Goal: Task Accomplishment & Management: Complete application form

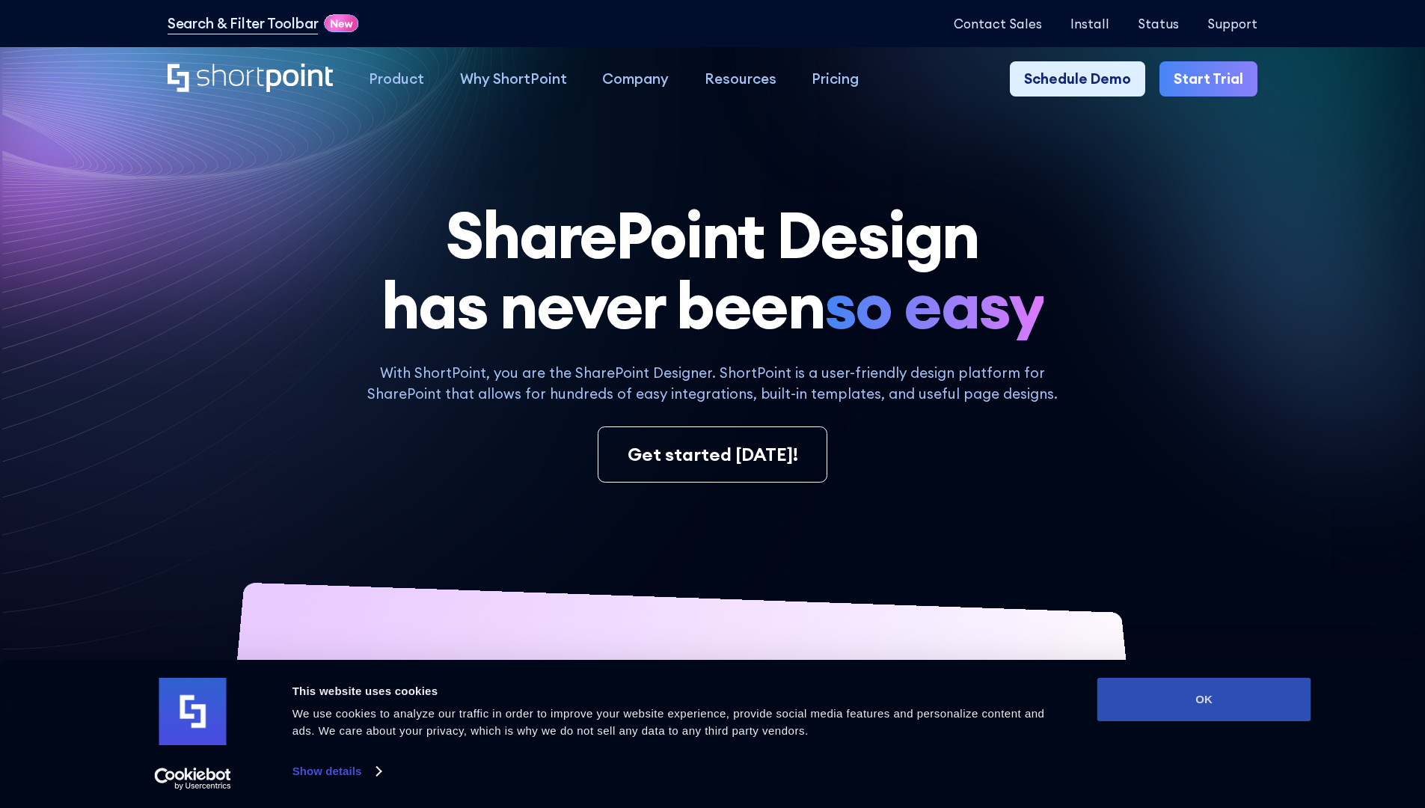
click at [1204, 700] on button "OK" at bounding box center [1205, 699] width 214 height 43
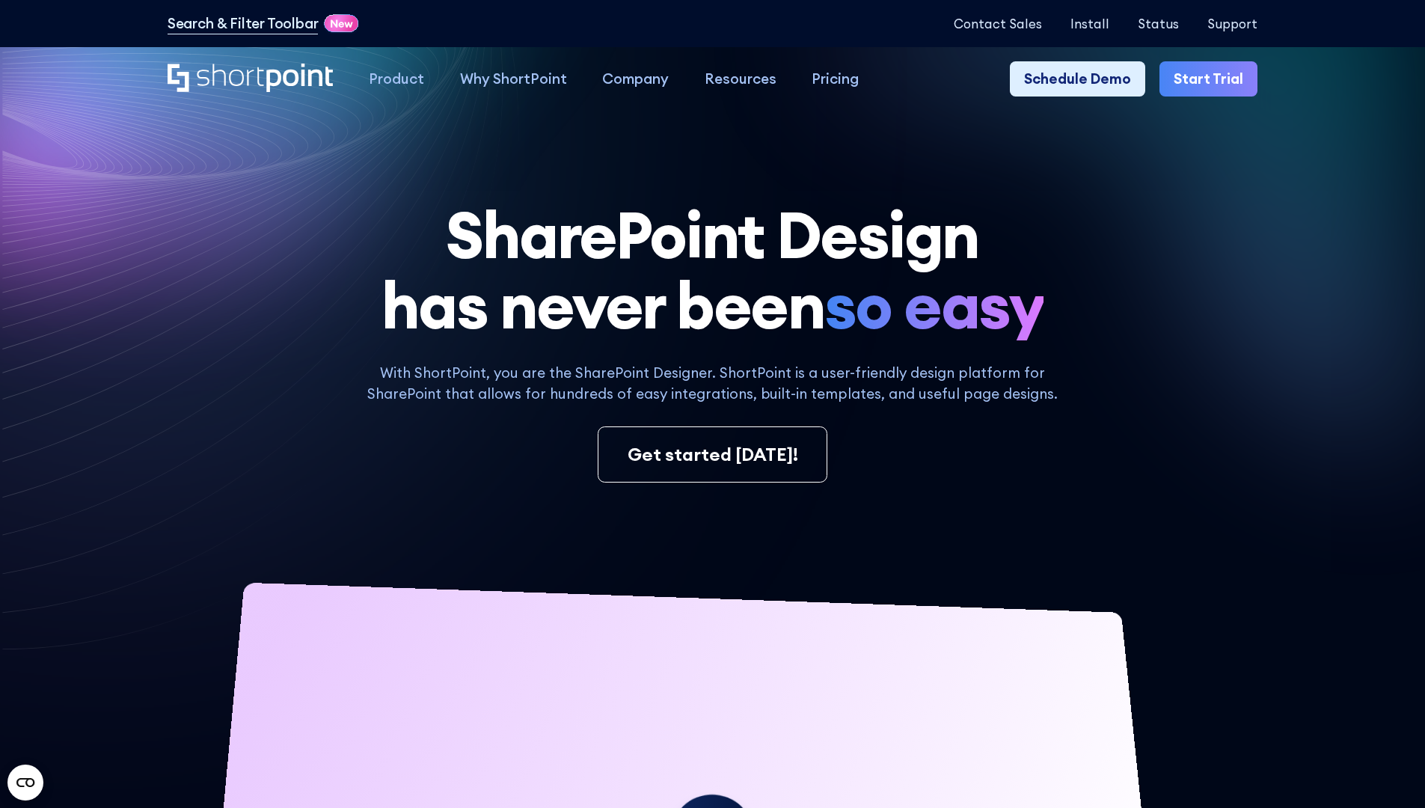
click at [1214, 79] on link "Start Trial" at bounding box center [1209, 79] width 98 height 36
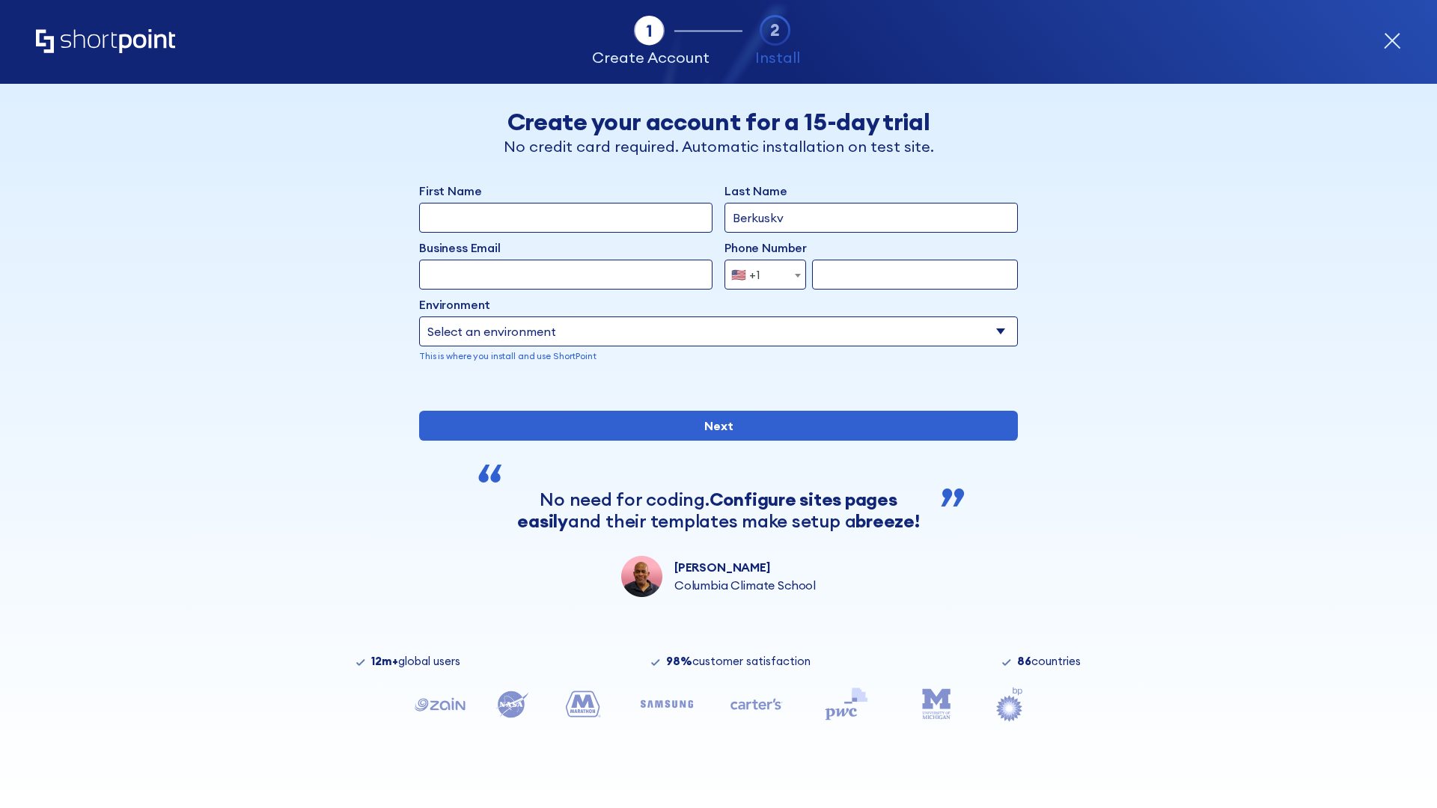
type input "Berkuskv"
type input "test@shortpoint.com"
type input "2125556789"
select select "Microsoft 365"
type input "2125556789"
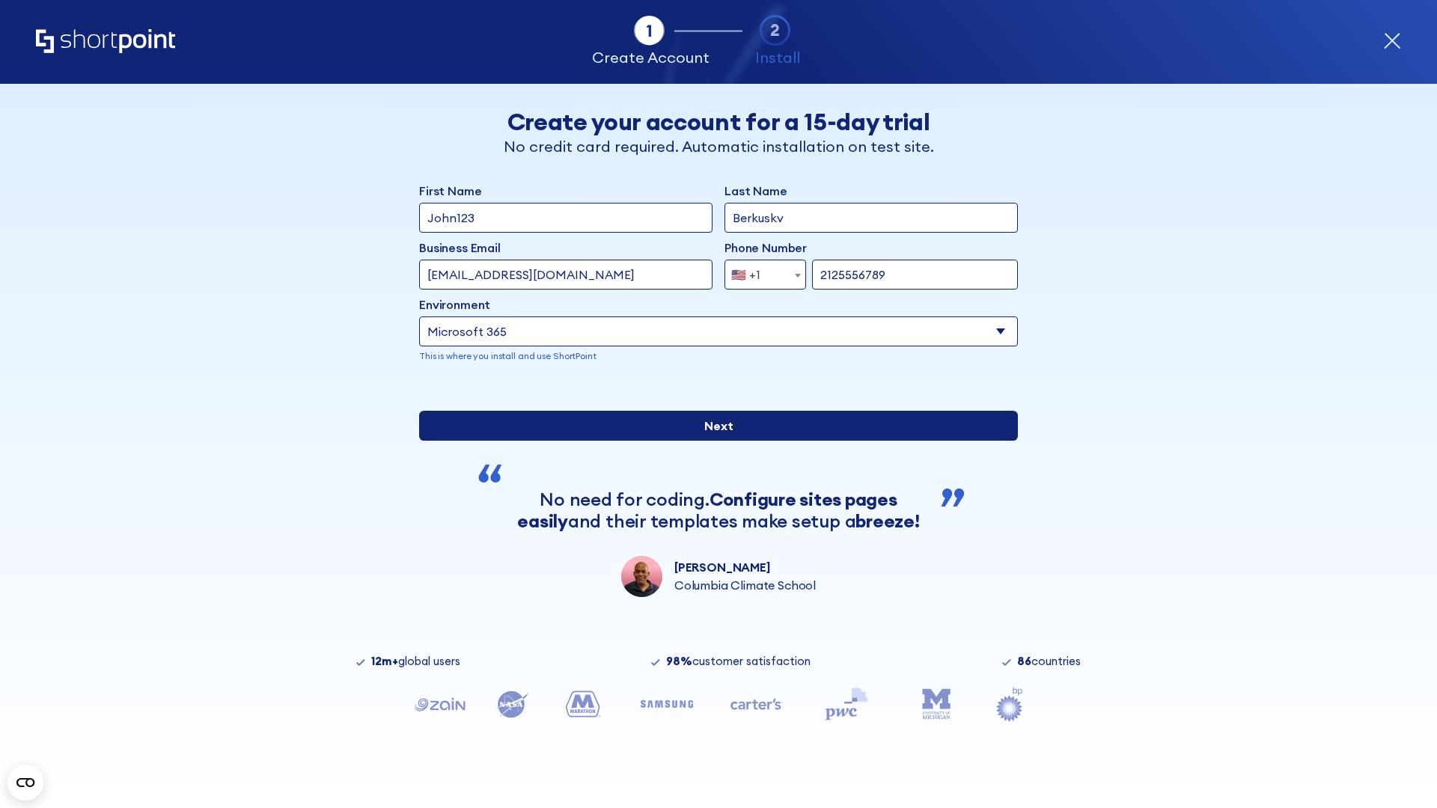
scroll to position [4, 0]
click at [712, 441] on input "Next" at bounding box center [718, 426] width 599 height 30
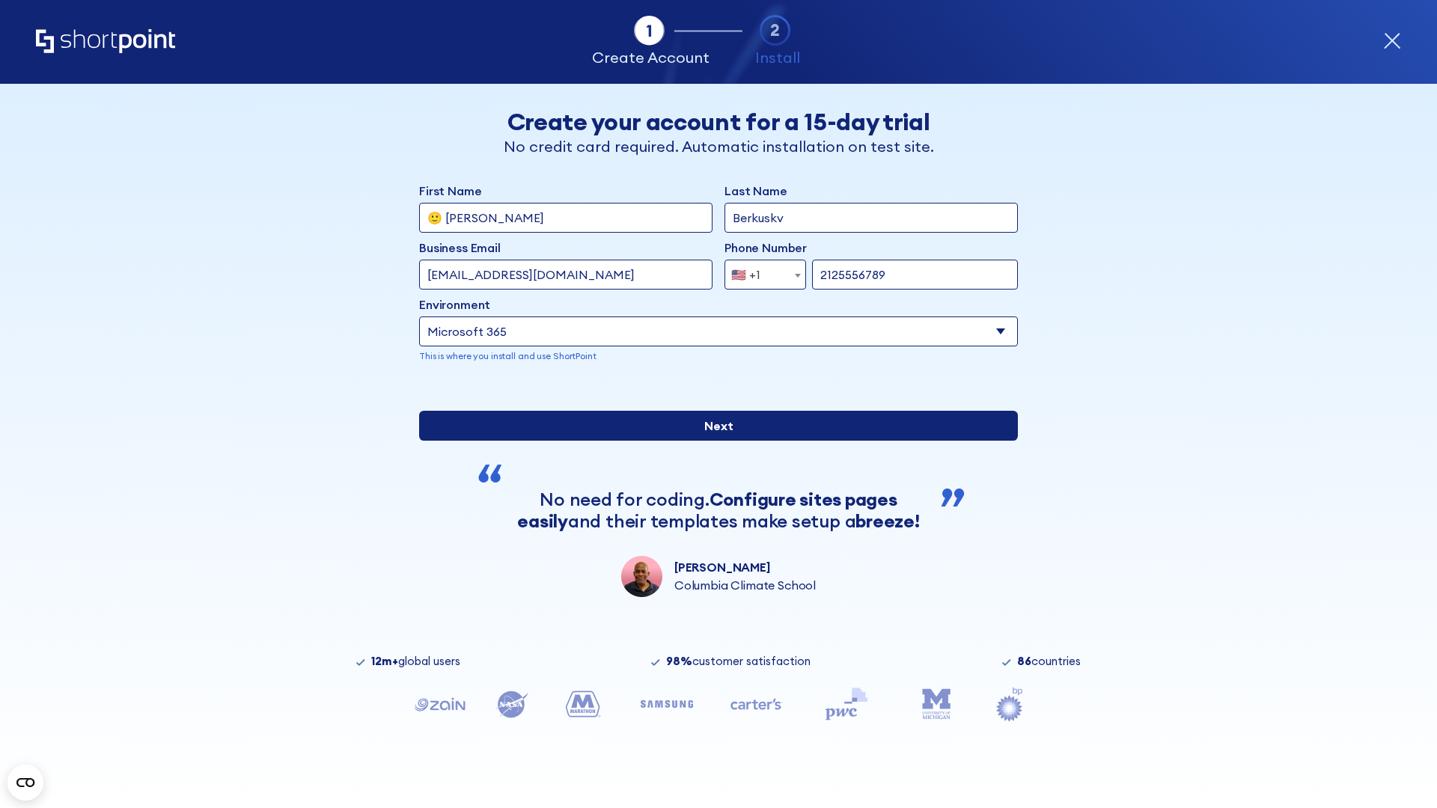
click at [712, 441] on input "Next" at bounding box center [718, 426] width 599 height 30
type input "Archebald"
click at [712, 441] on input "Next" at bounding box center [718, 426] width 599 height 30
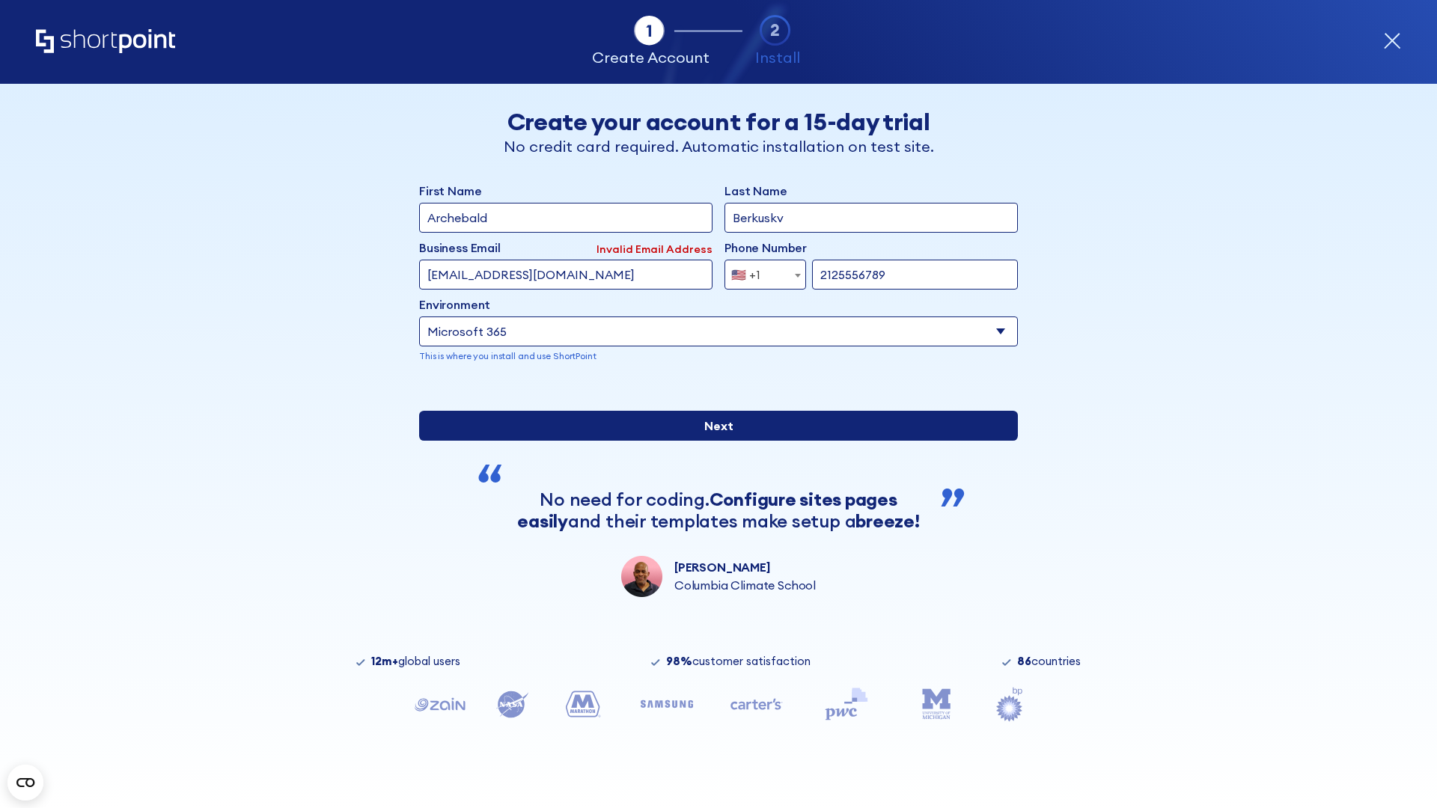
click at [712, 441] on input "Next" at bounding box center [718, 426] width 599 height 30
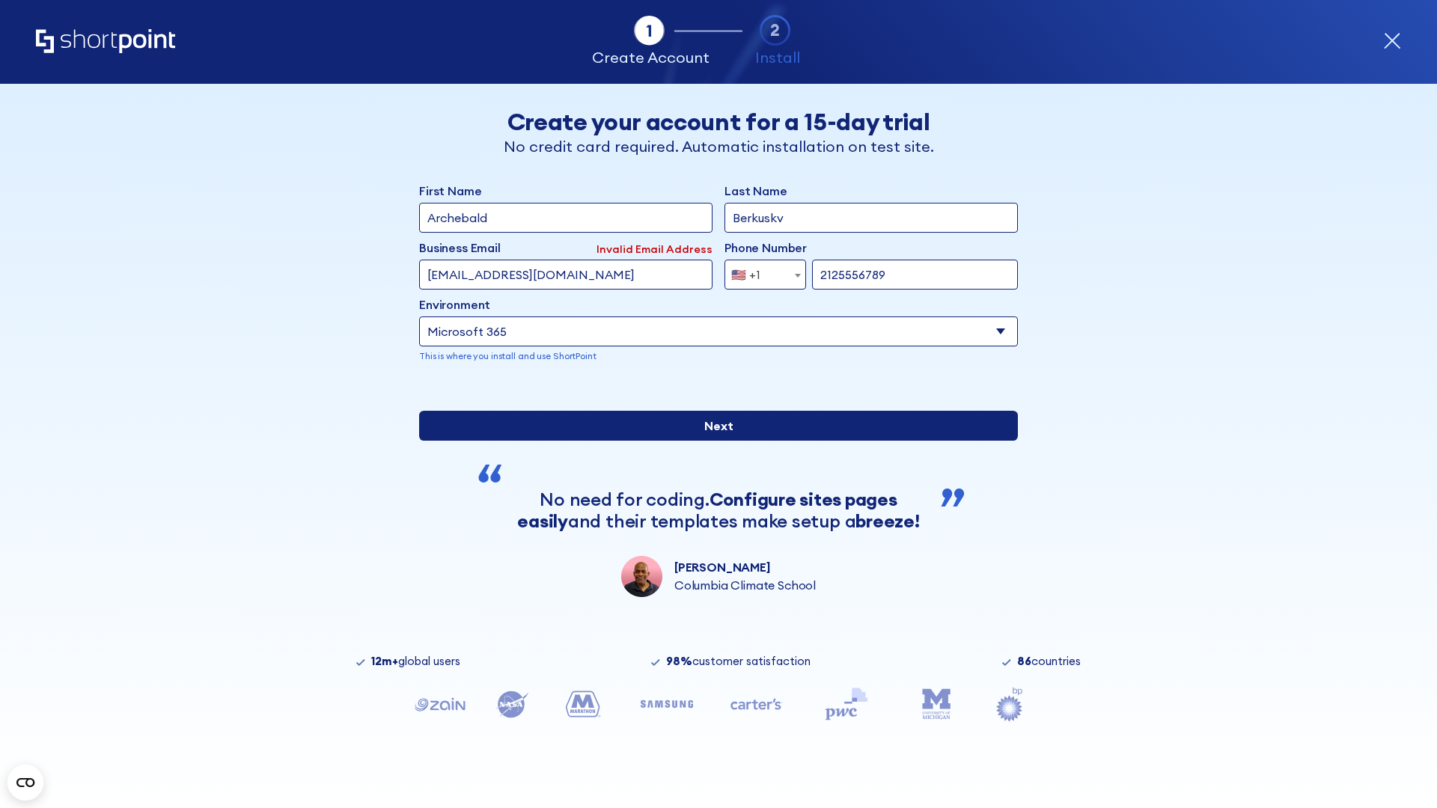
click at [712, 441] on input "Next" at bounding box center [718, 426] width 599 height 30
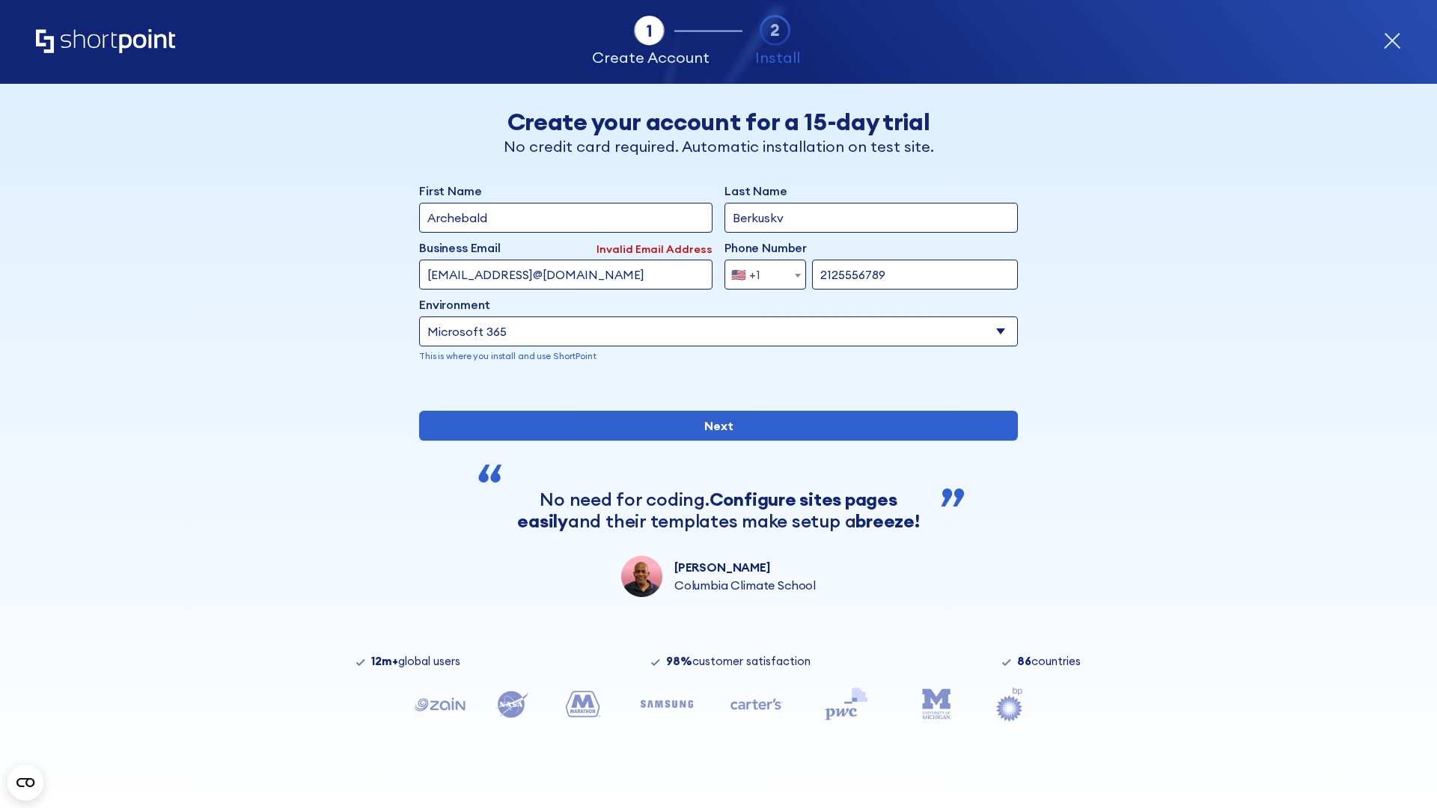
type input "testEmail@protonmail.comtest@shortpoint.com"
click at [759, 271] on span "🇺🇸 +1" at bounding box center [750, 275] width 50 height 30
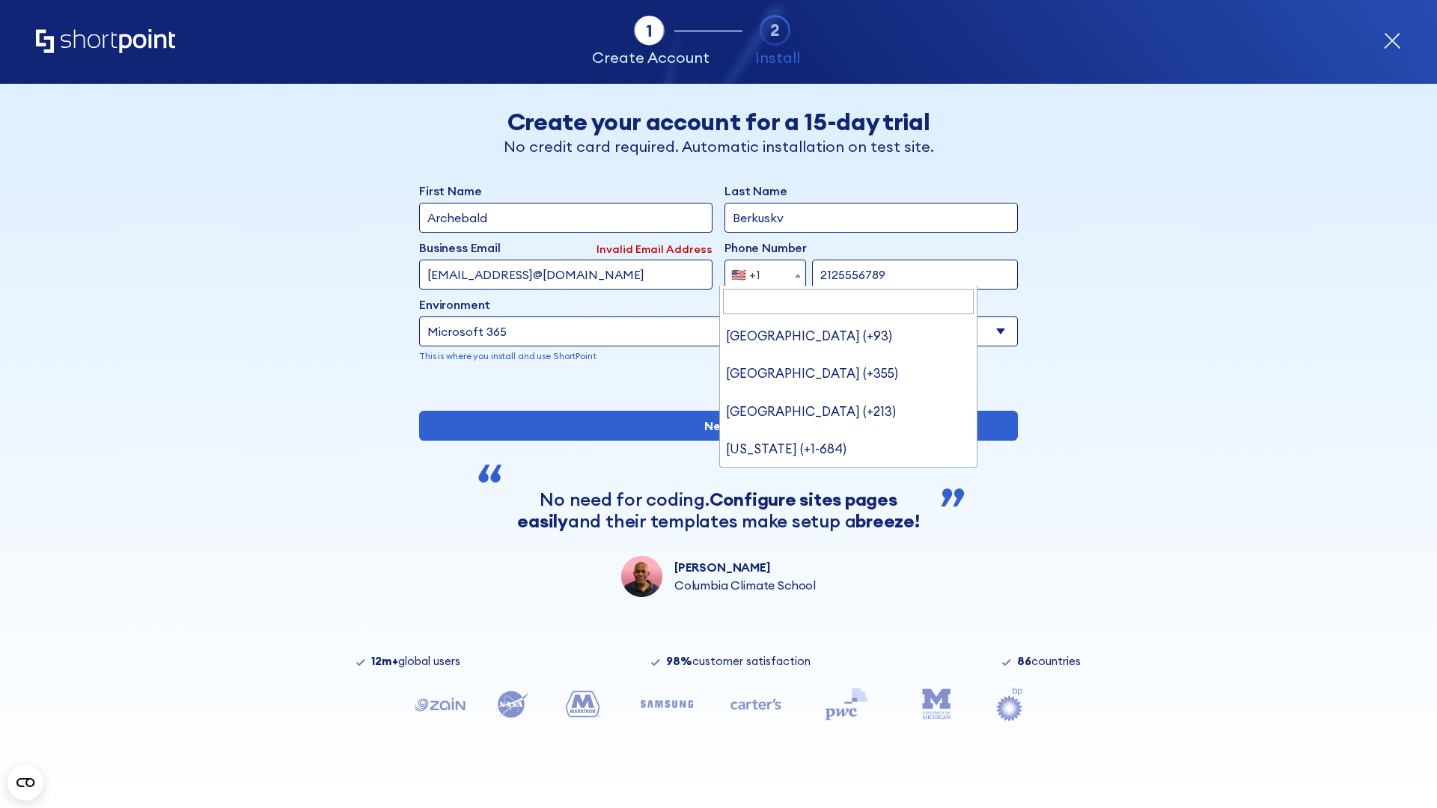
type input "[GEOGRAPHIC_DATA] (+966)"
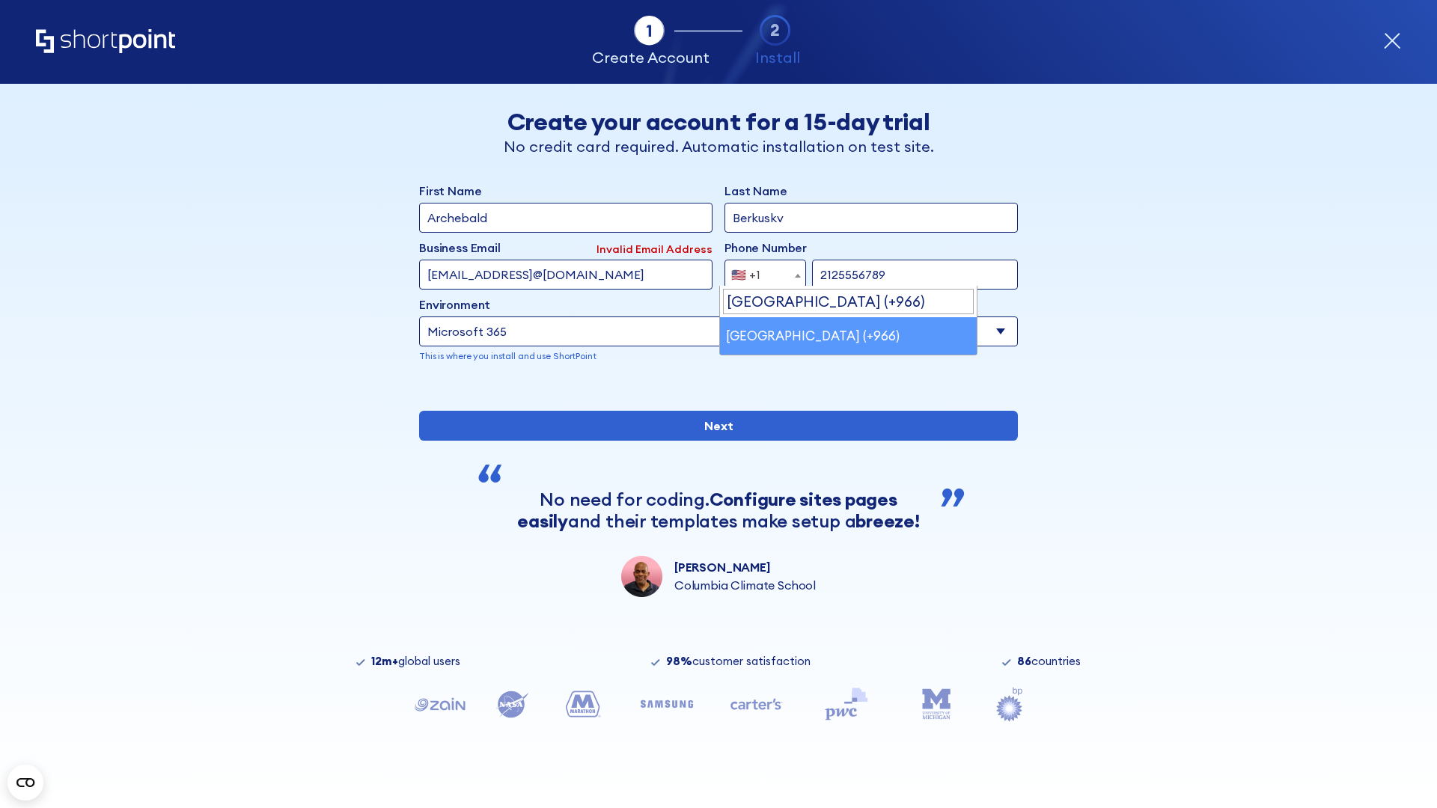
select select "+966"
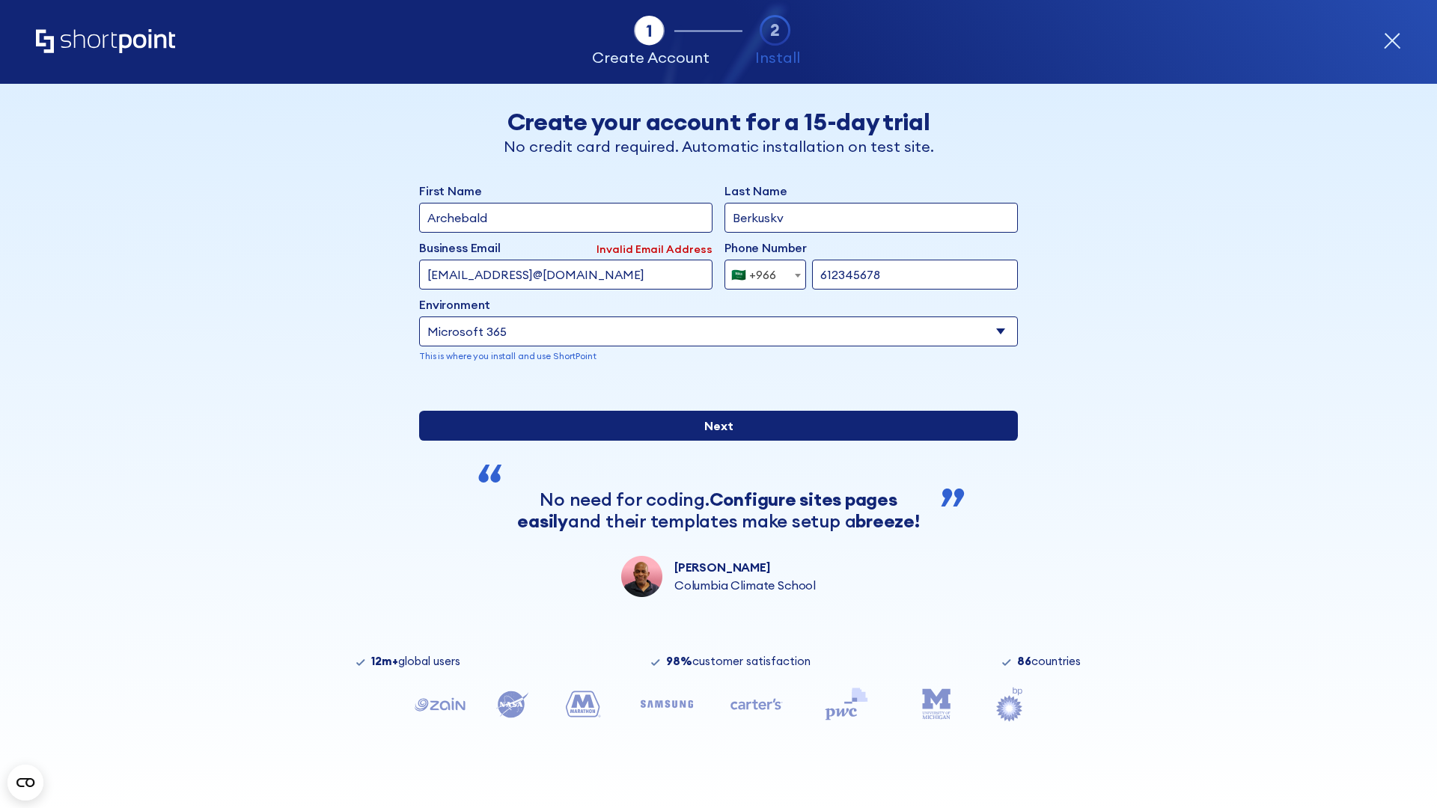
type input "612345678"
click at [712, 441] on input "Next" at bounding box center [718, 426] width 599 height 30
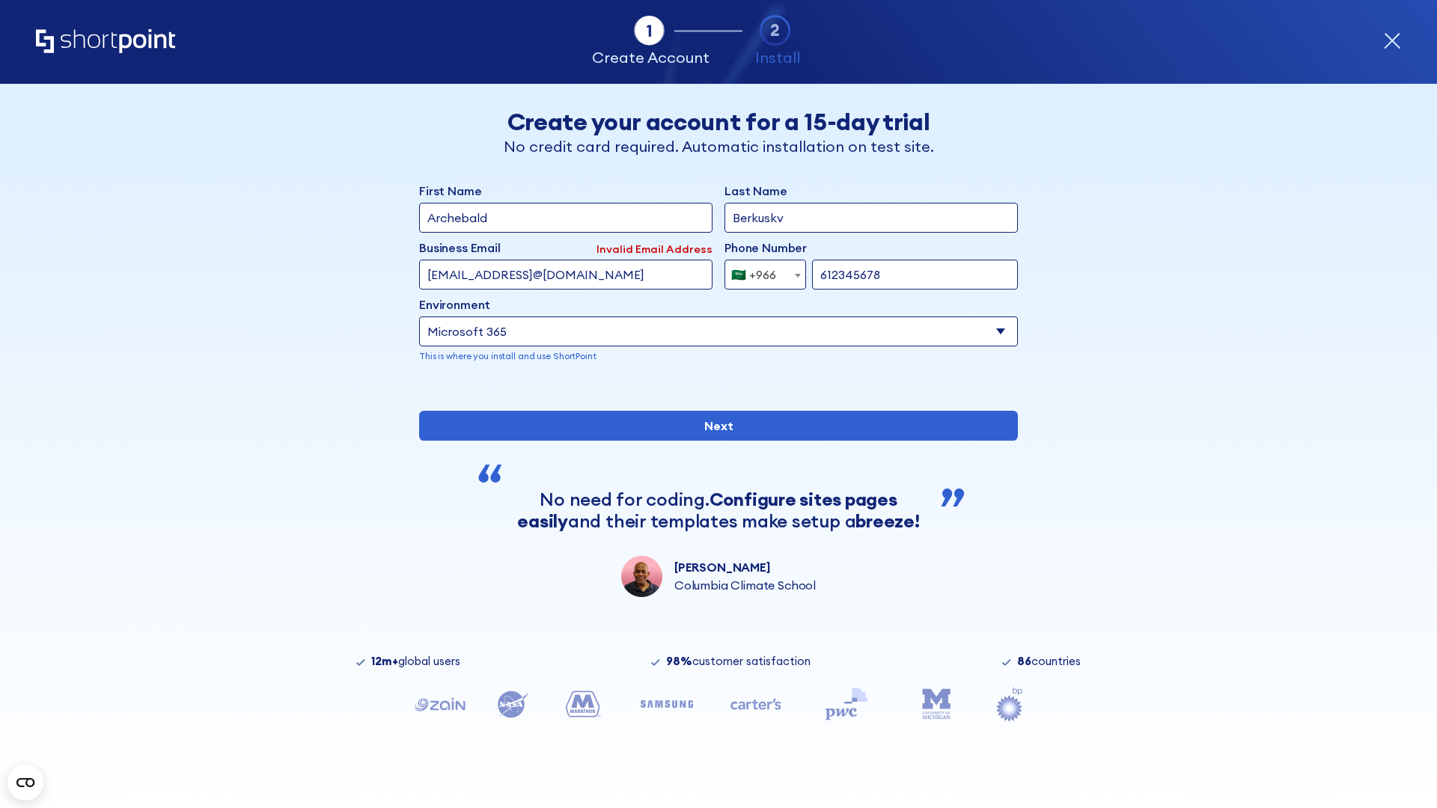
click at [759, 271] on div "🇸🇦 +966" at bounding box center [753, 275] width 45 height 30
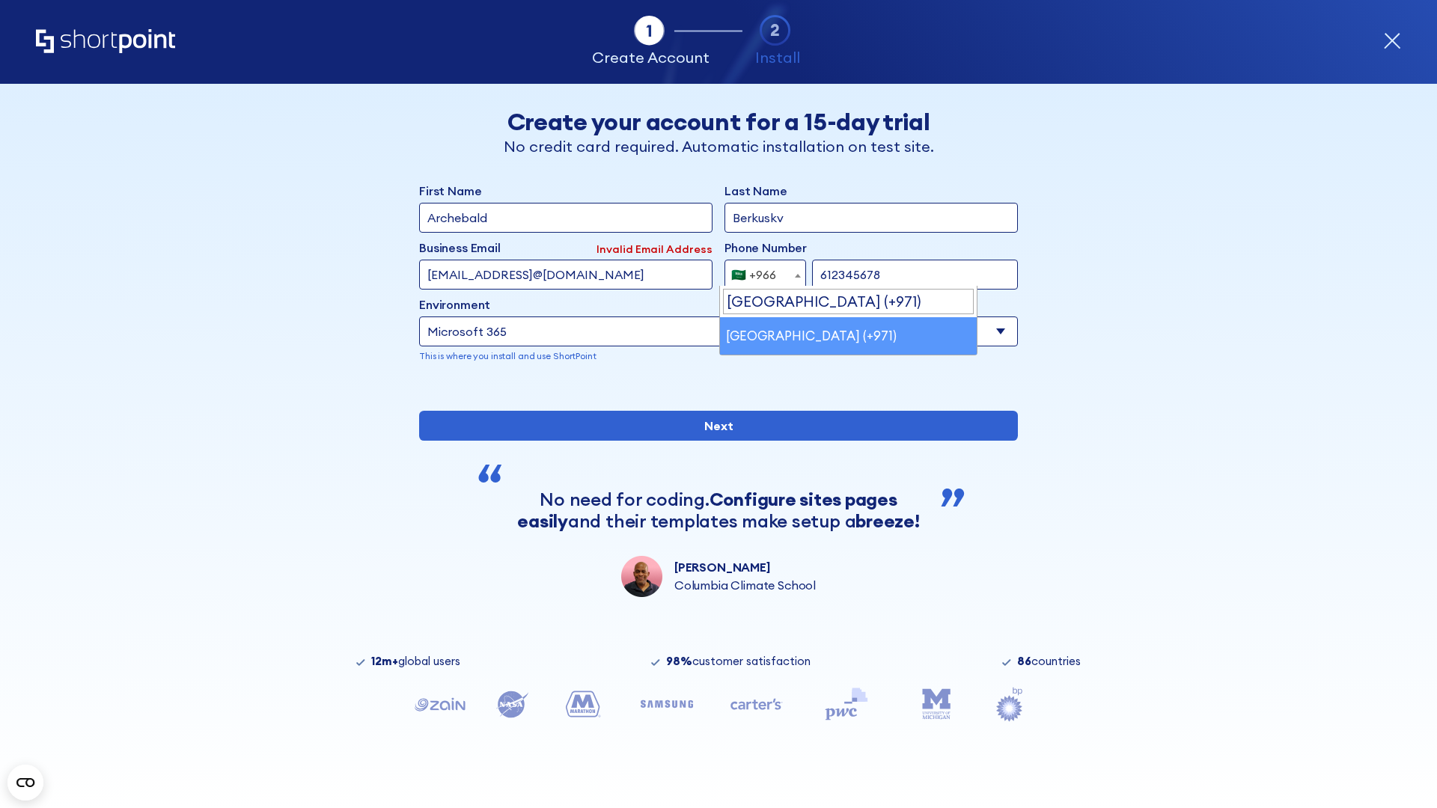
select select "+971"
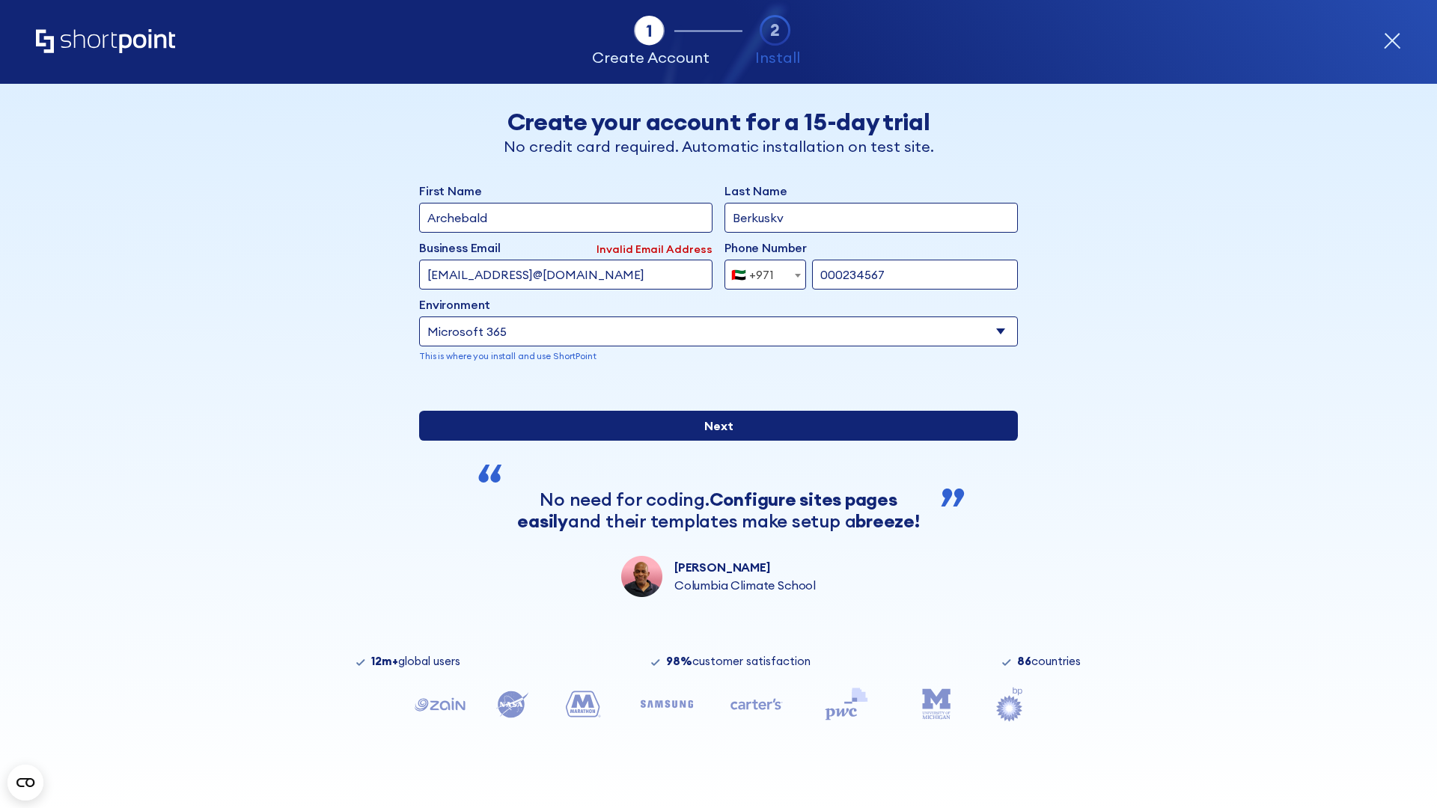
type input "000234567"
click at [712, 441] on input "Next" at bounding box center [718, 426] width 599 height 30
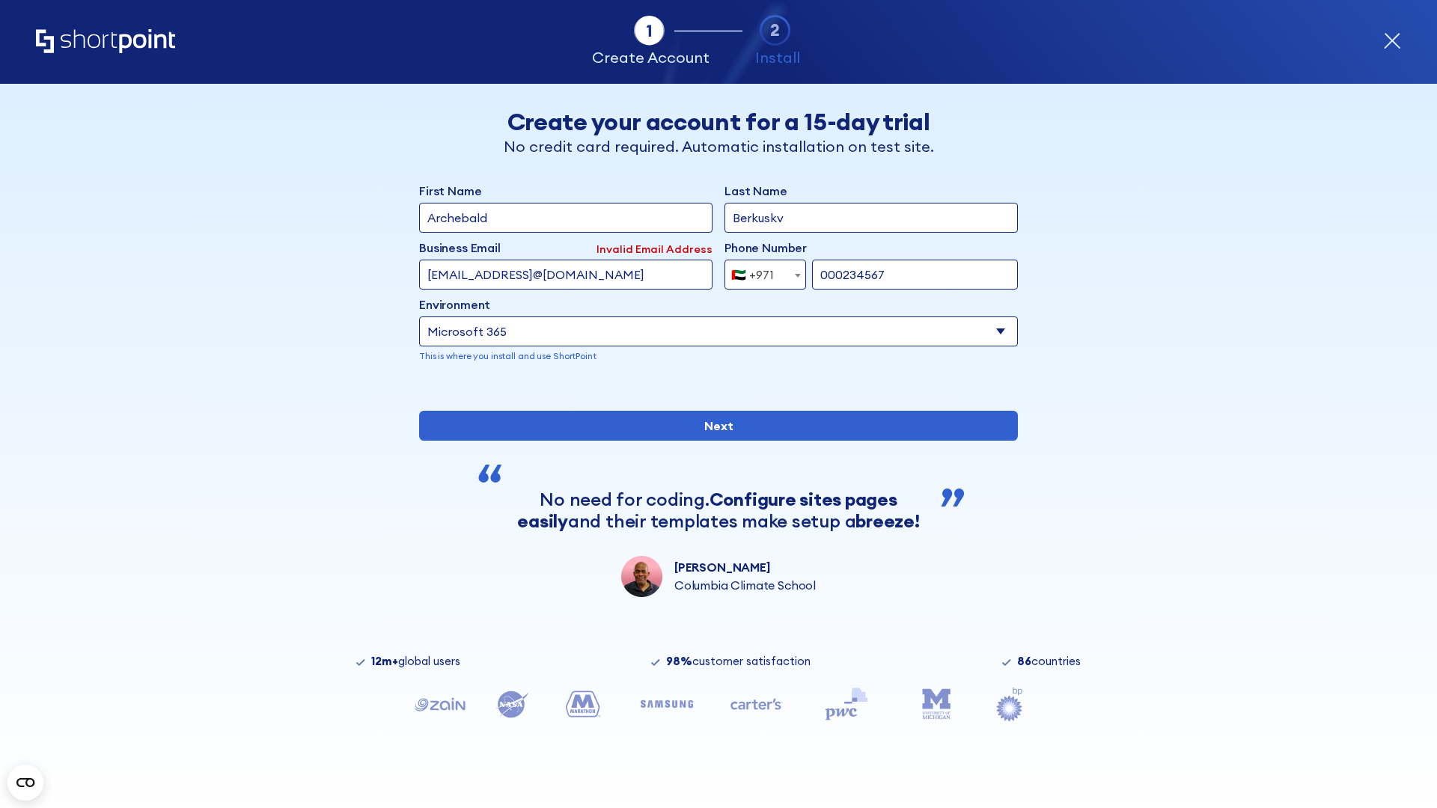
click at [759, 271] on div "🇦🇪 +971" at bounding box center [752, 275] width 43 height 30
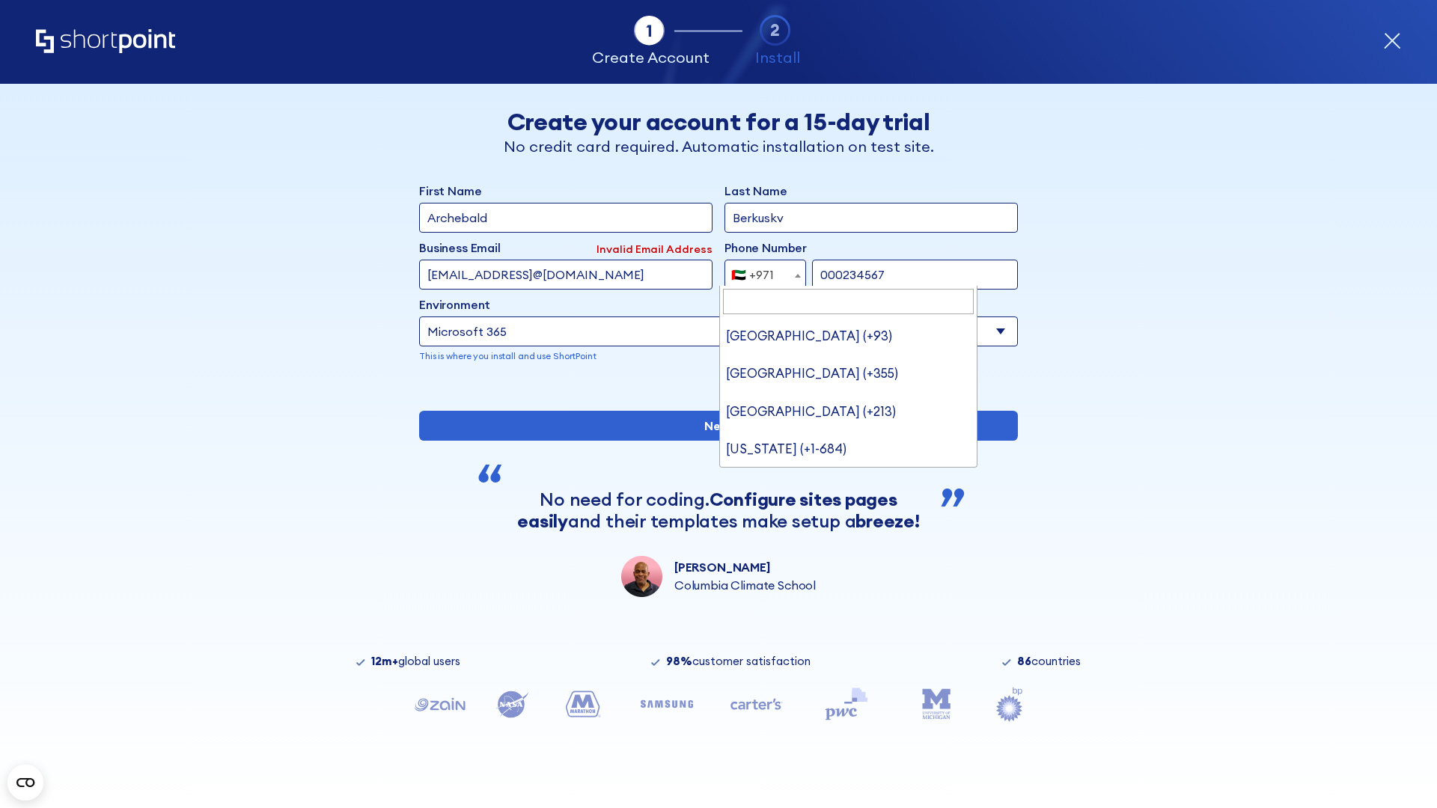
type input "[GEOGRAPHIC_DATA] (+44)"
select select "+44"
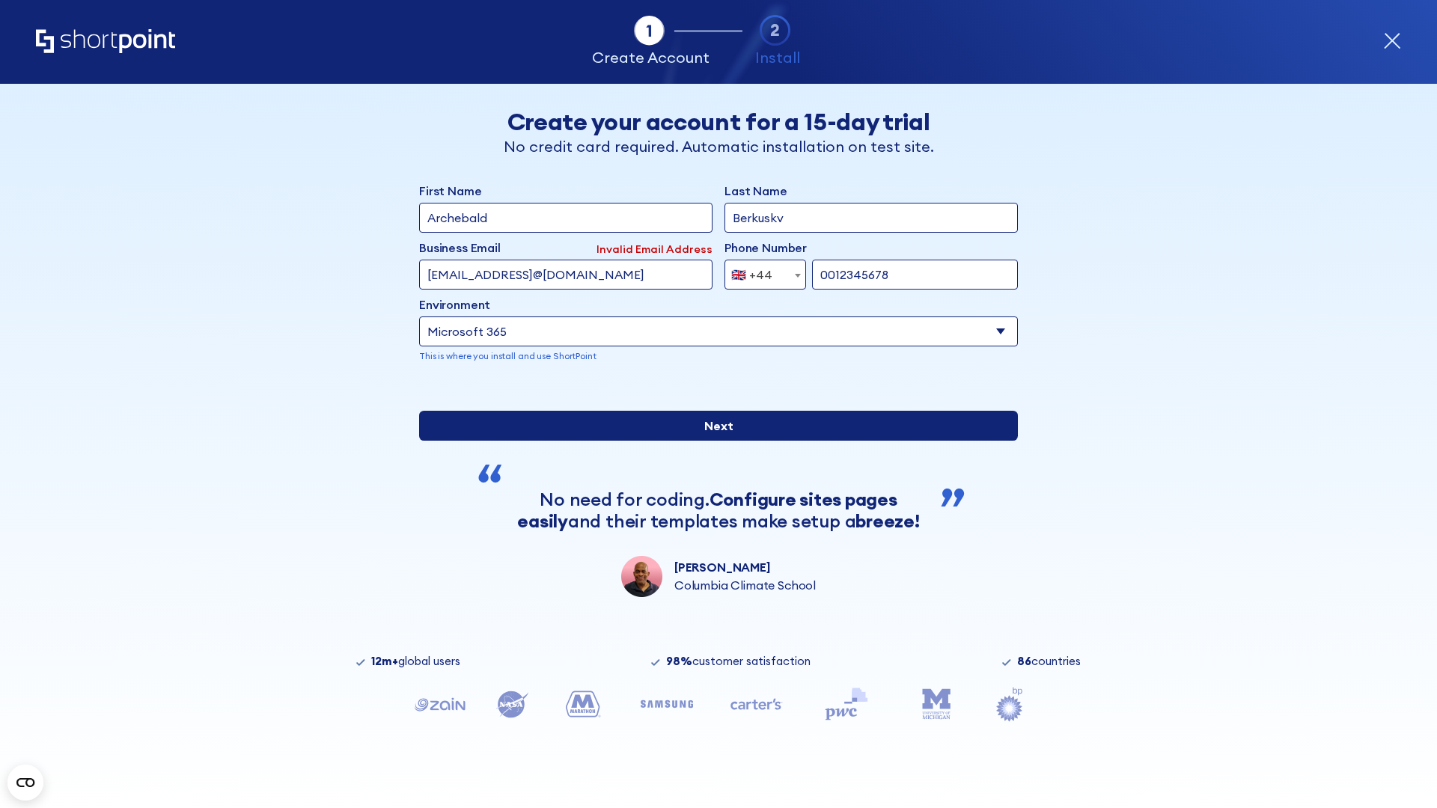
type input "0012345678"
click at [712, 441] on input "Next" at bounding box center [718, 426] width 599 height 30
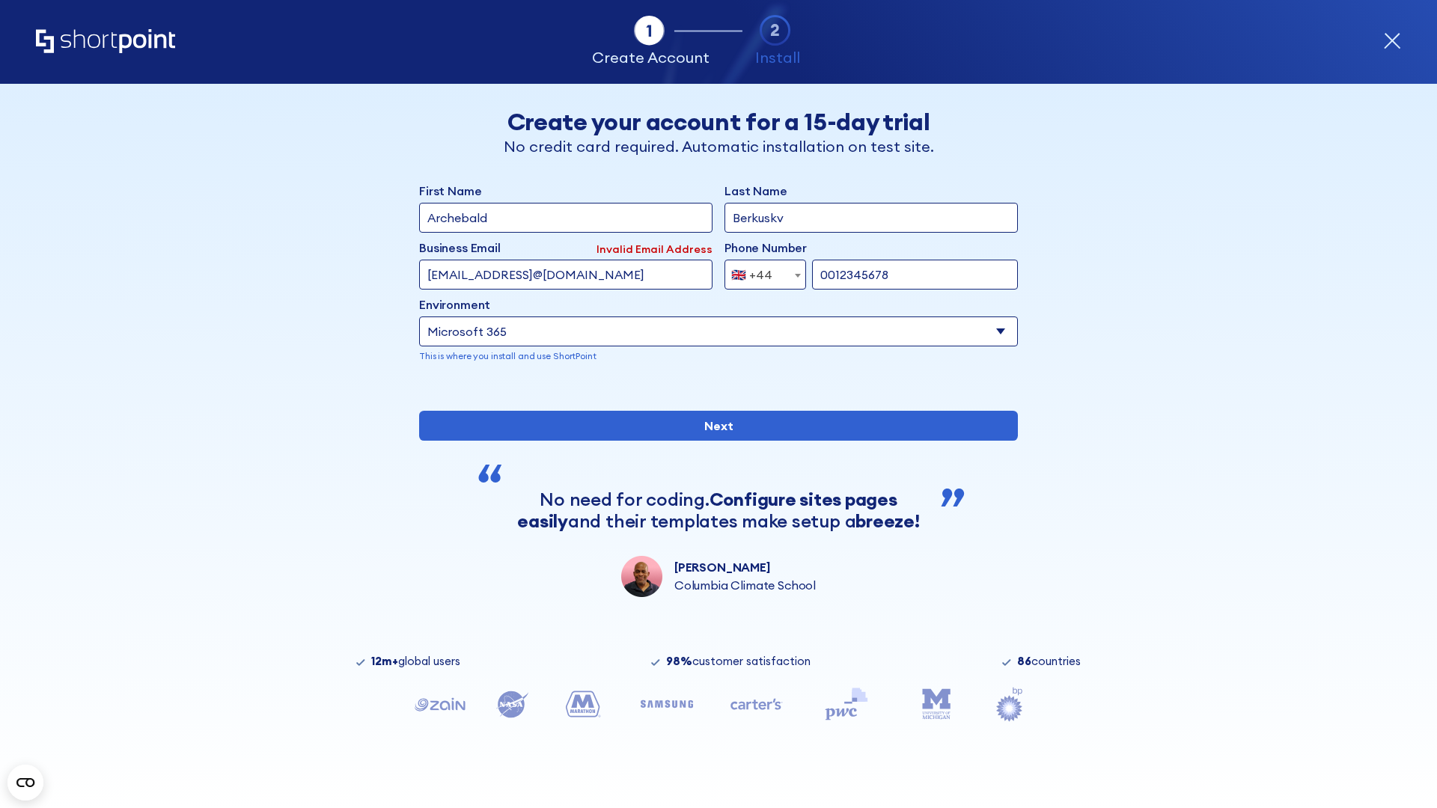
click at [759, 271] on div "🇬🇧 +44" at bounding box center [751, 275] width 41 height 30
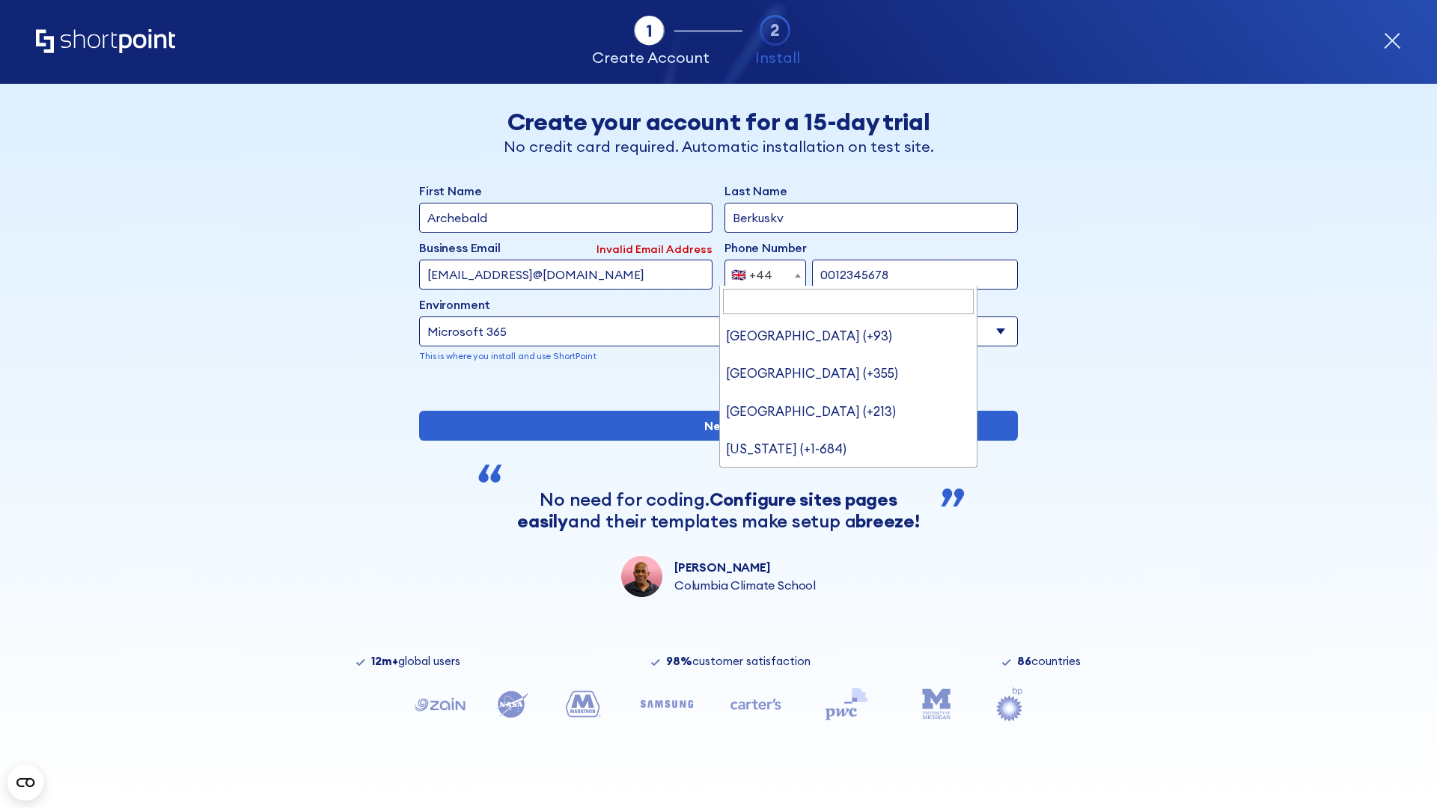
type input "Ukraine (+380)"
select select "+380"
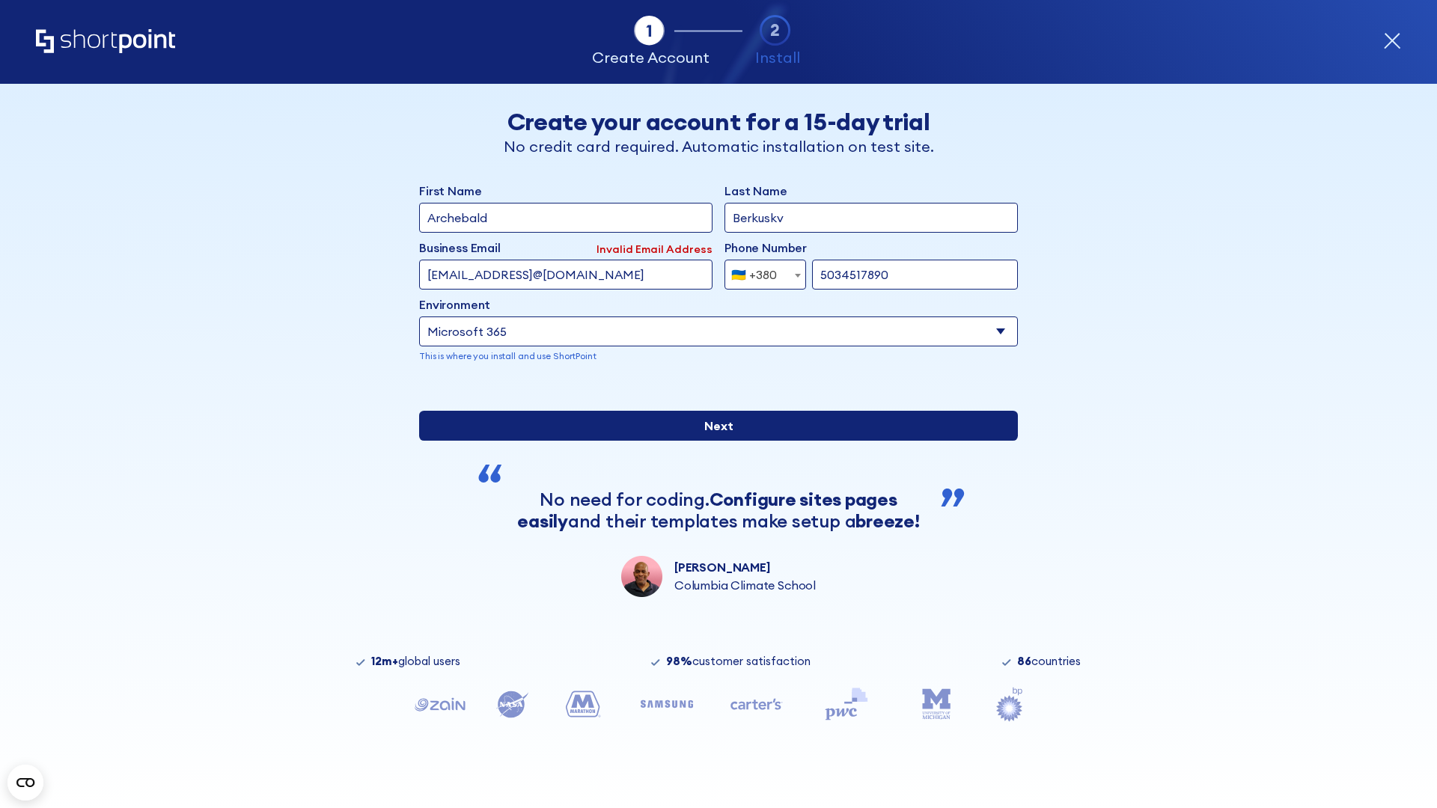
type input "5034517890"
click at [712, 441] on input "Next" at bounding box center [718, 426] width 599 height 30
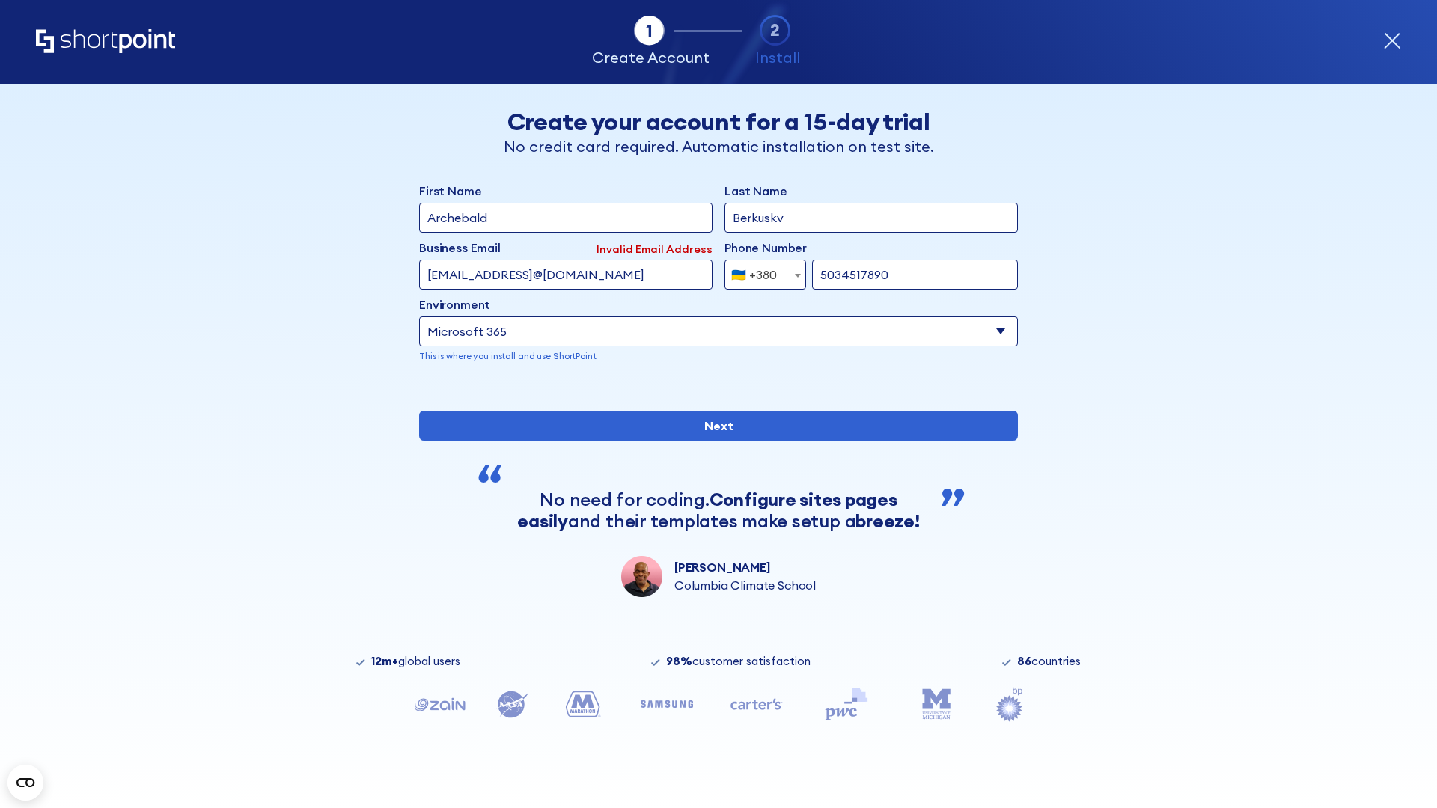
click at [759, 271] on div "🇺🇦 +380" at bounding box center [754, 275] width 46 height 30
select select "+1"
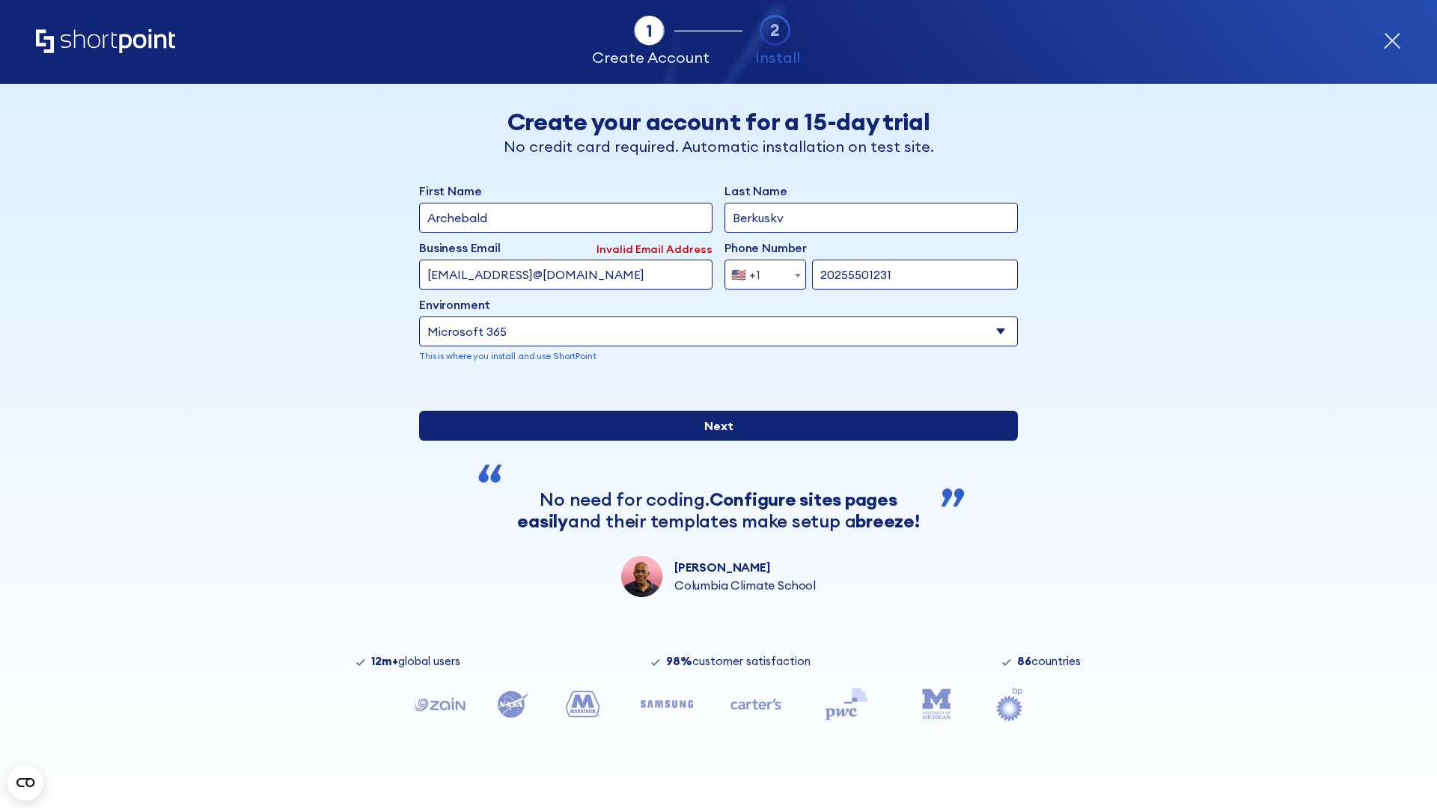
type input "20255501231"
click at [712, 441] on input "Next" at bounding box center [718, 426] width 599 height 30
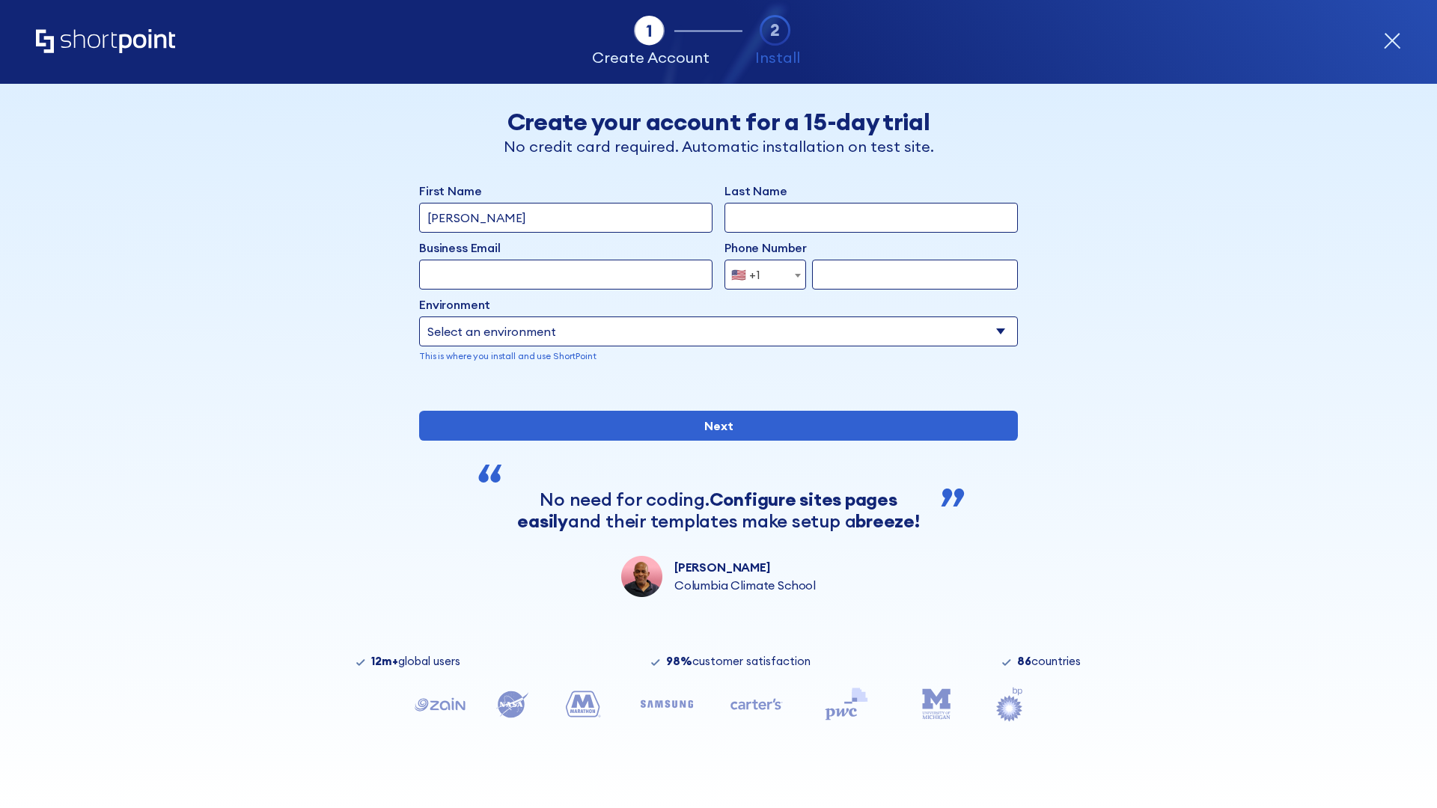
type input "Mary-Jane"
type input "Berkuskv"
type input "john@company.com"
click at [759, 275] on span "🇺🇸 +1" at bounding box center [750, 275] width 50 height 30
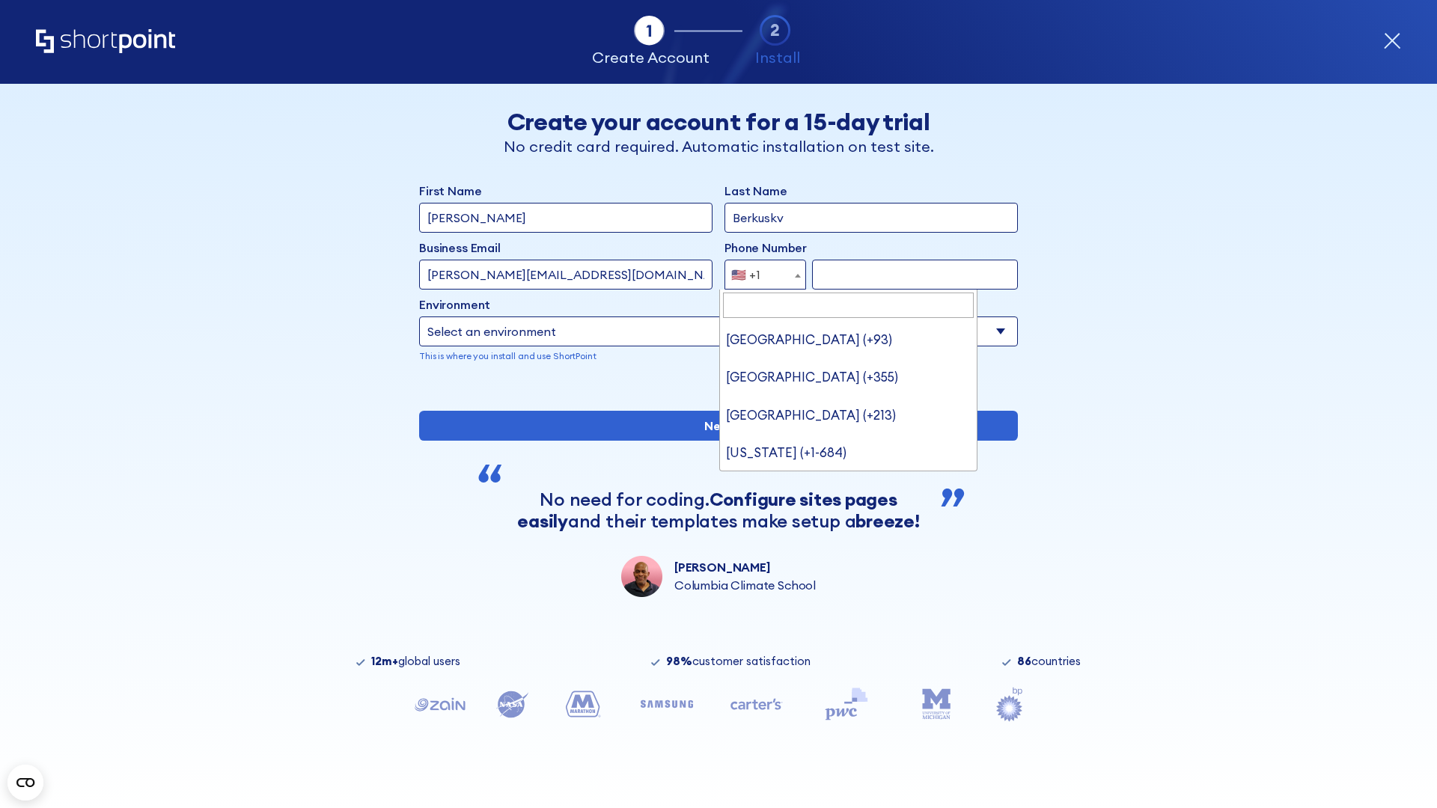
type input "[GEOGRAPHIC_DATA] (+966)"
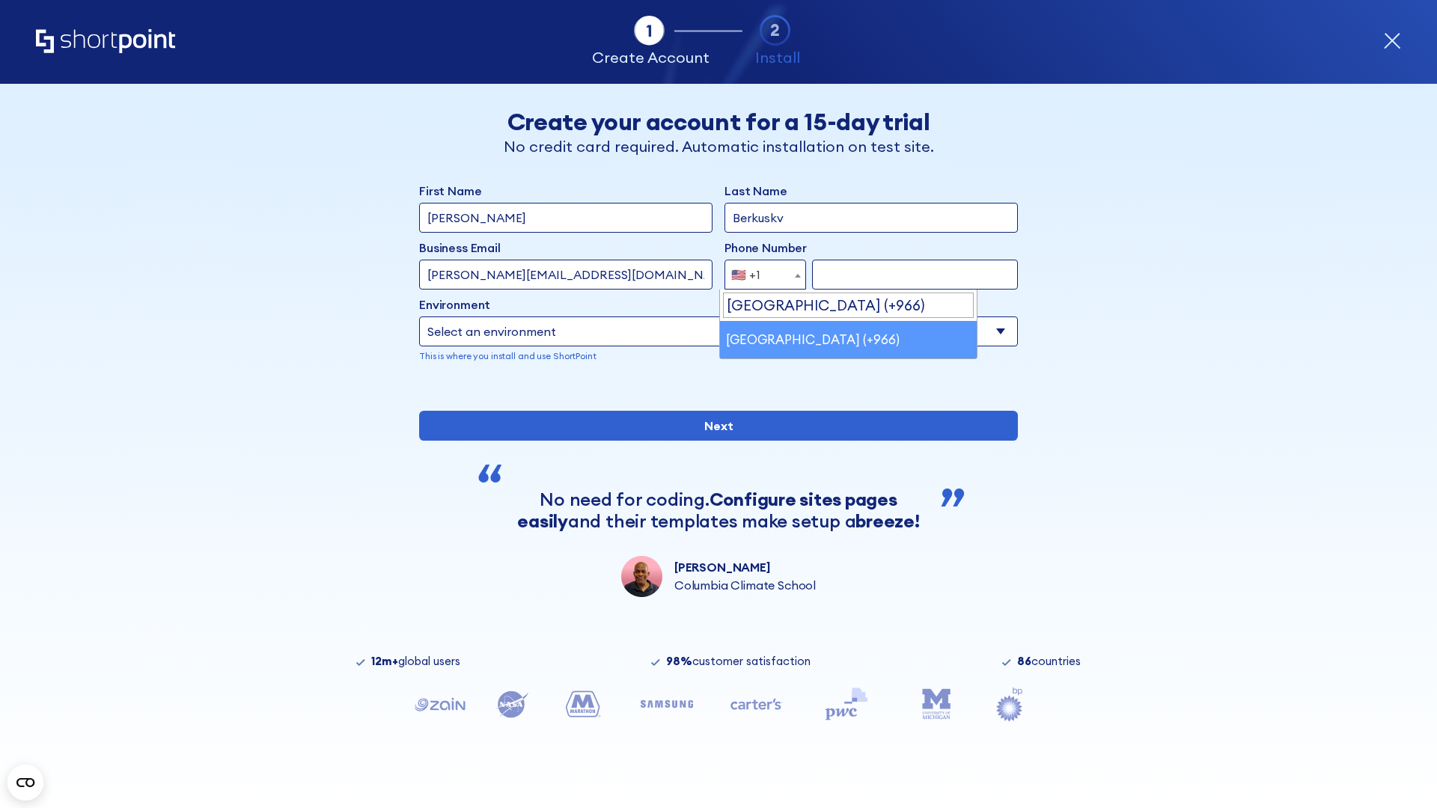
select select "+966"
type input "512345678"
select select "Microsoft 365"
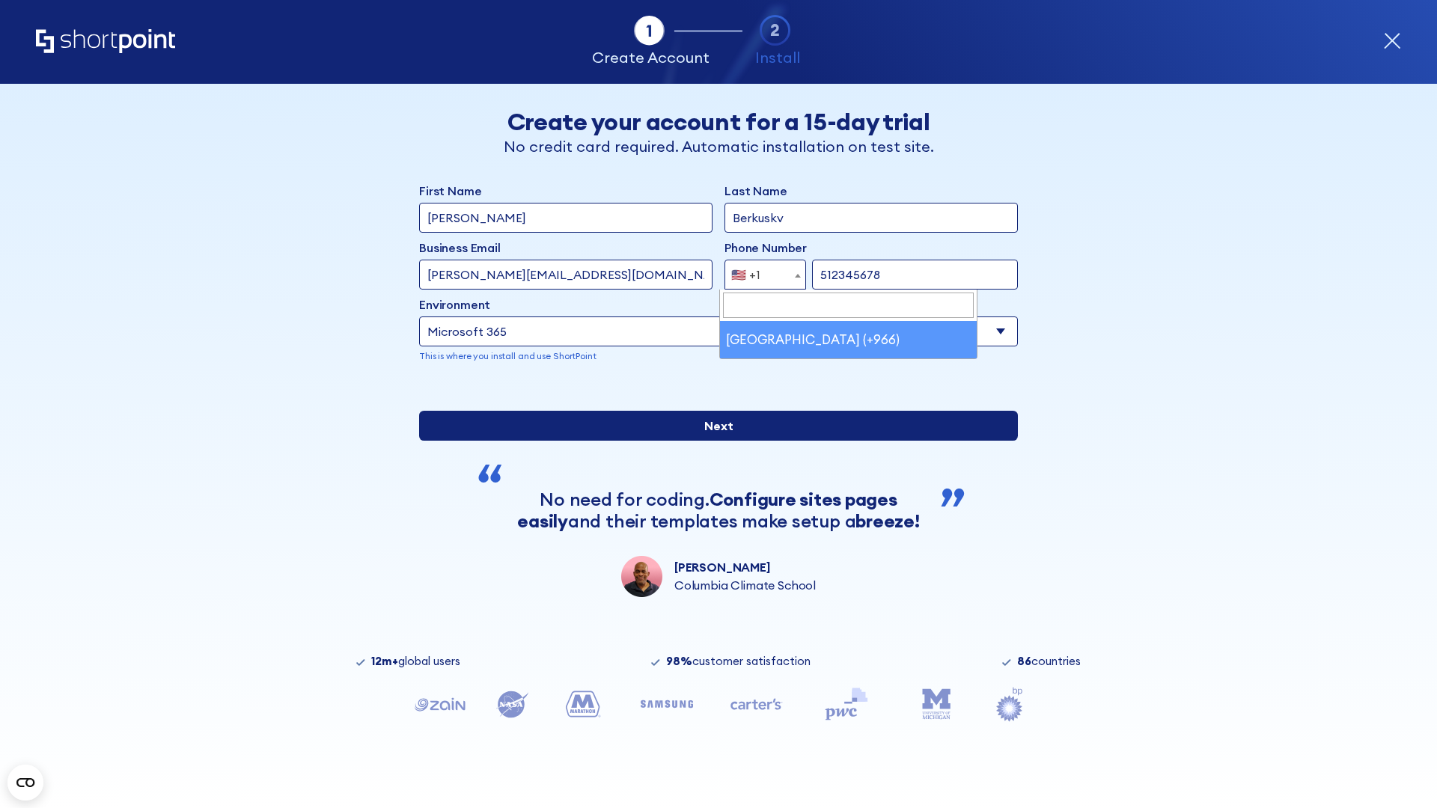
type input "512345678"
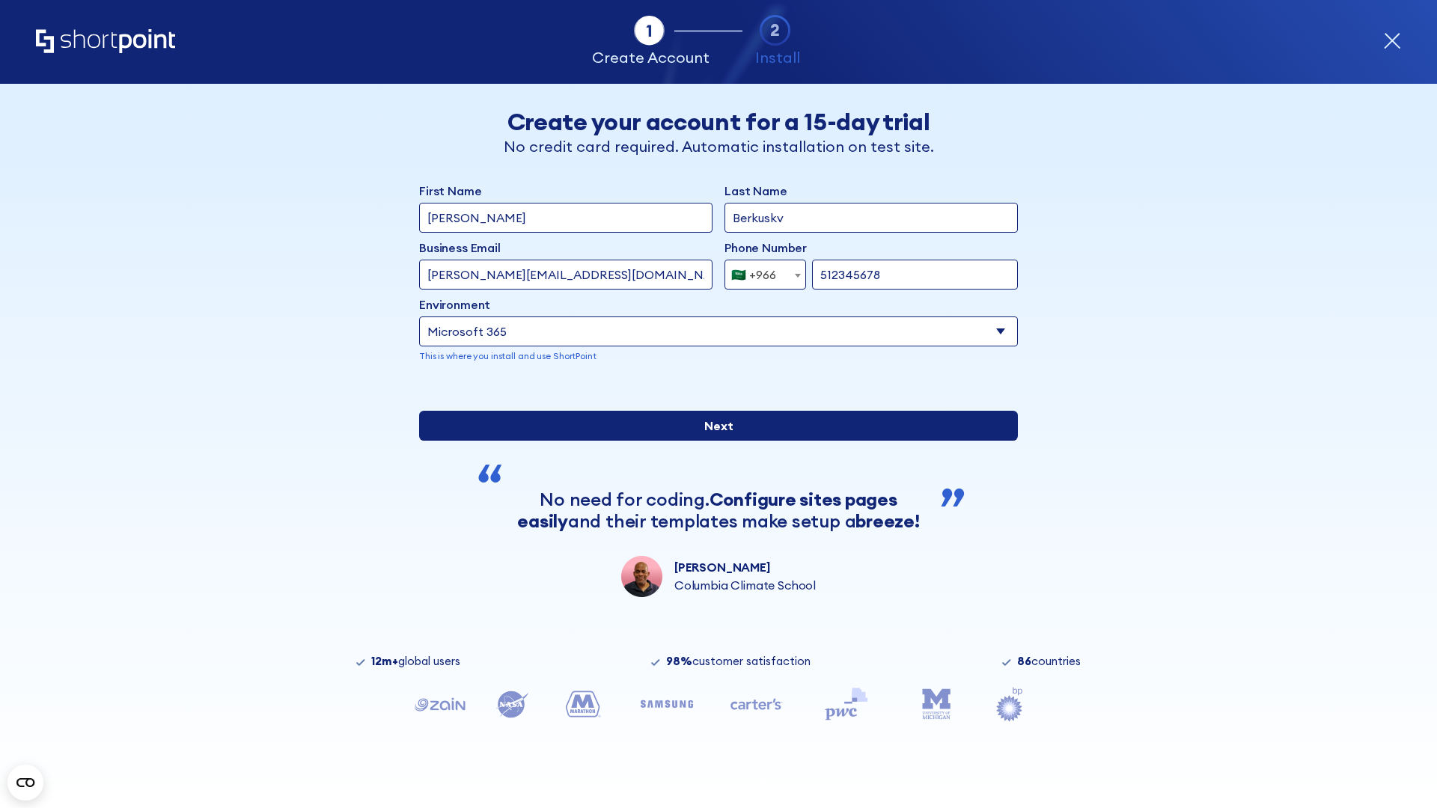
click at [712, 441] on input "Next" at bounding box center [718, 426] width 599 height 30
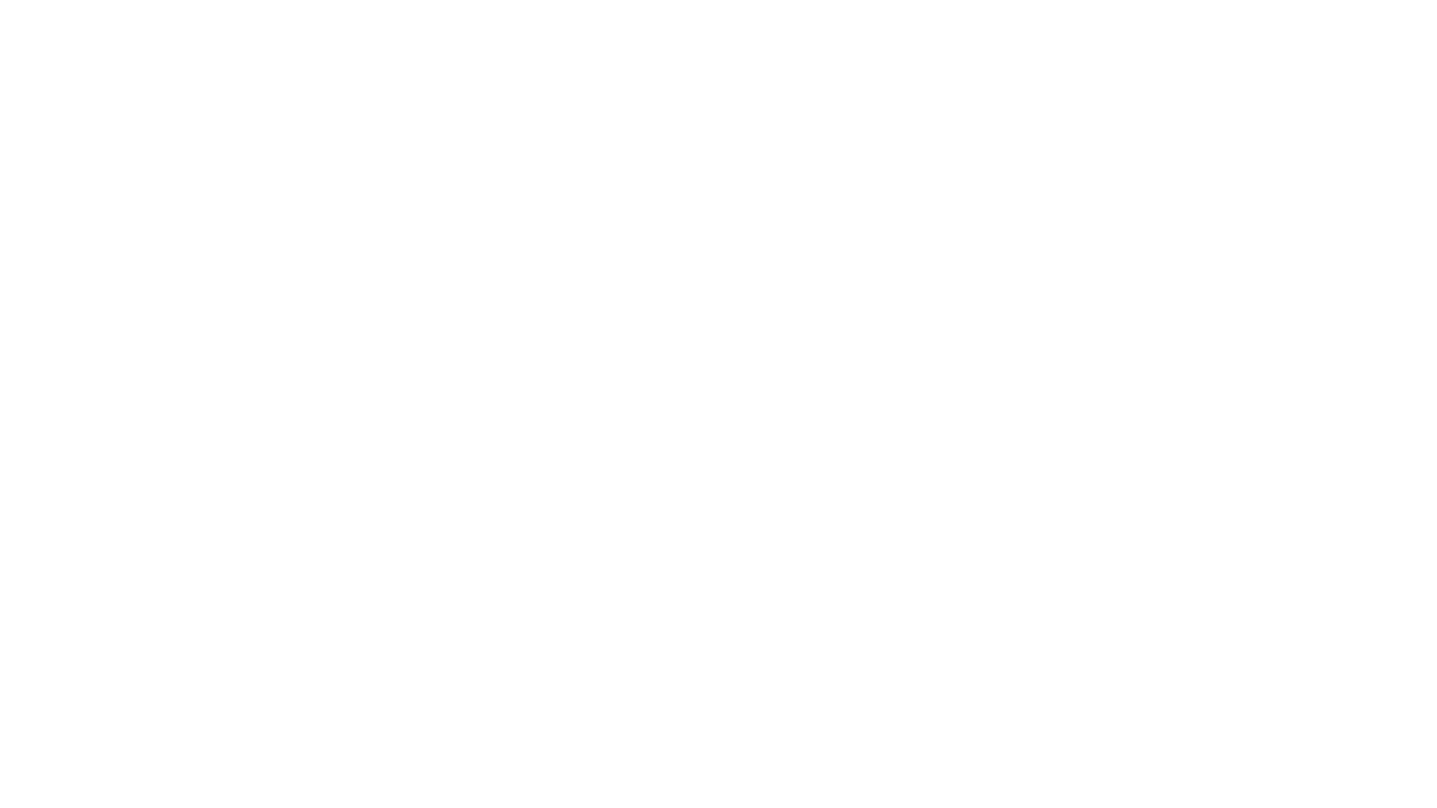
select select "+966"
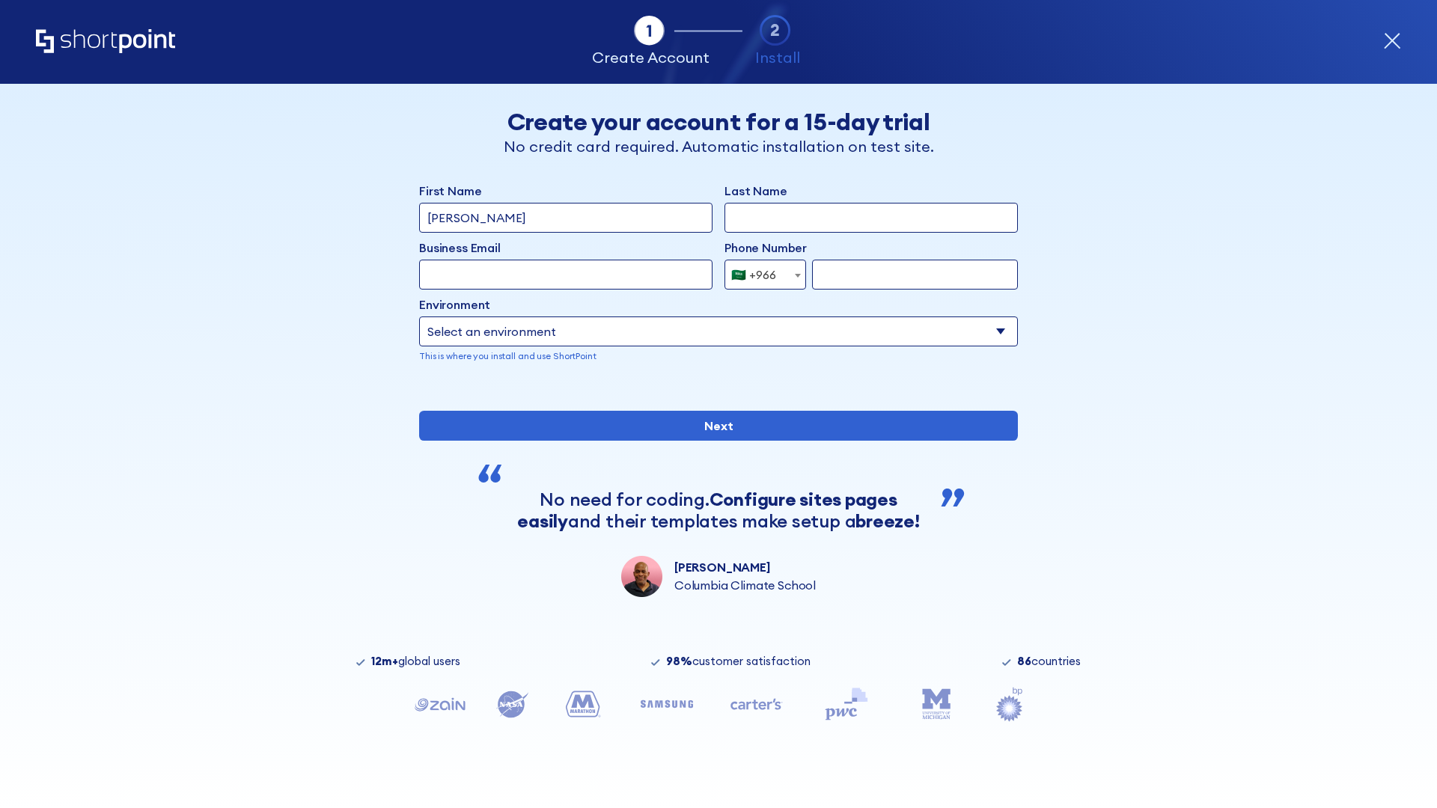
type input "D'Souza"
type input "Berkuskv"
type input "hr@mybusiness.org"
click at [759, 275] on div "🇸🇦 +966" at bounding box center [753, 275] width 45 height 30
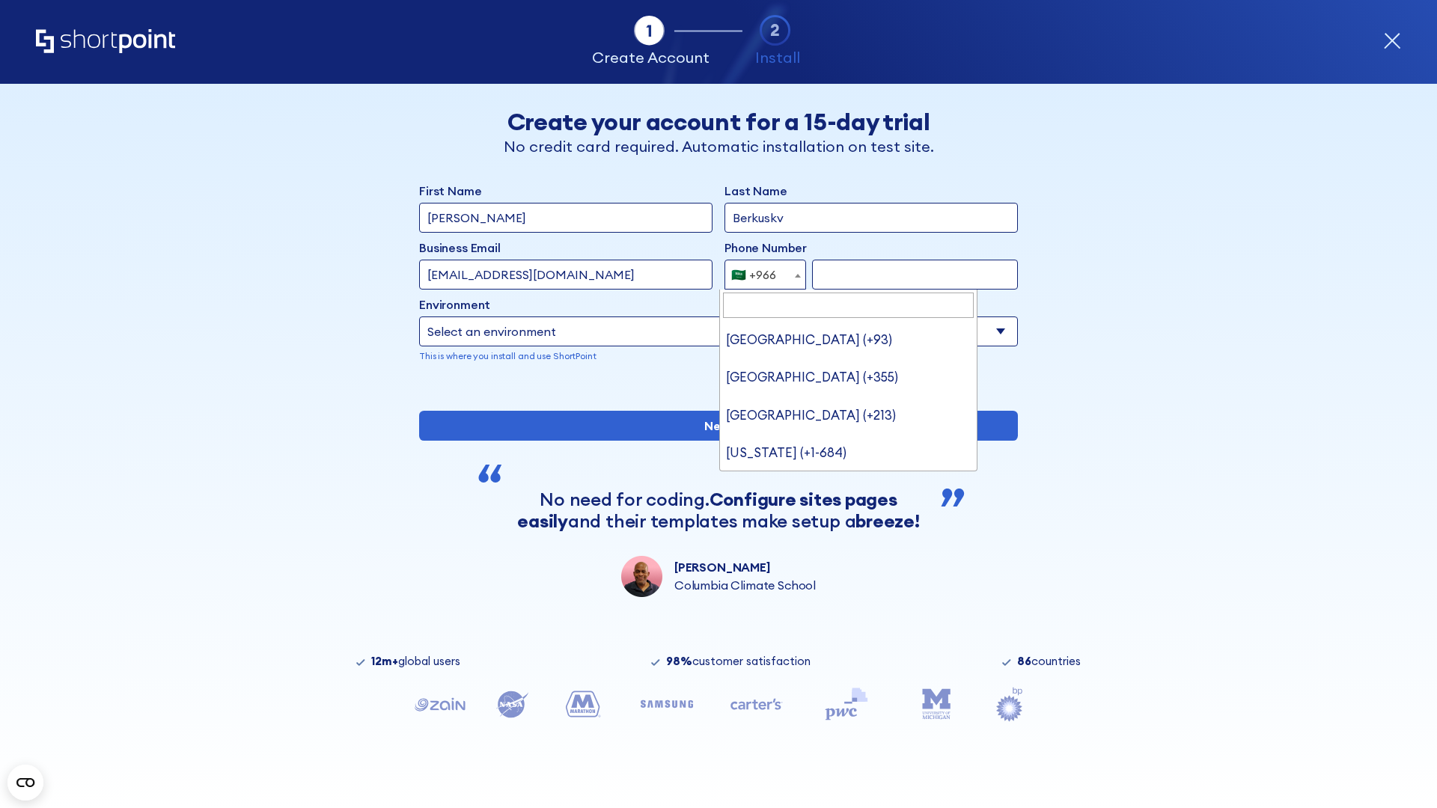
type input "[GEOGRAPHIC_DATA] (+971)"
select select "+971"
type input "501234567"
select select "Microsoft 365"
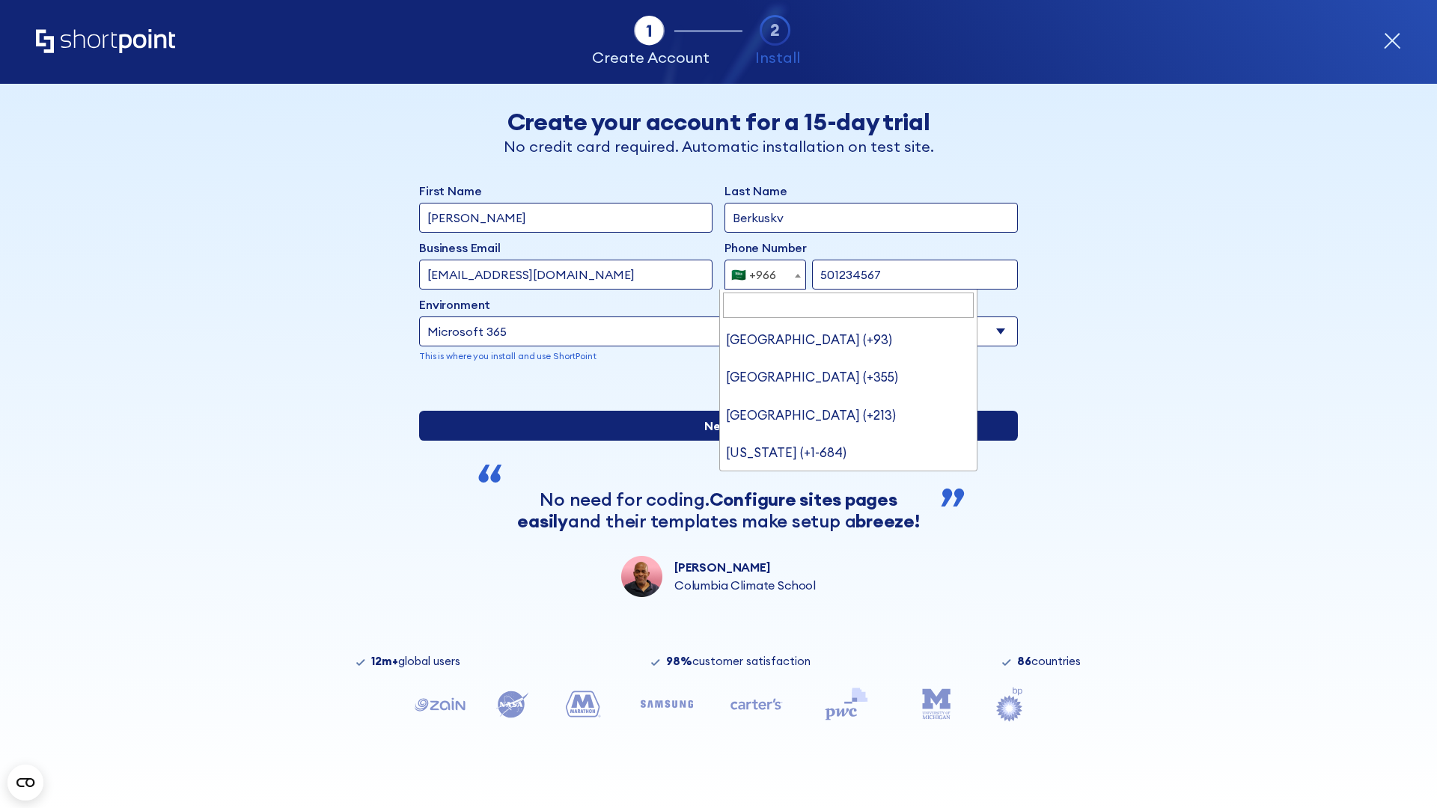
type input "501234567"
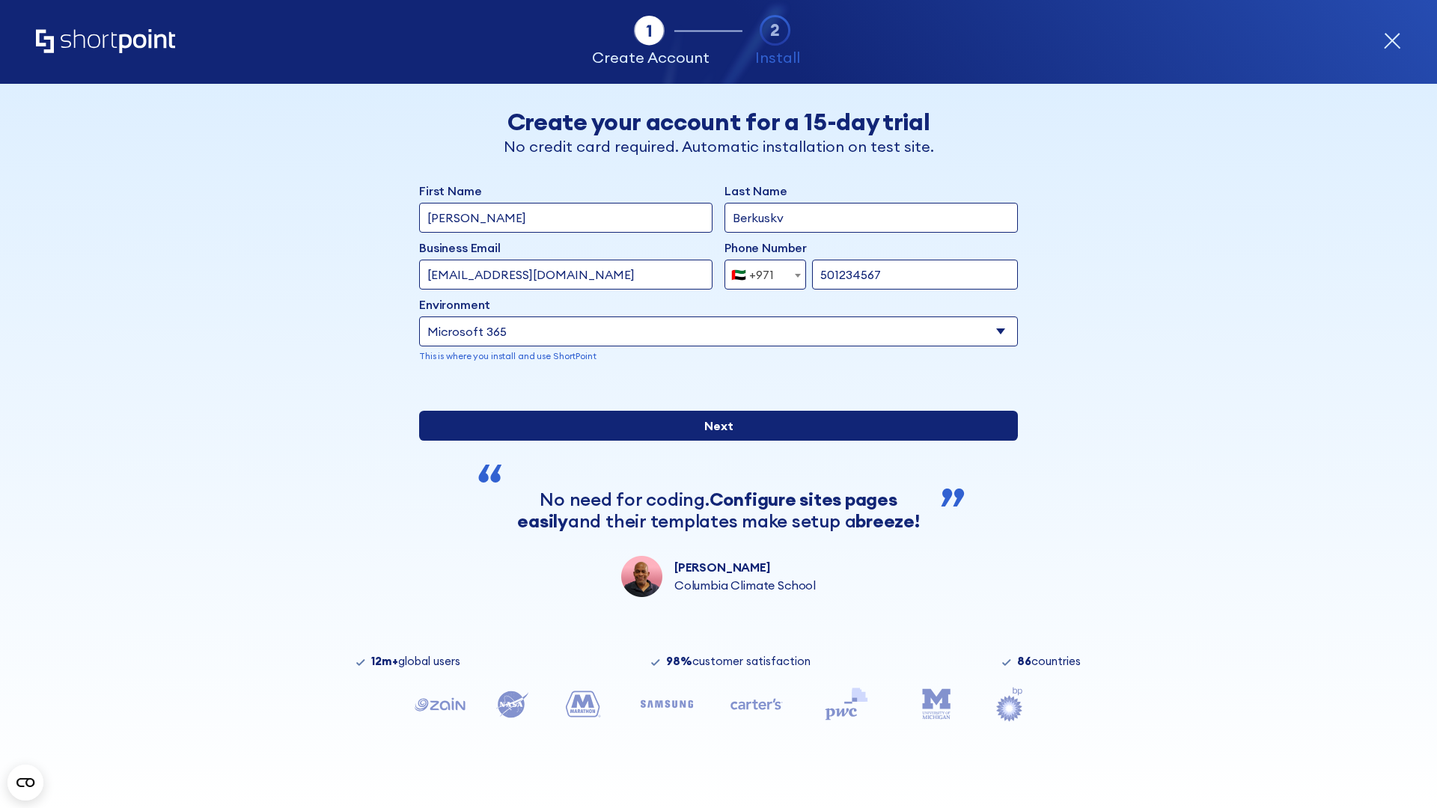
click at [712, 441] on input "Next" at bounding box center [718, 426] width 599 height 30
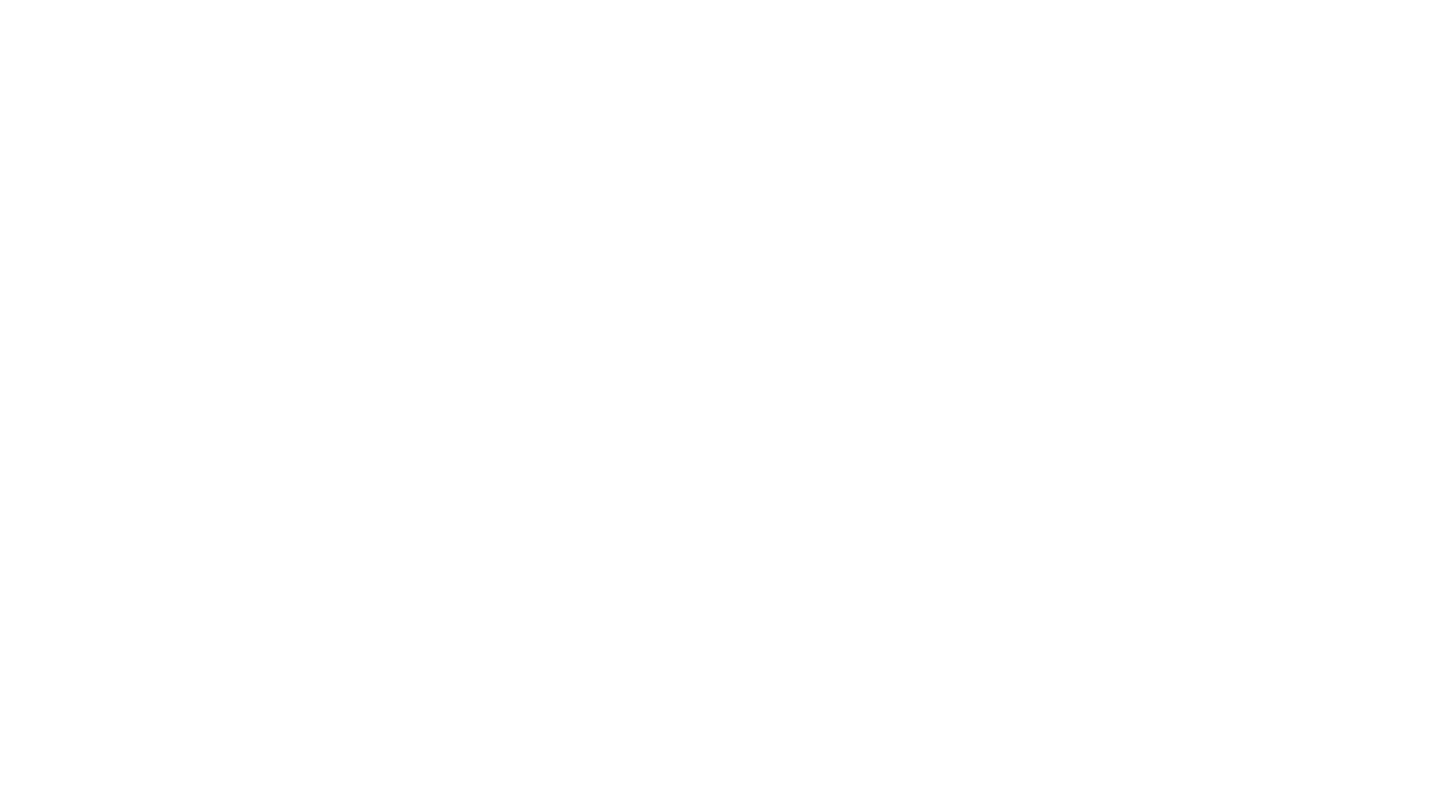
select select "+971"
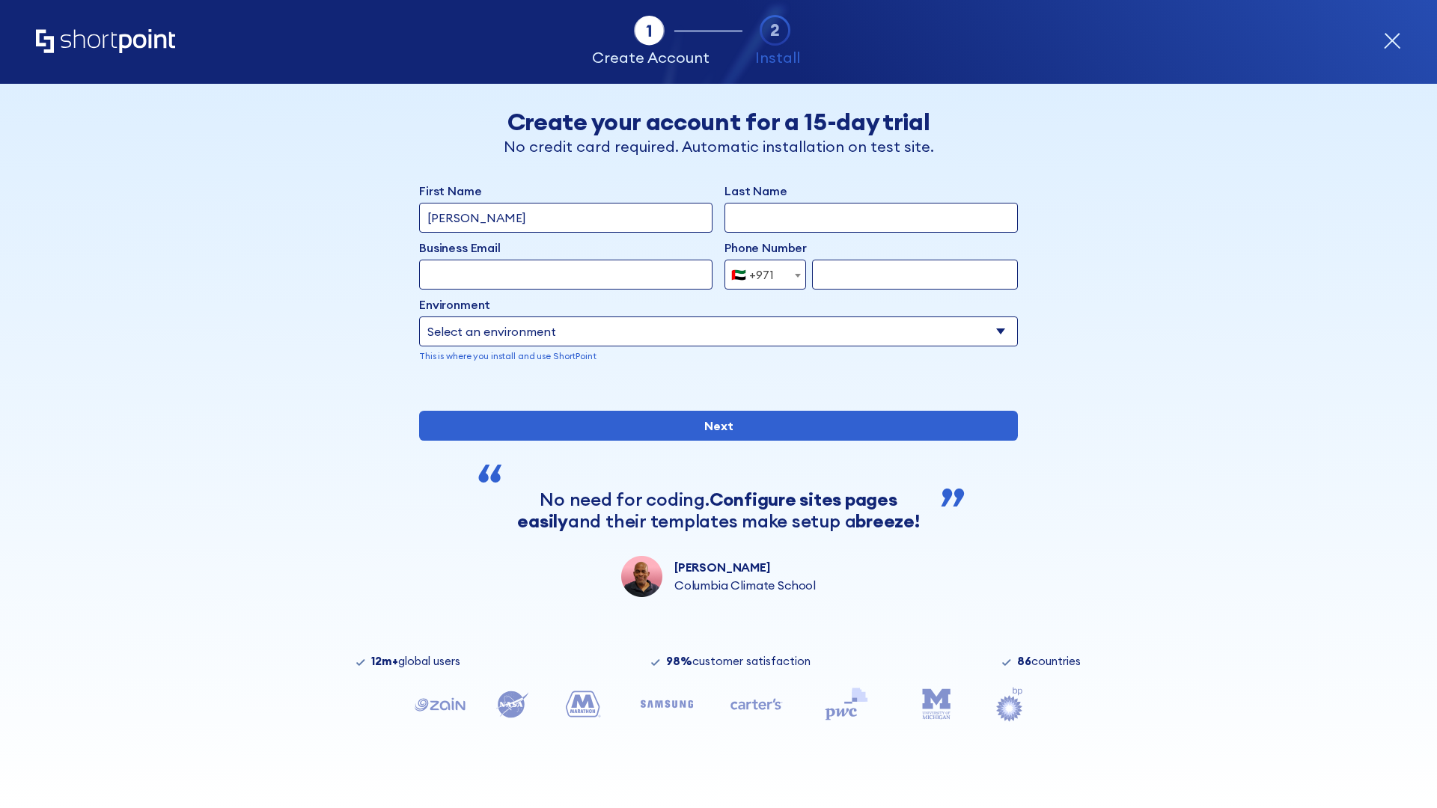
type input "[PERSON_NAME]"
type input "Berkuskv"
type input "[EMAIL_ADDRESS][DOMAIN_NAME]"
click at [759, 275] on div "🇦🇪 +971" at bounding box center [752, 275] width 43 height 30
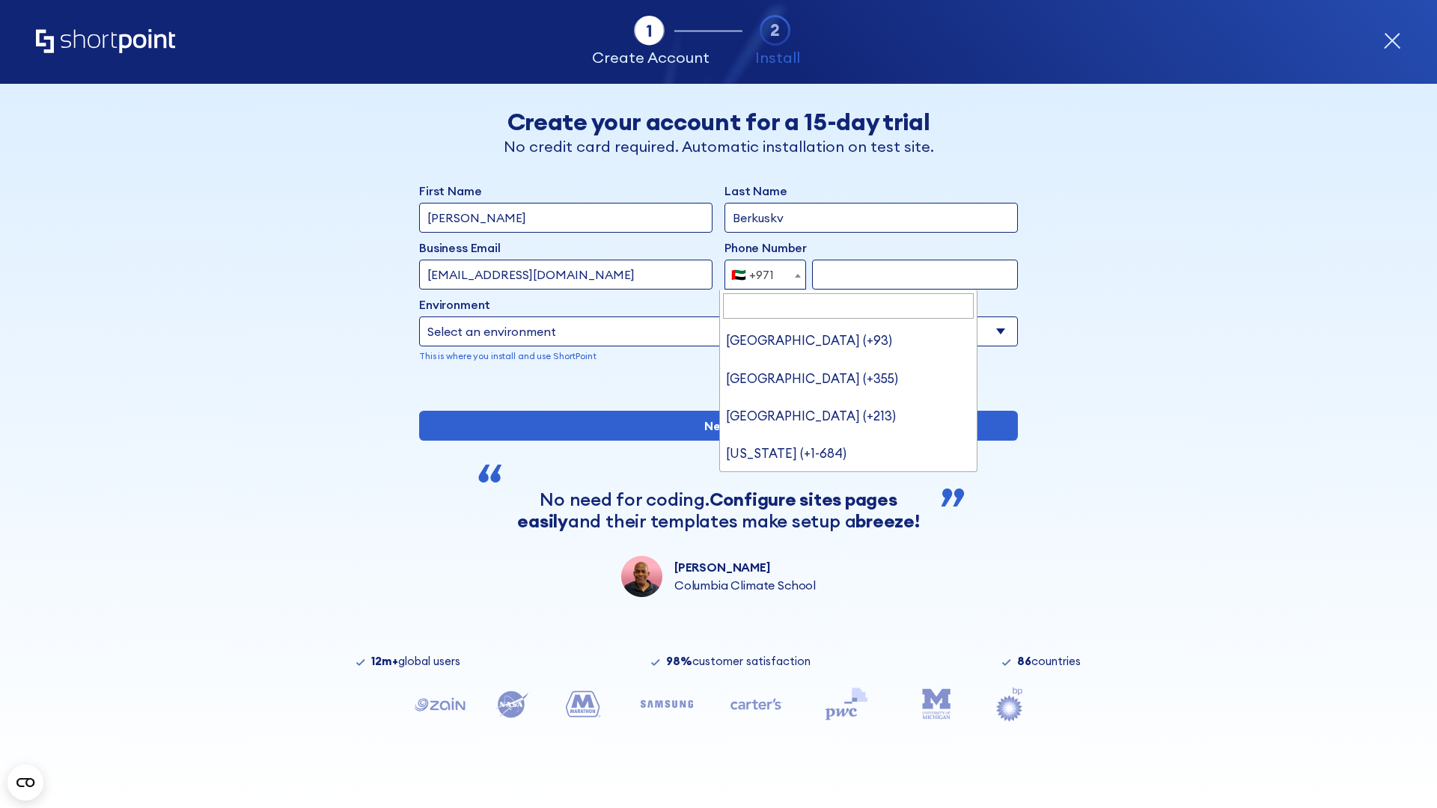
type input "[GEOGRAPHIC_DATA] (+44)"
select select "+44"
type input "7912345678"
select select "Microsoft 365"
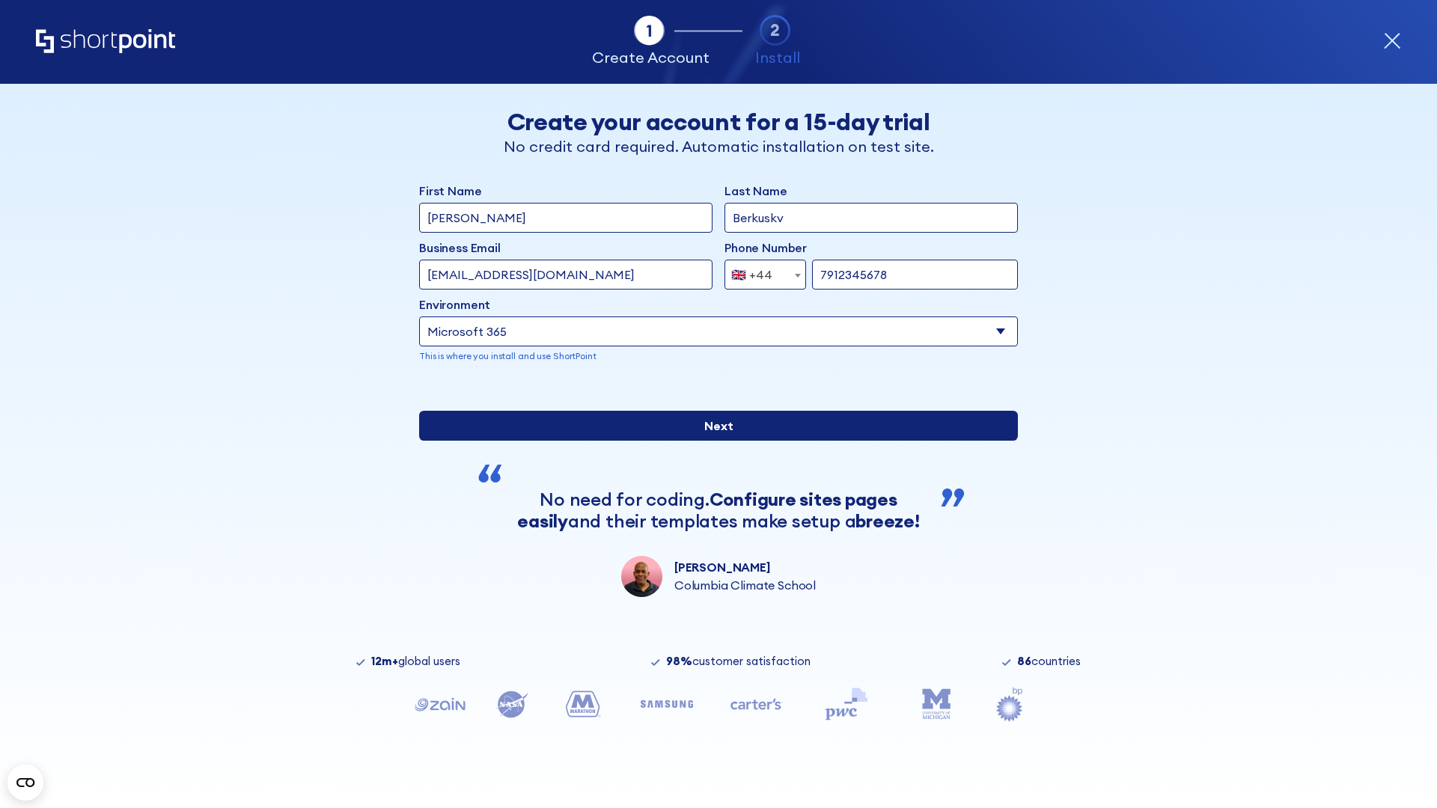
type input "7912345678"
click at [712, 441] on input "Next" at bounding box center [718, 426] width 599 height 30
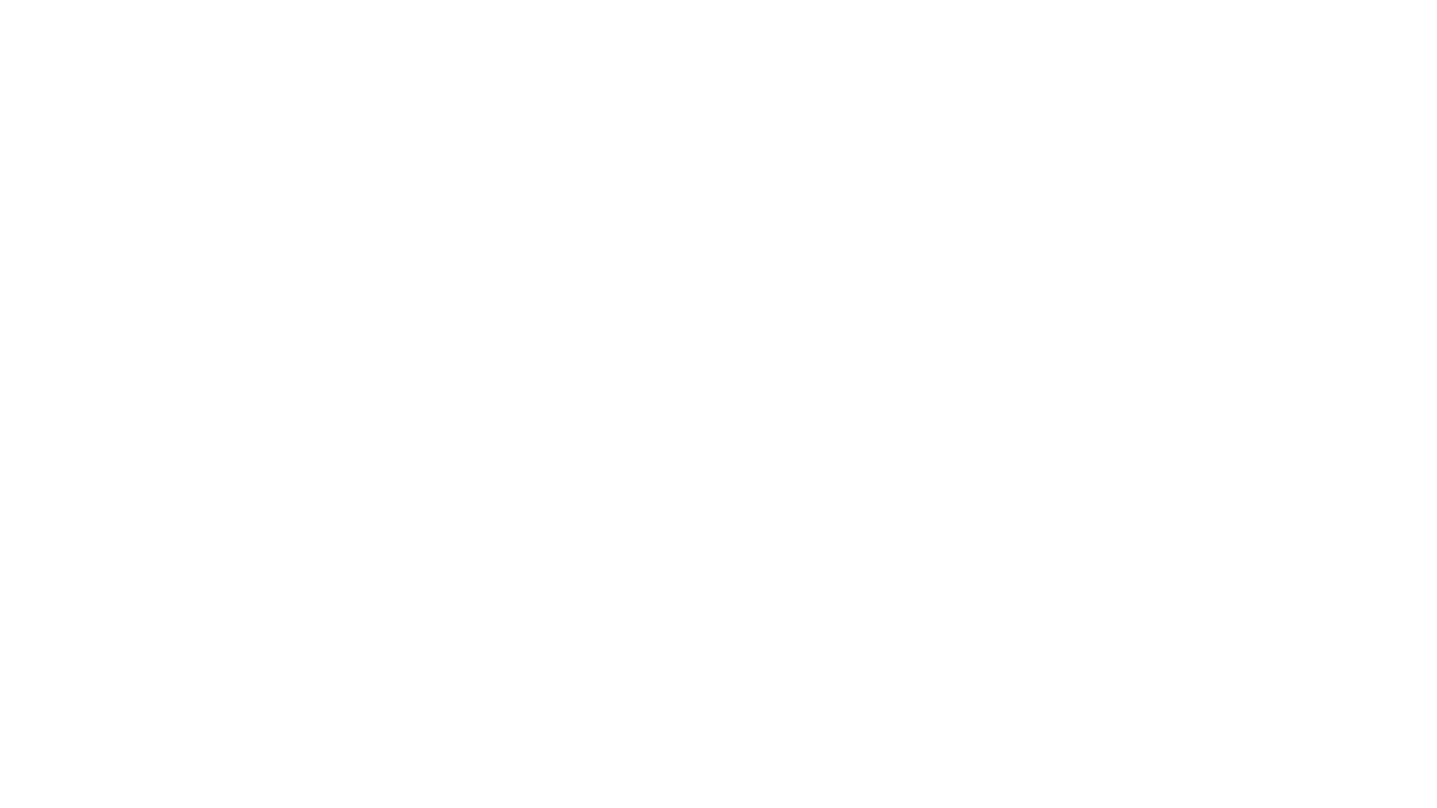
select select "+44"
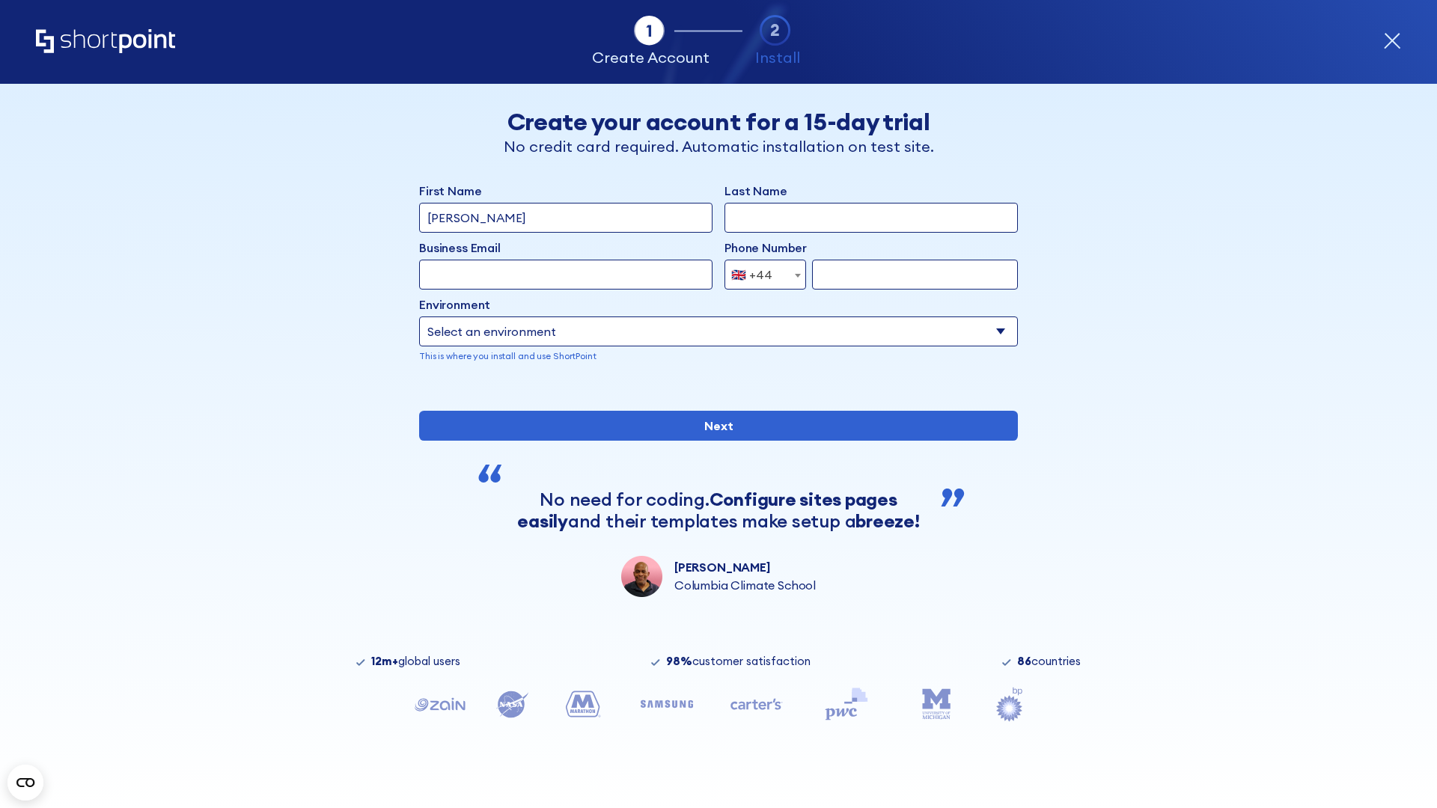
type input "[PERSON_NAME]"
type input "Berkuskv"
type input "[EMAIL_ADDRESS][DOMAIN_NAME]"
click at [759, 275] on div "🇬🇧 +44" at bounding box center [751, 275] width 41 height 30
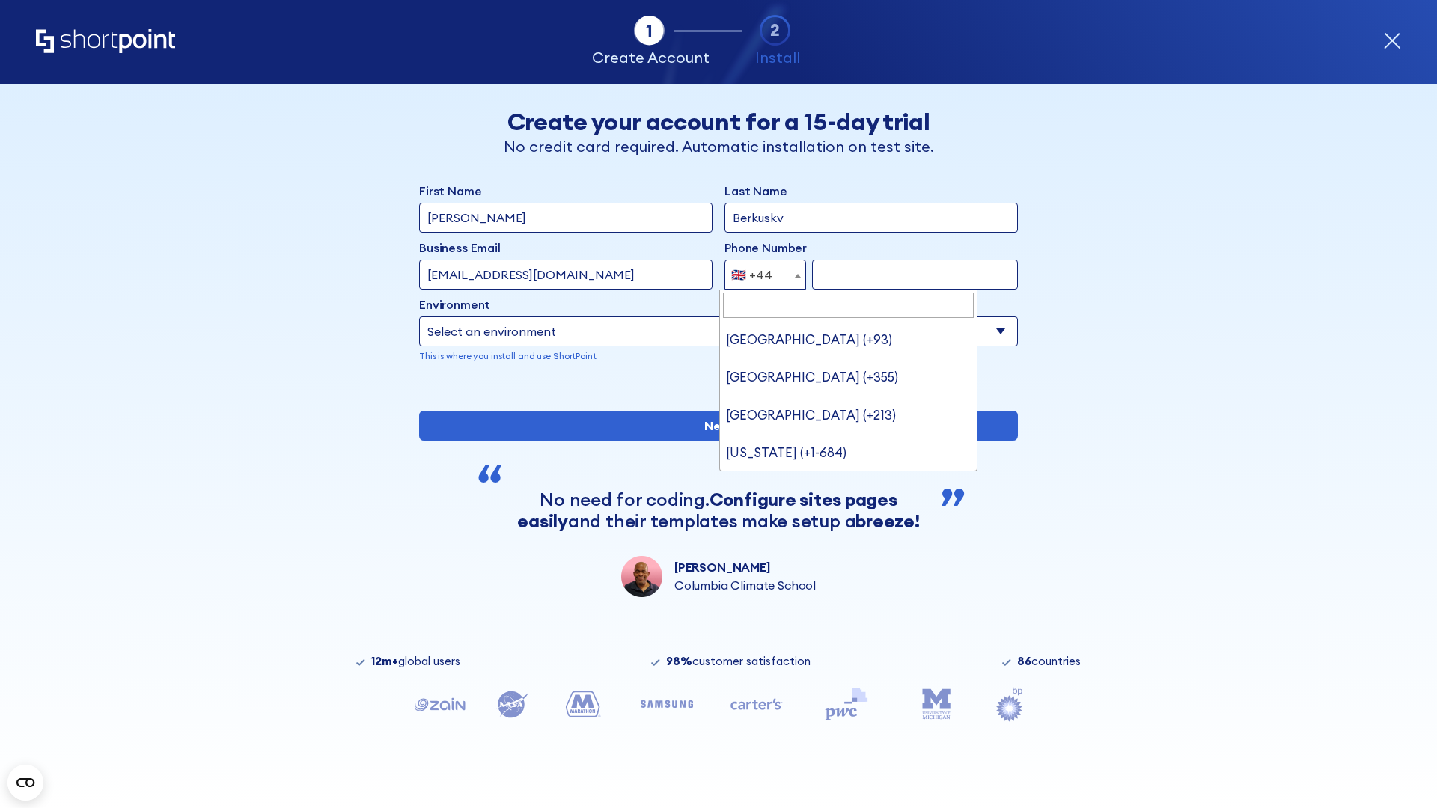
type input "Ukraine (+380)"
select select "+380"
type input "663451789"
select select "Microsoft 365"
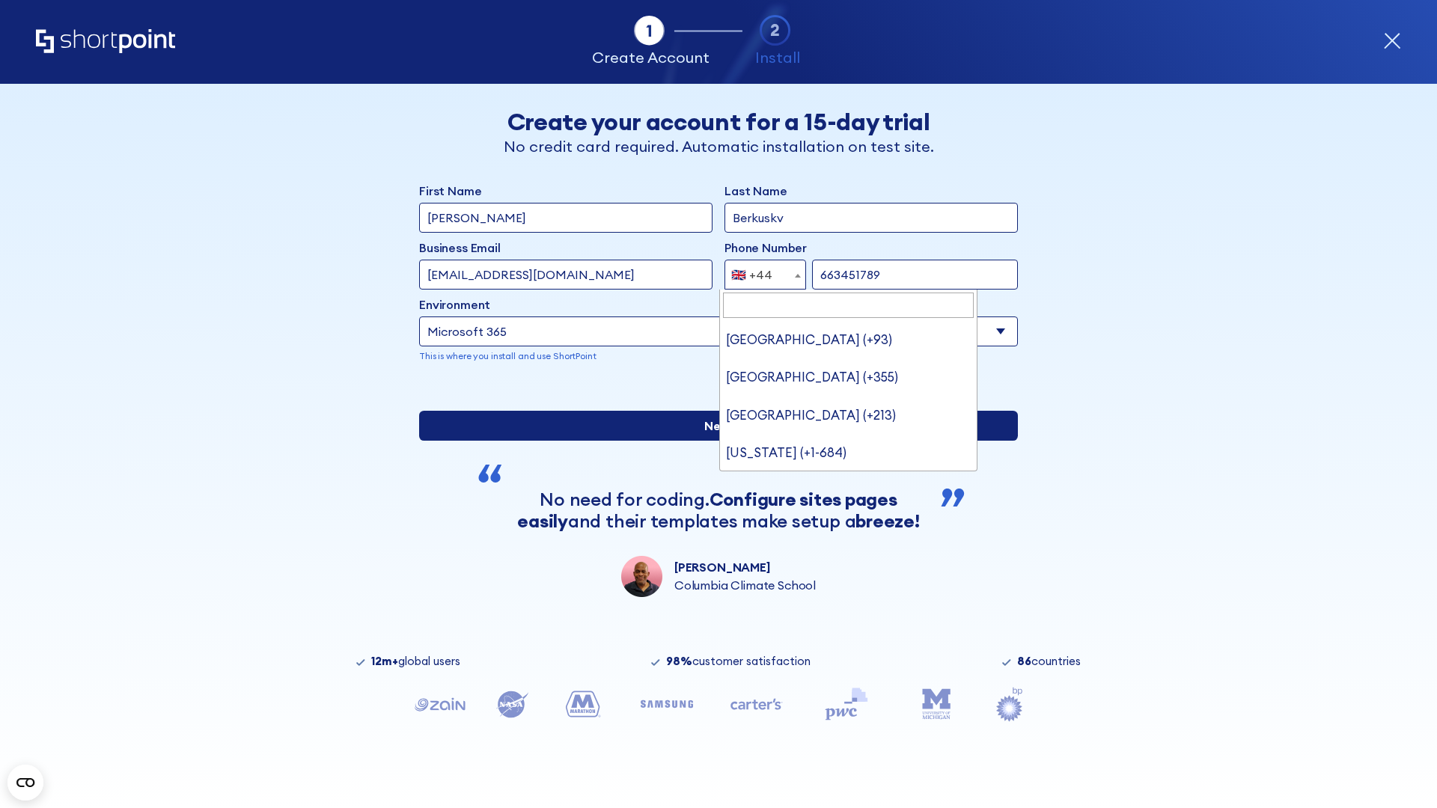
type input "663451789"
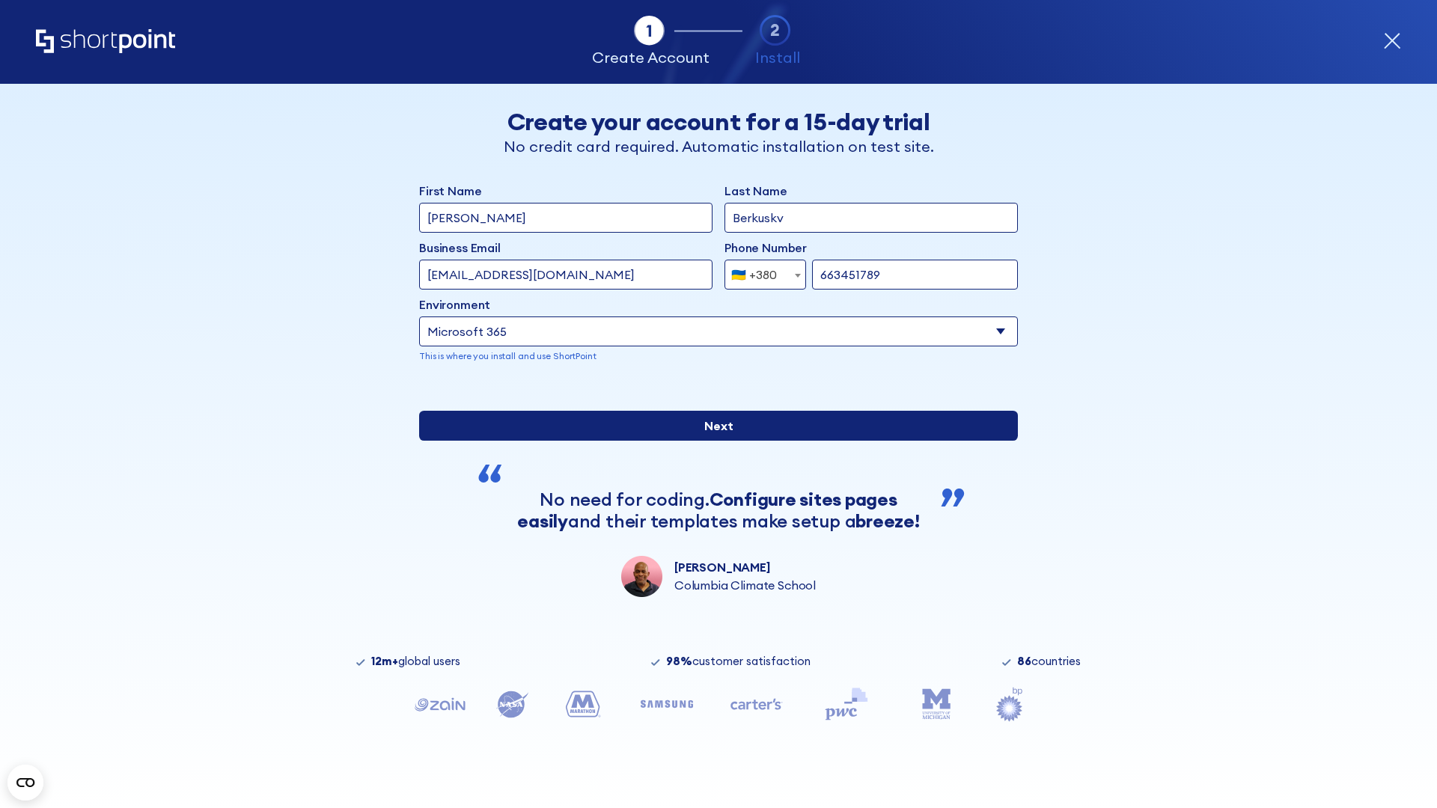
click at [712, 441] on input "Next" at bounding box center [718, 426] width 599 height 30
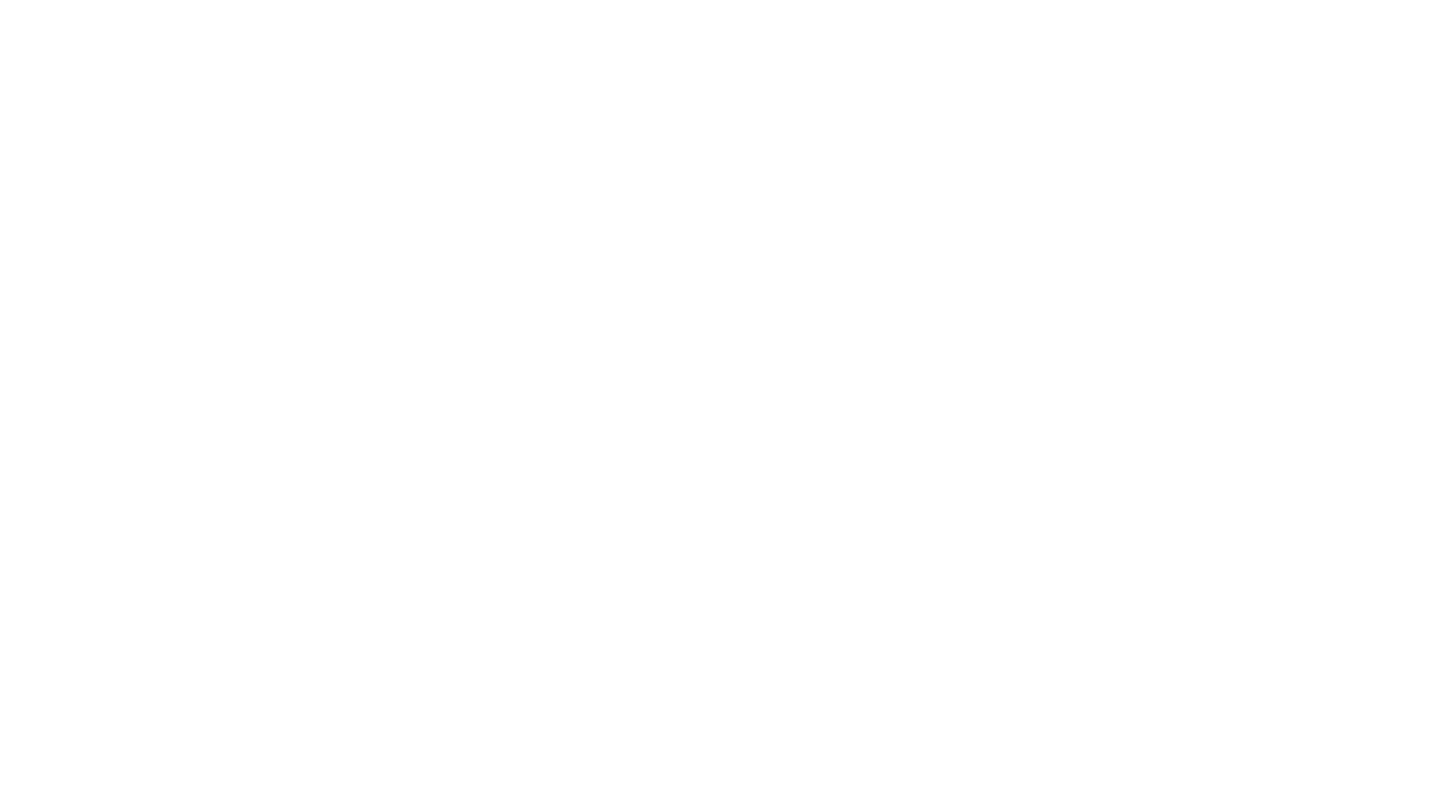
select select "+380"
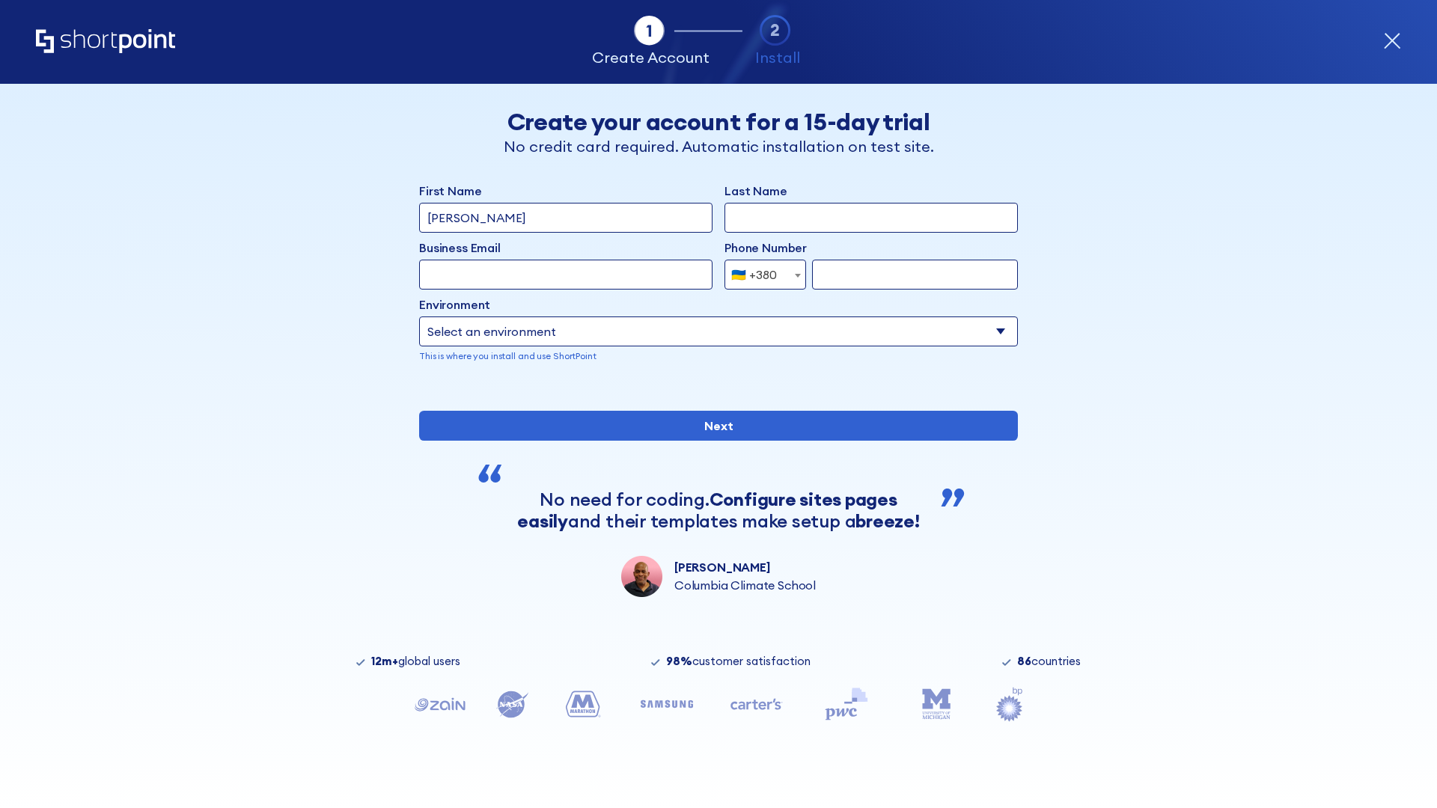
type input "Élodie L'Haÿ"
type input "Berkuskv"
type input "team@hospital-uae.health"
click at [759, 275] on div "🇺🇦 +380" at bounding box center [754, 275] width 46 height 30
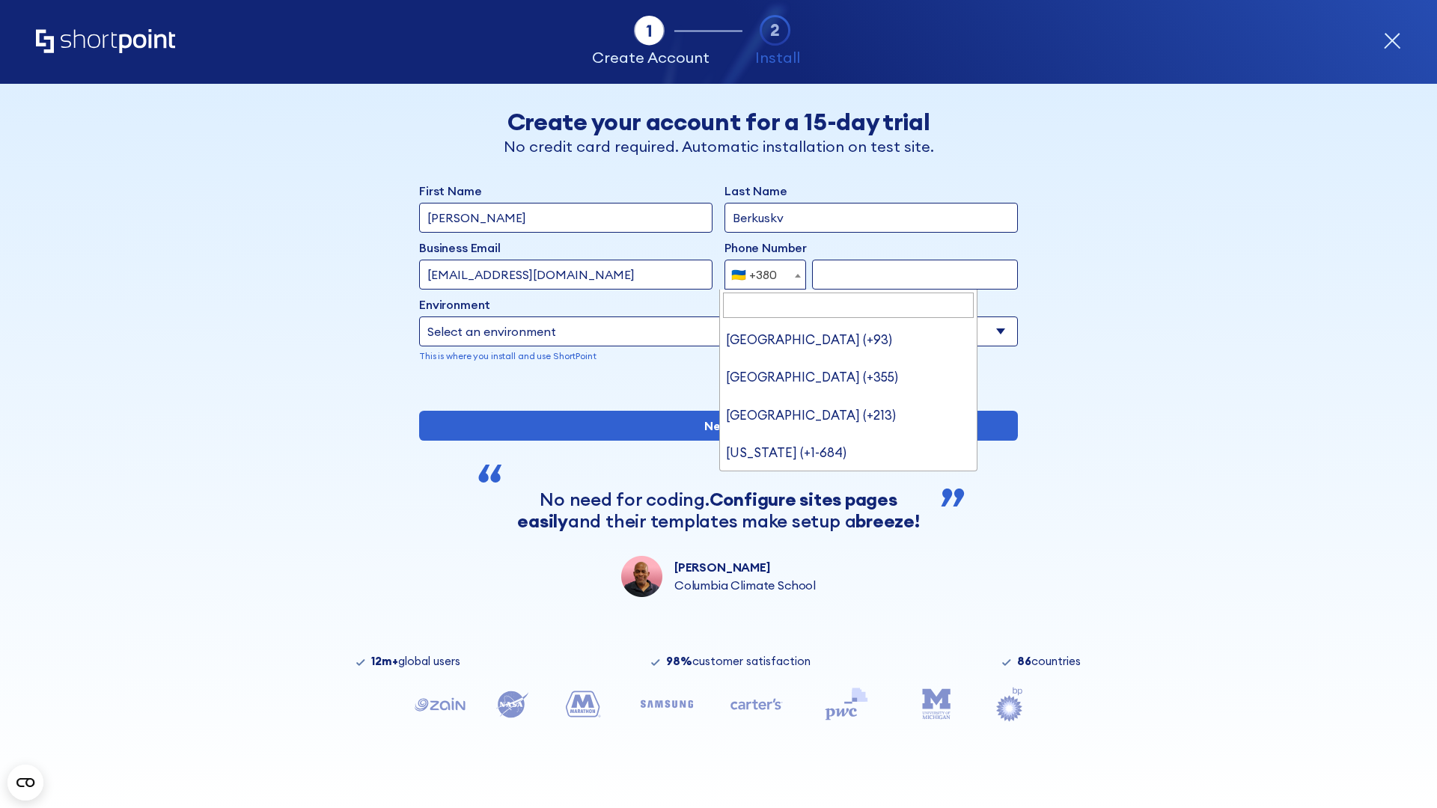
type input "United States (+1)"
select select "+1"
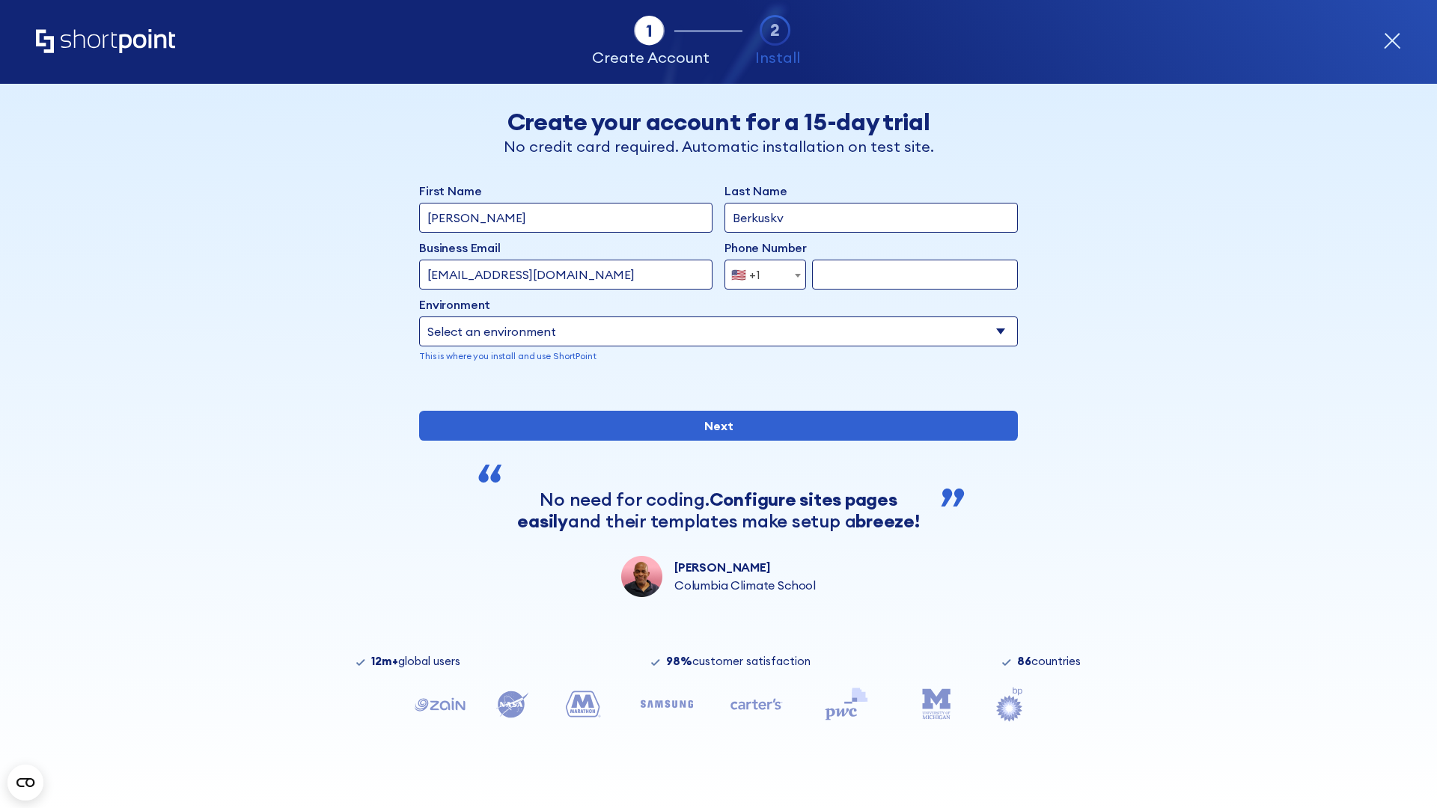
type input "2025550123"
select select "Microsoft 365"
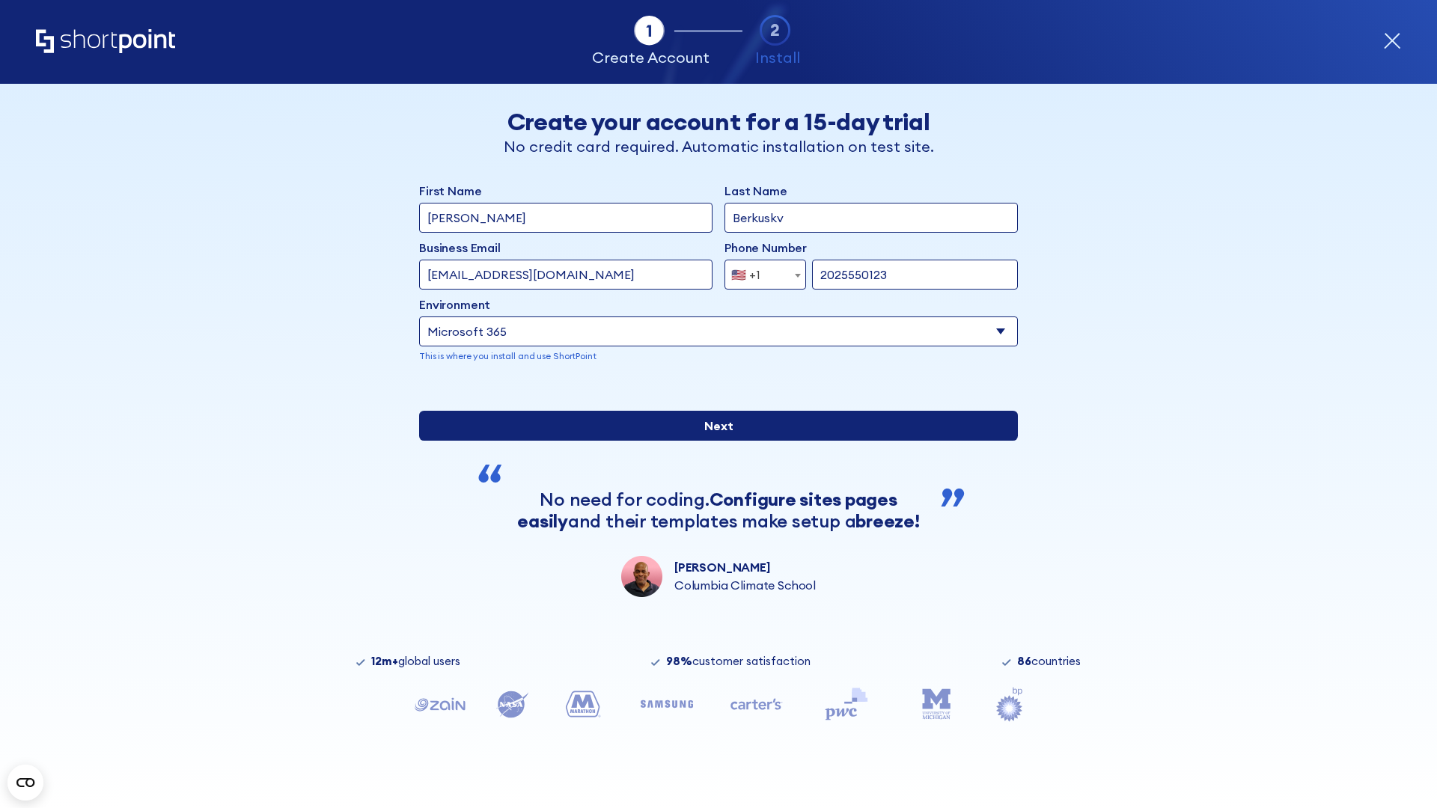
type input "2025550123"
click at [712, 441] on input "Next" at bounding box center [718, 426] width 599 height 30
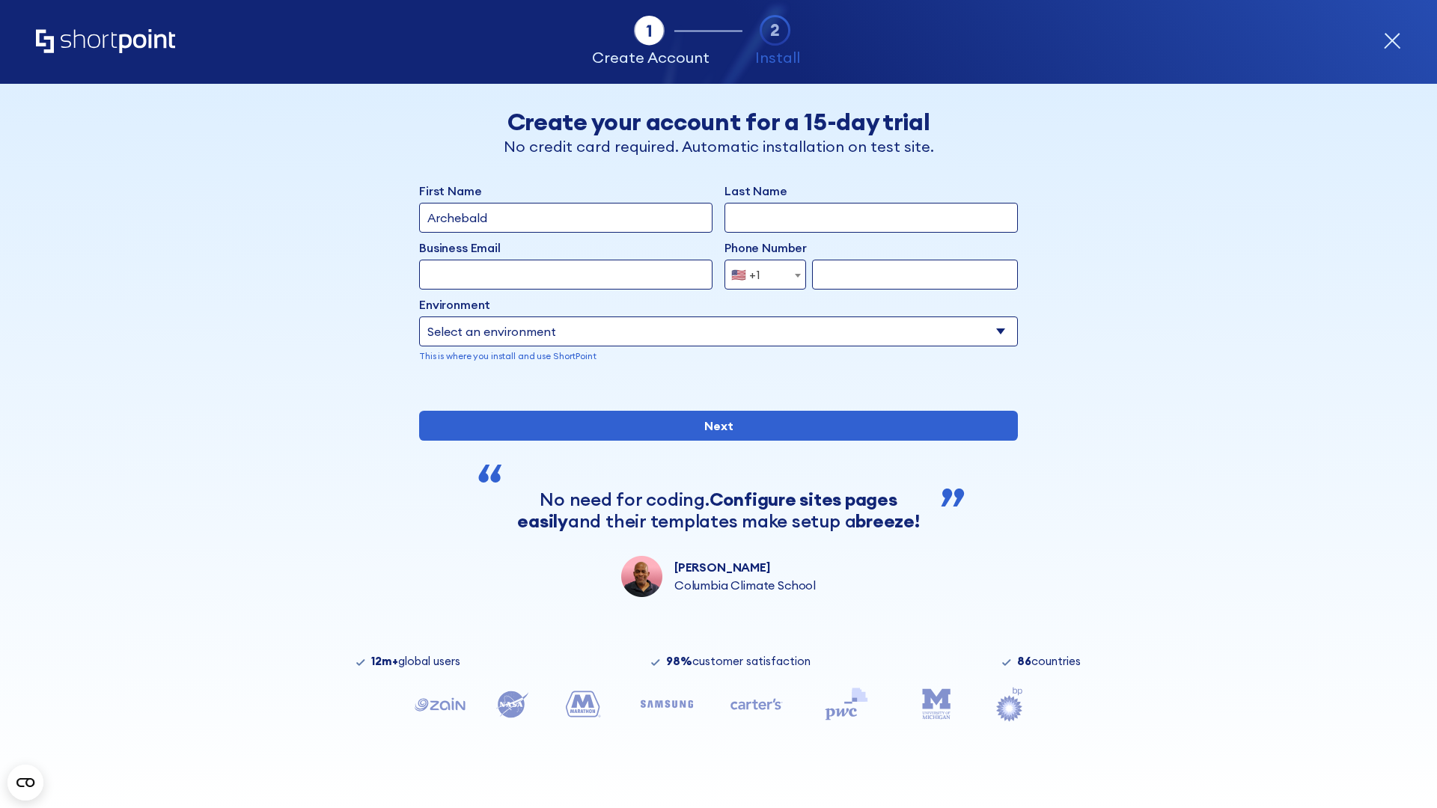
type input "Archebald"
type input "Berkuskv"
type input "[EMAIL_ADDRESS][DOMAIN_NAME]"
type input "2125556789"
select select "SharePoint 2019 (On-Premise)"
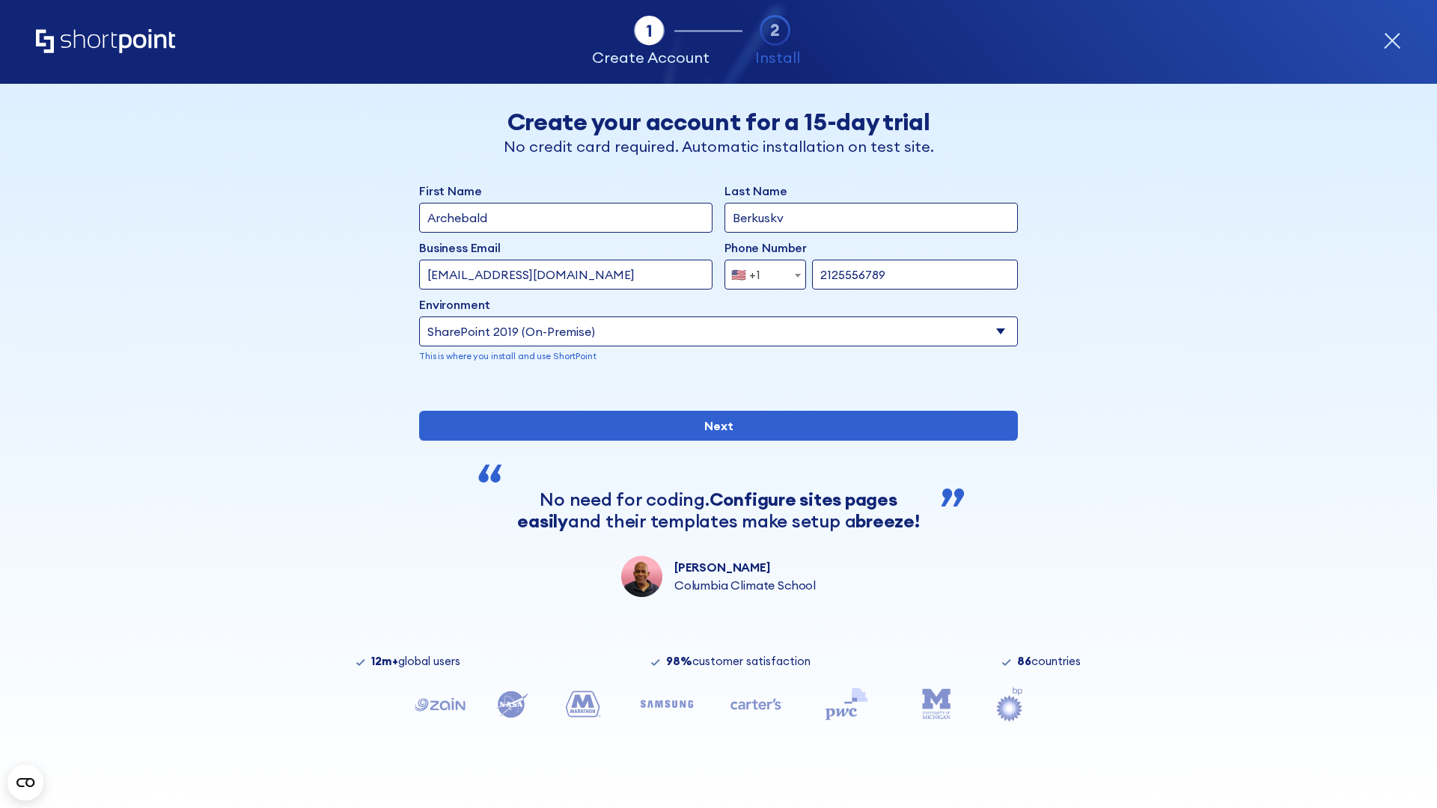
type input "2125556789"
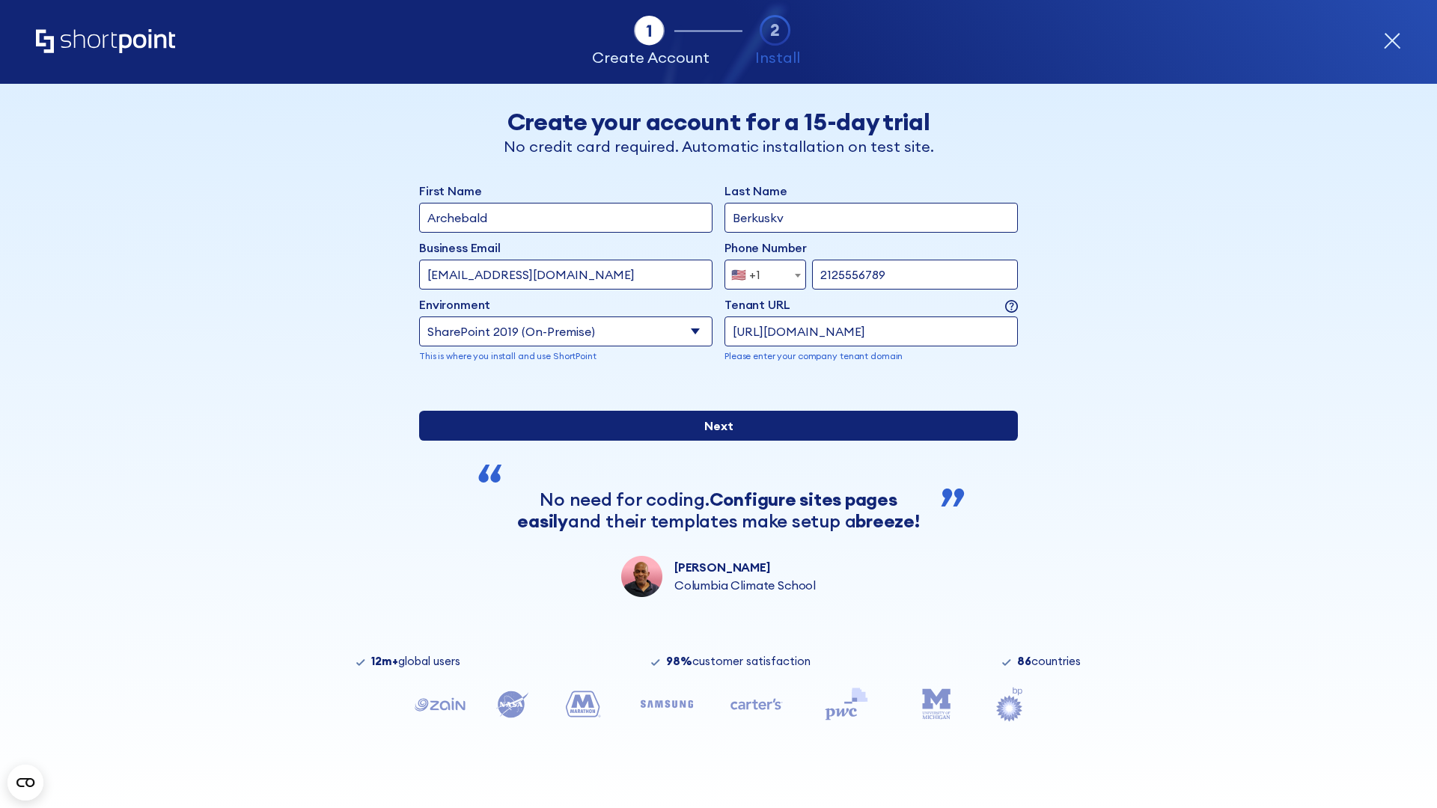
type input "[URL][DOMAIN_NAME]"
click at [712, 441] on input "Next" at bounding box center [718, 426] width 599 height 30
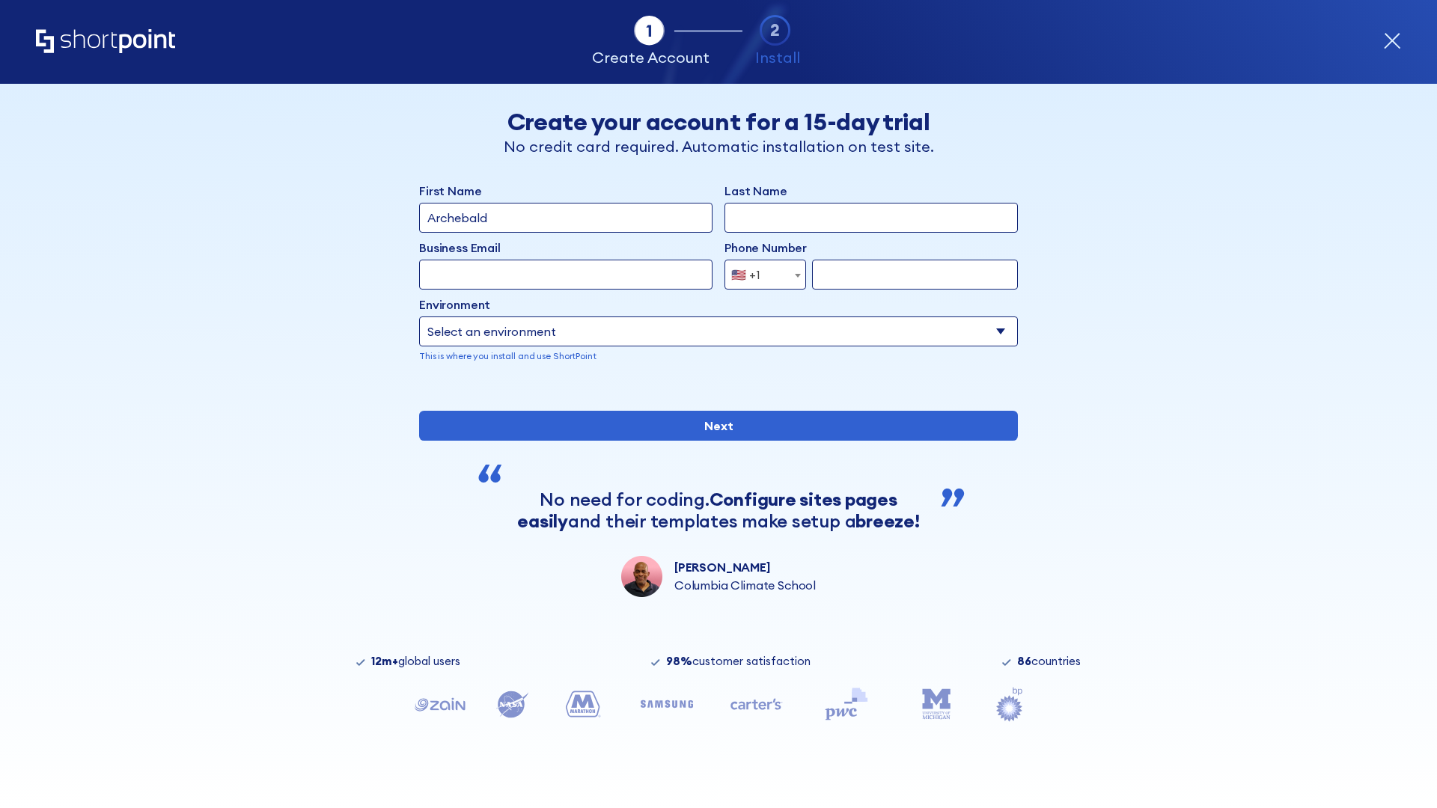
type input "Archebald"
type input "Berkuskv"
type input "[EMAIL_ADDRESS][DOMAIN_NAME]"
type input "2125556789"
select select "SharePoint 2019 (On-Premise)"
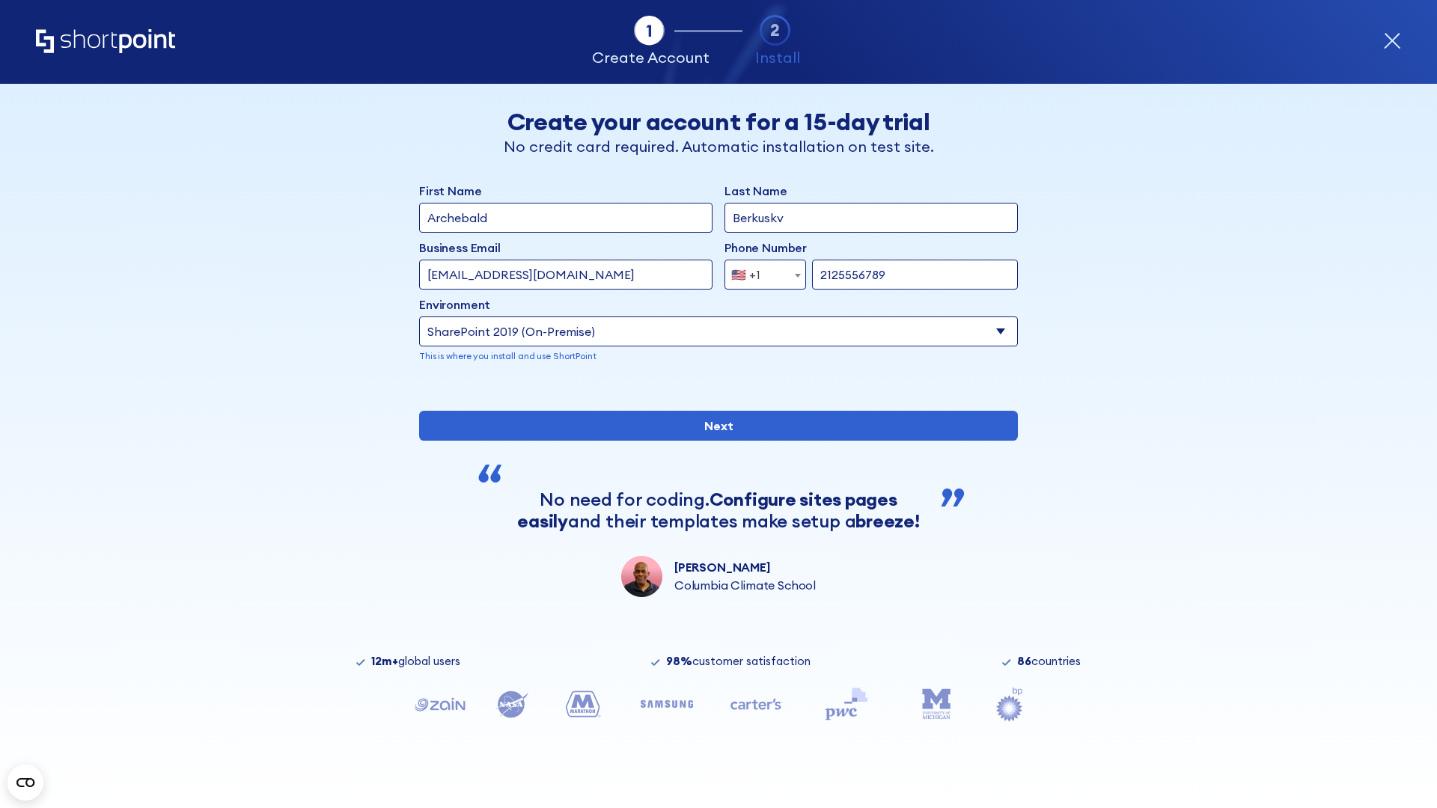
type input "2125556789"
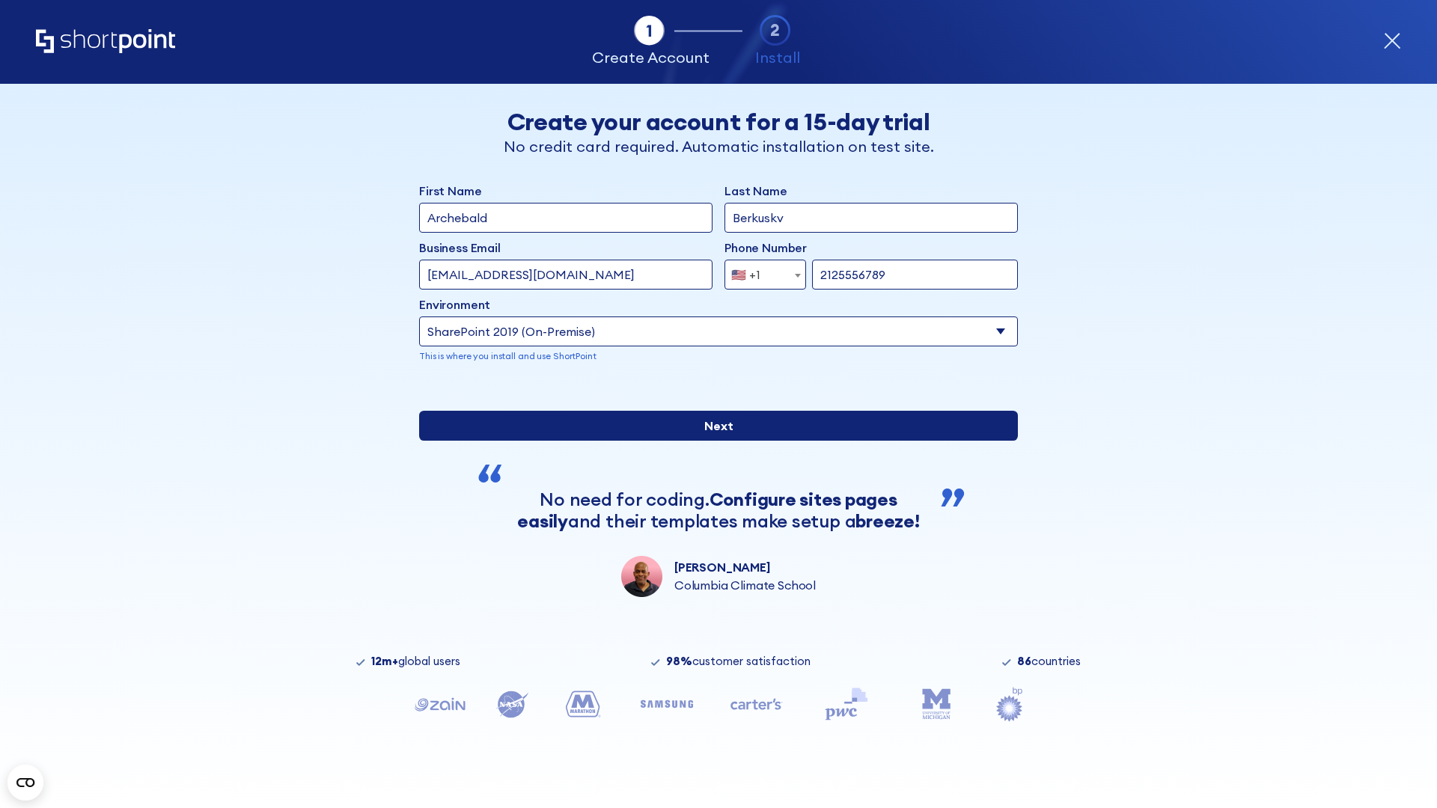
type input "http://malicious.com/sharepoint.com"
click at [712, 492] on div "First Name Archebald Last Name Berkuskv Business Email Invalid Email Address te…" at bounding box center [718, 389] width 599 height 415
click at [712, 441] on input "Next" at bounding box center [718, 426] width 599 height 30
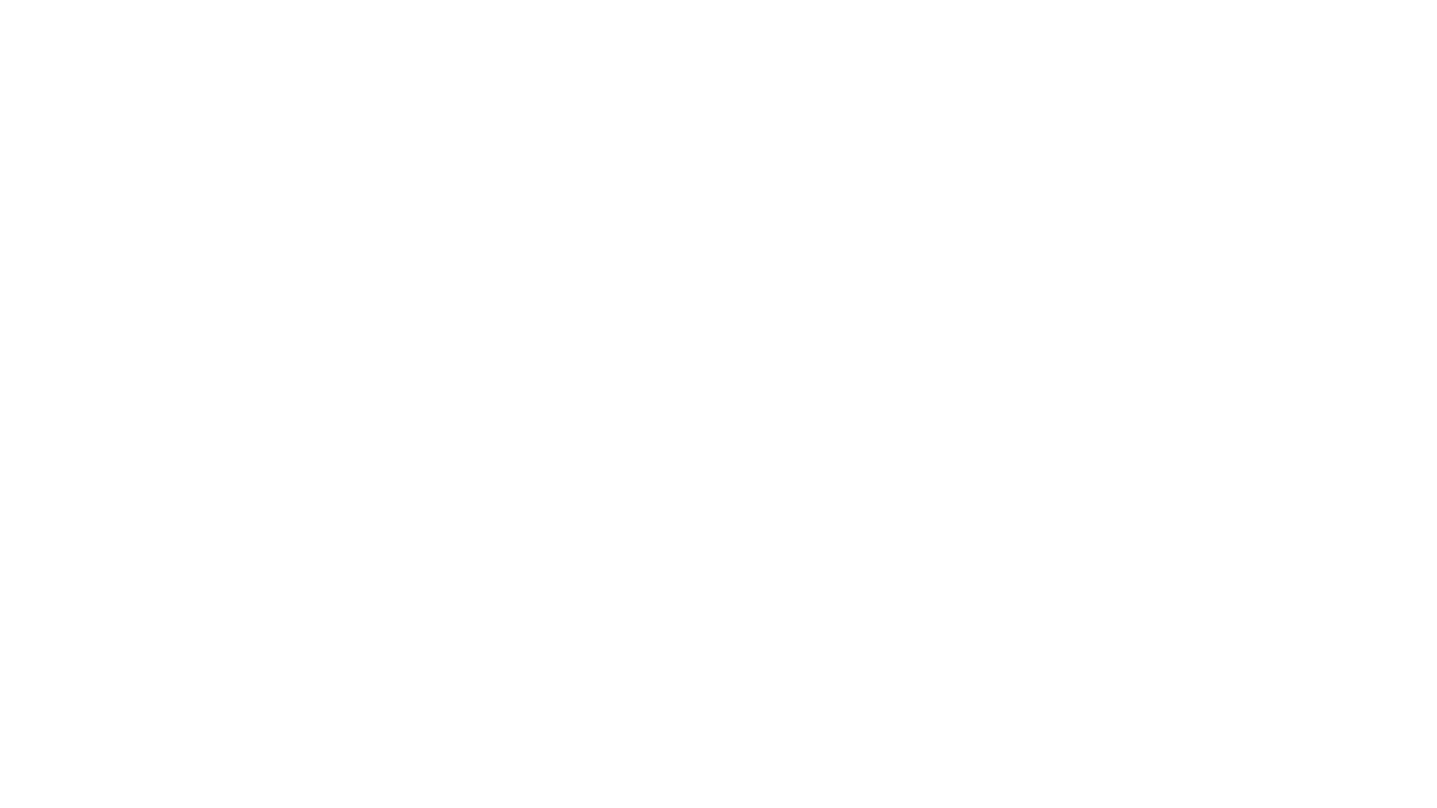
type input "Archebald"
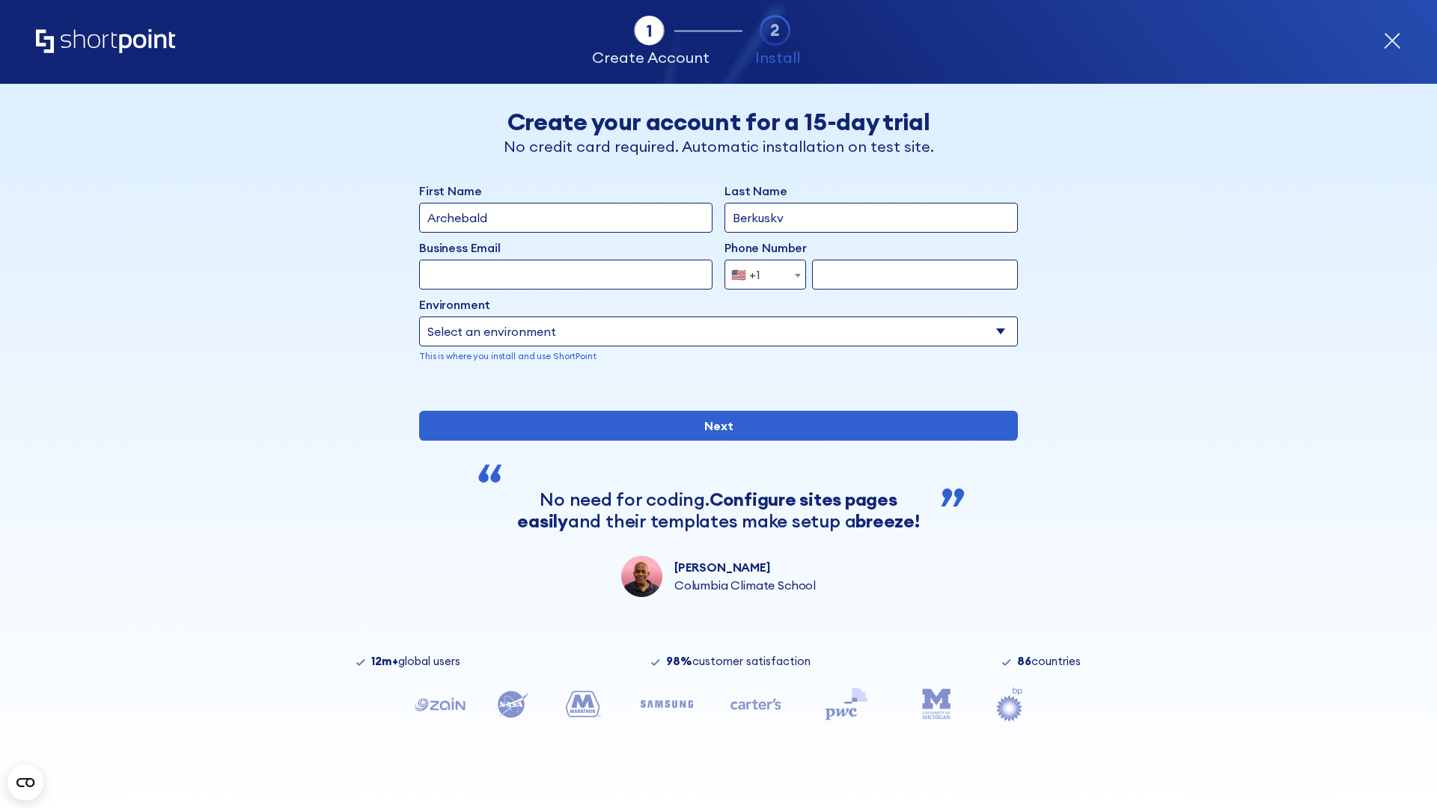
type input "Berkuskv"
type input "[EMAIL_ADDRESS][DOMAIN_NAME]"
type input "2125556789"
select select "SharePoint 2019 (On-Premise)"
type input "2125556789"
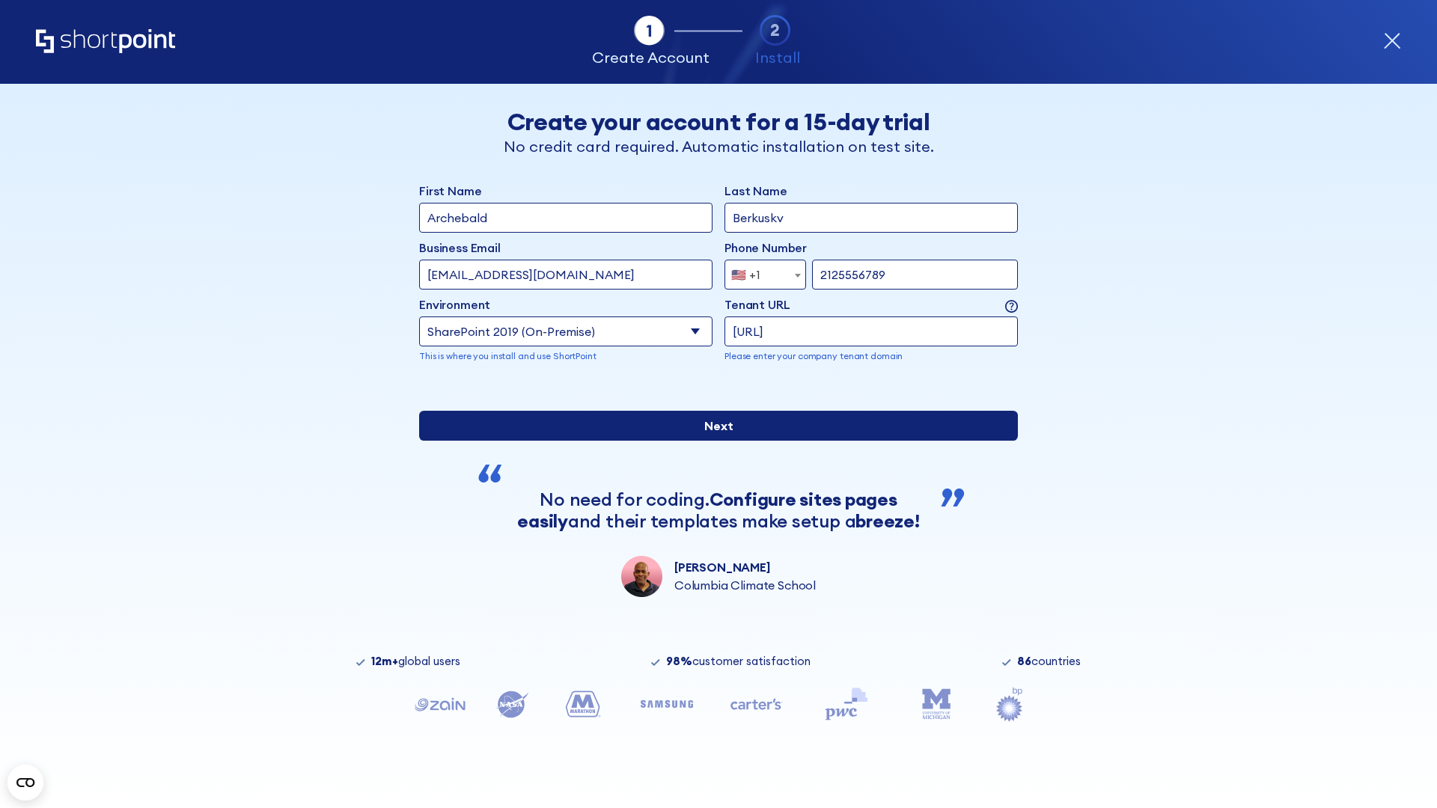
type input "ftp://site.sharepoint.dem"
click at [712, 494] on div "First Name Archebald Last Name Berkuskv Business Email Invalid Email Address te…" at bounding box center [718, 389] width 599 height 415
click at [712, 441] on input "Next" at bounding box center [718, 426] width 599 height 30
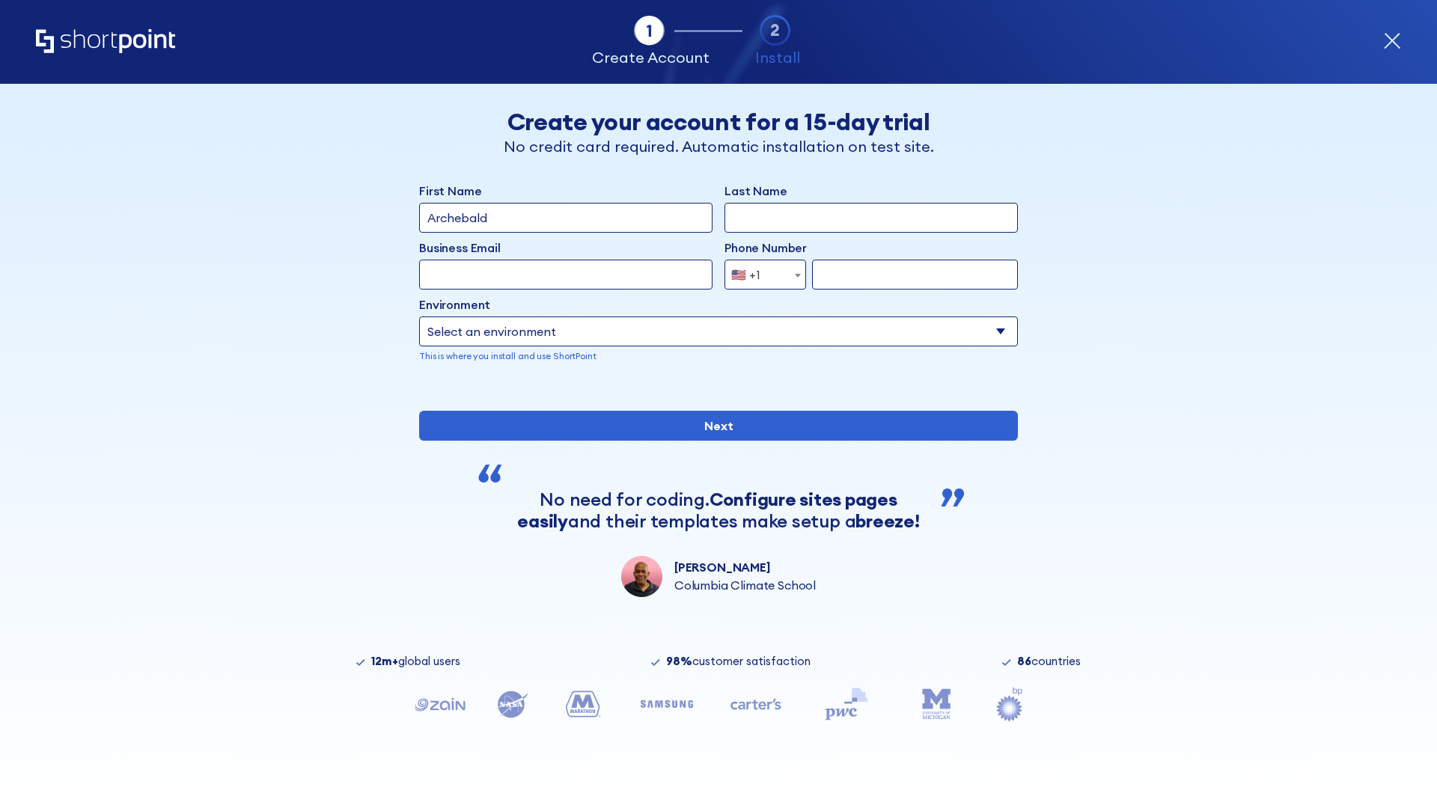
type input "Archebald"
type input "Berkuskv"
type input "[EMAIL_ADDRESS][DOMAIN_NAME]"
type input "2125556789"
select select "SharePoint 2019 (On-Premise)"
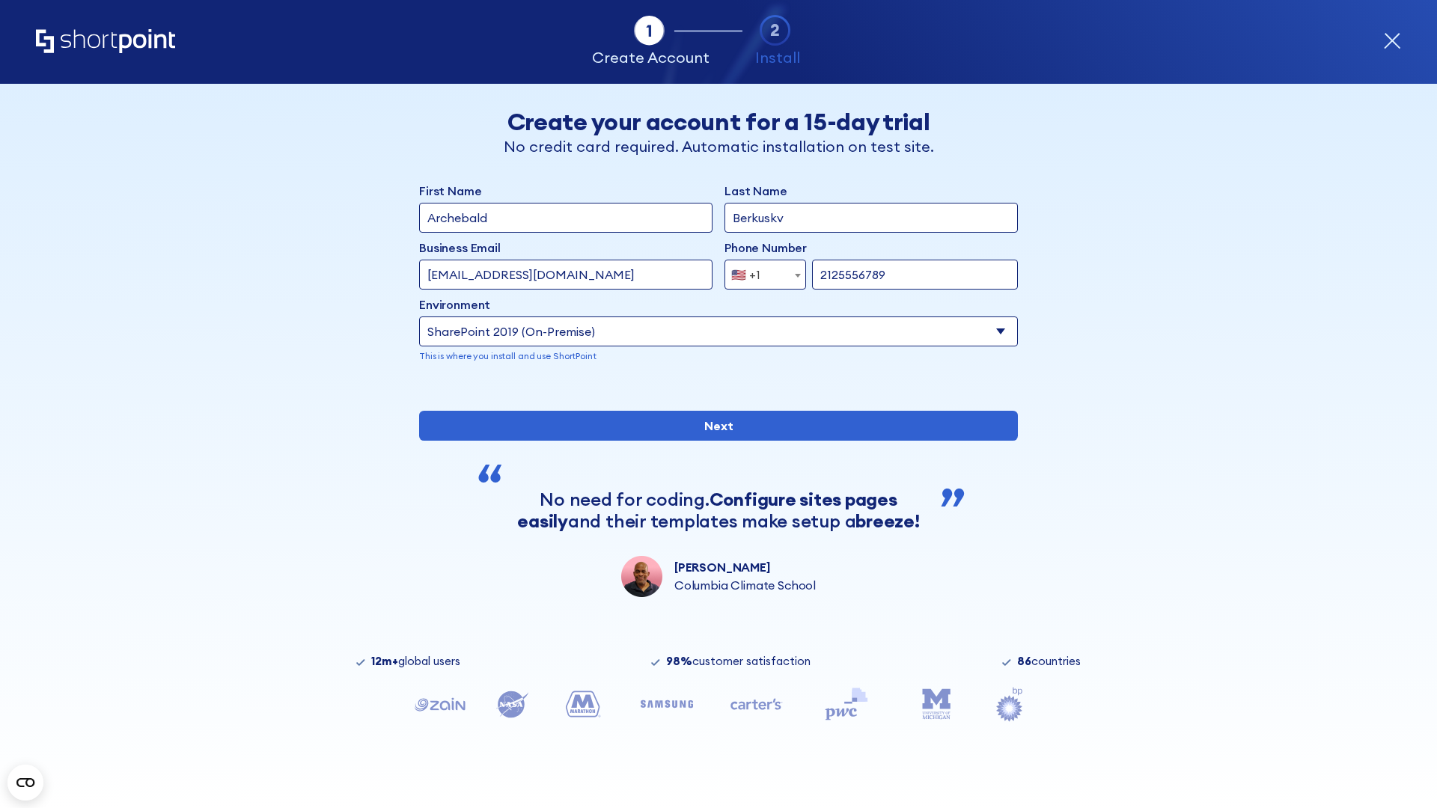
type input "2125556789"
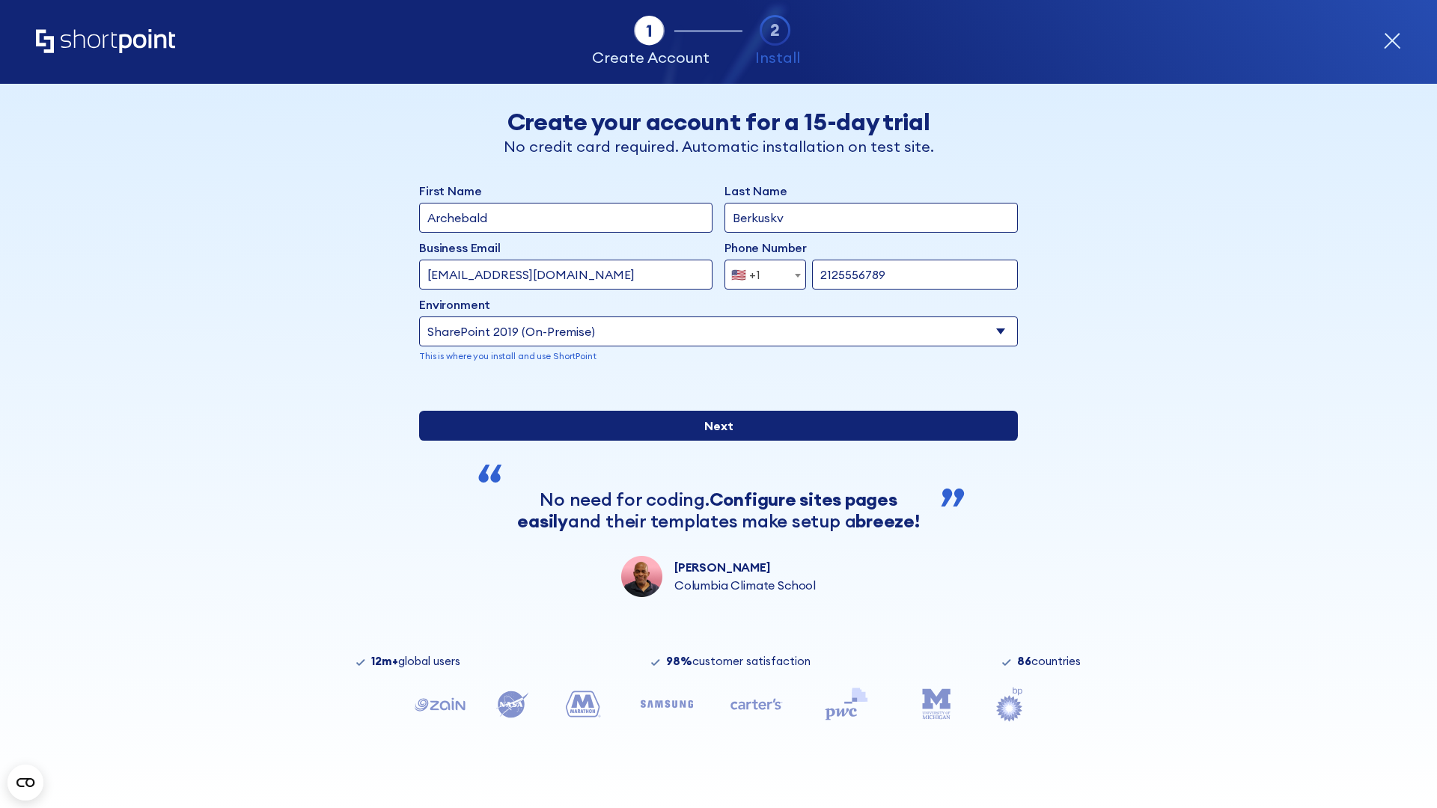
type input "https://sharepoint.com.evil.com"
click at [712, 441] on input "Next" at bounding box center [718, 426] width 599 height 30
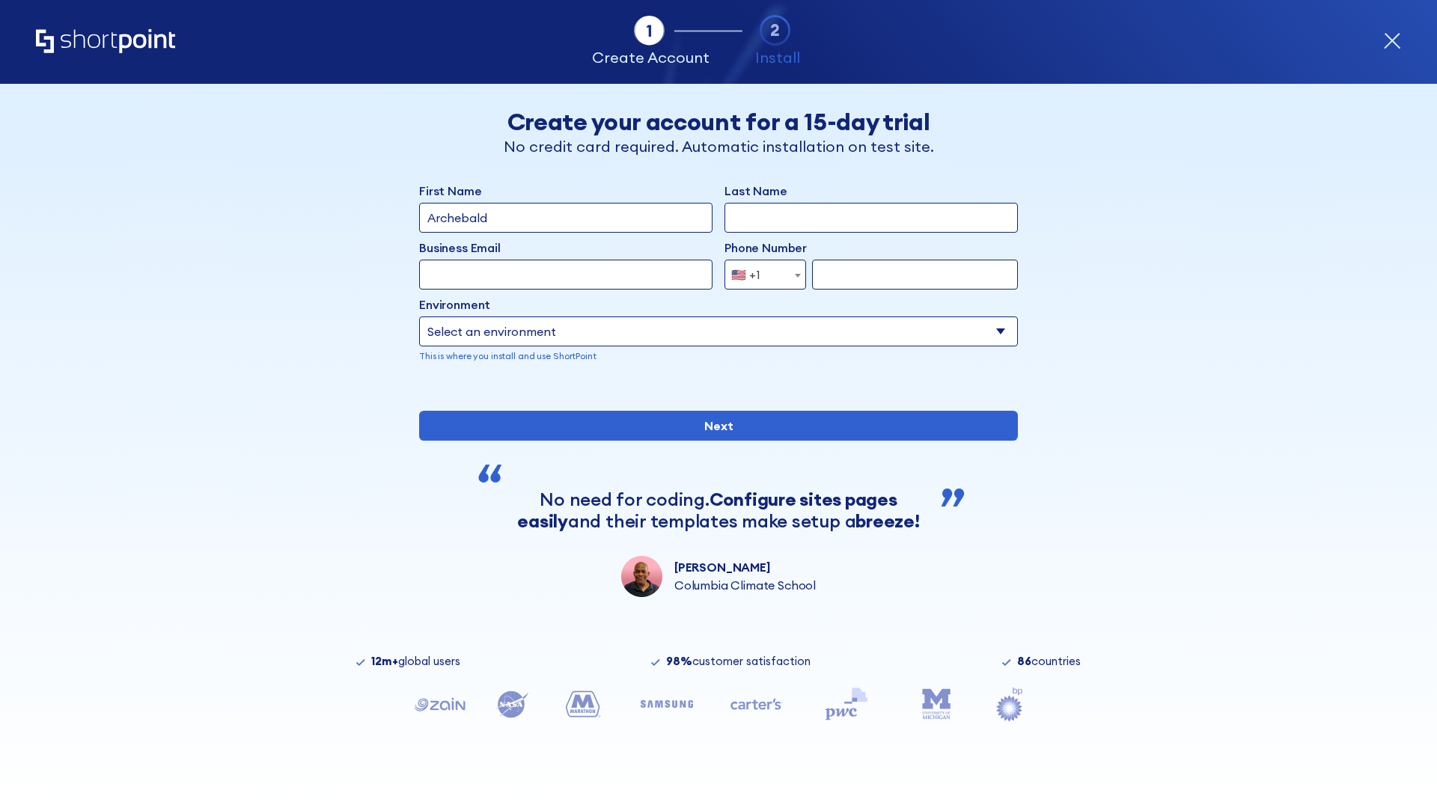
type input "Archebald"
type input "Berkuskv"
type input "[EMAIL_ADDRESS][DOMAIN_NAME]"
type input "2125556789"
select select "SharePoint 2019 (On-Premise)"
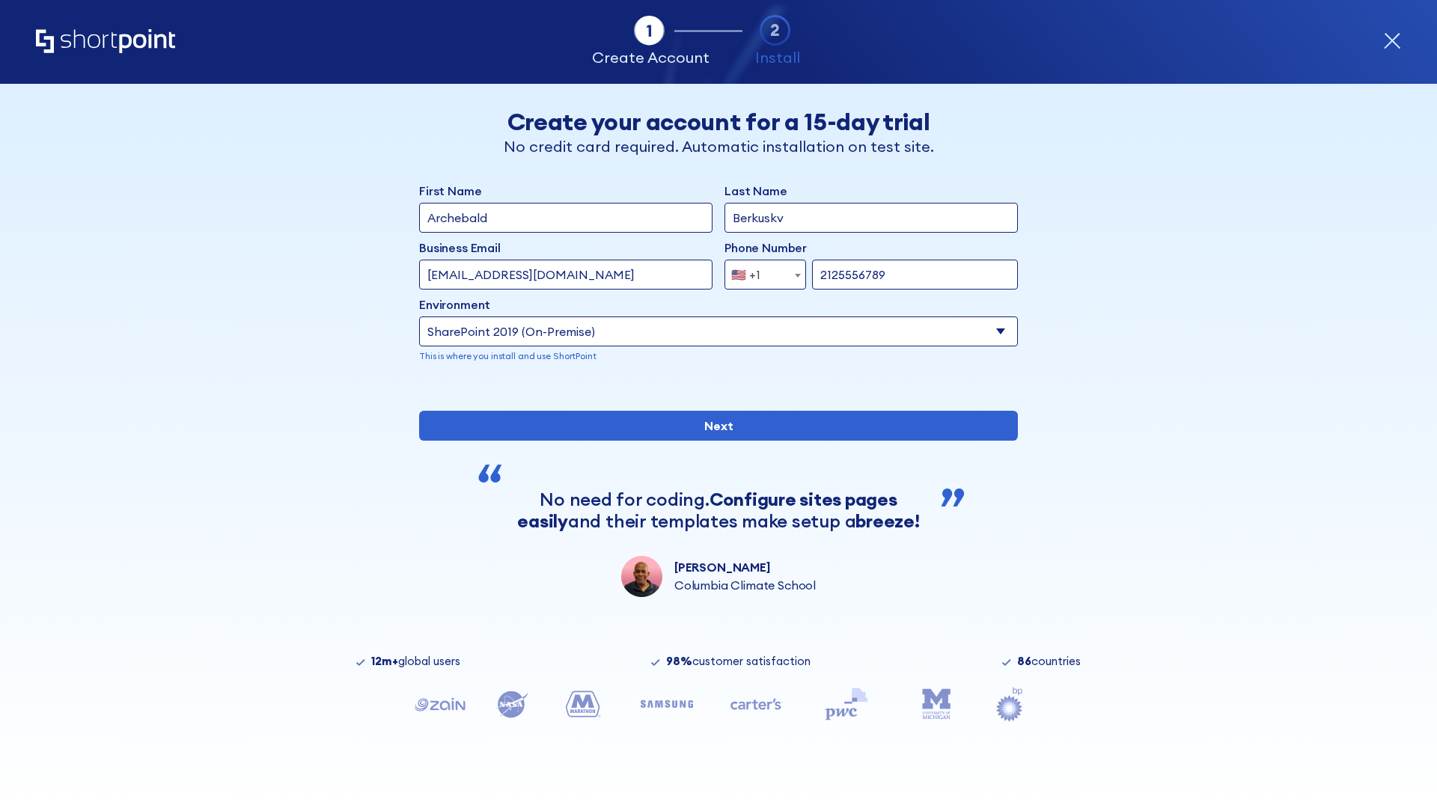
type input "2125556789"
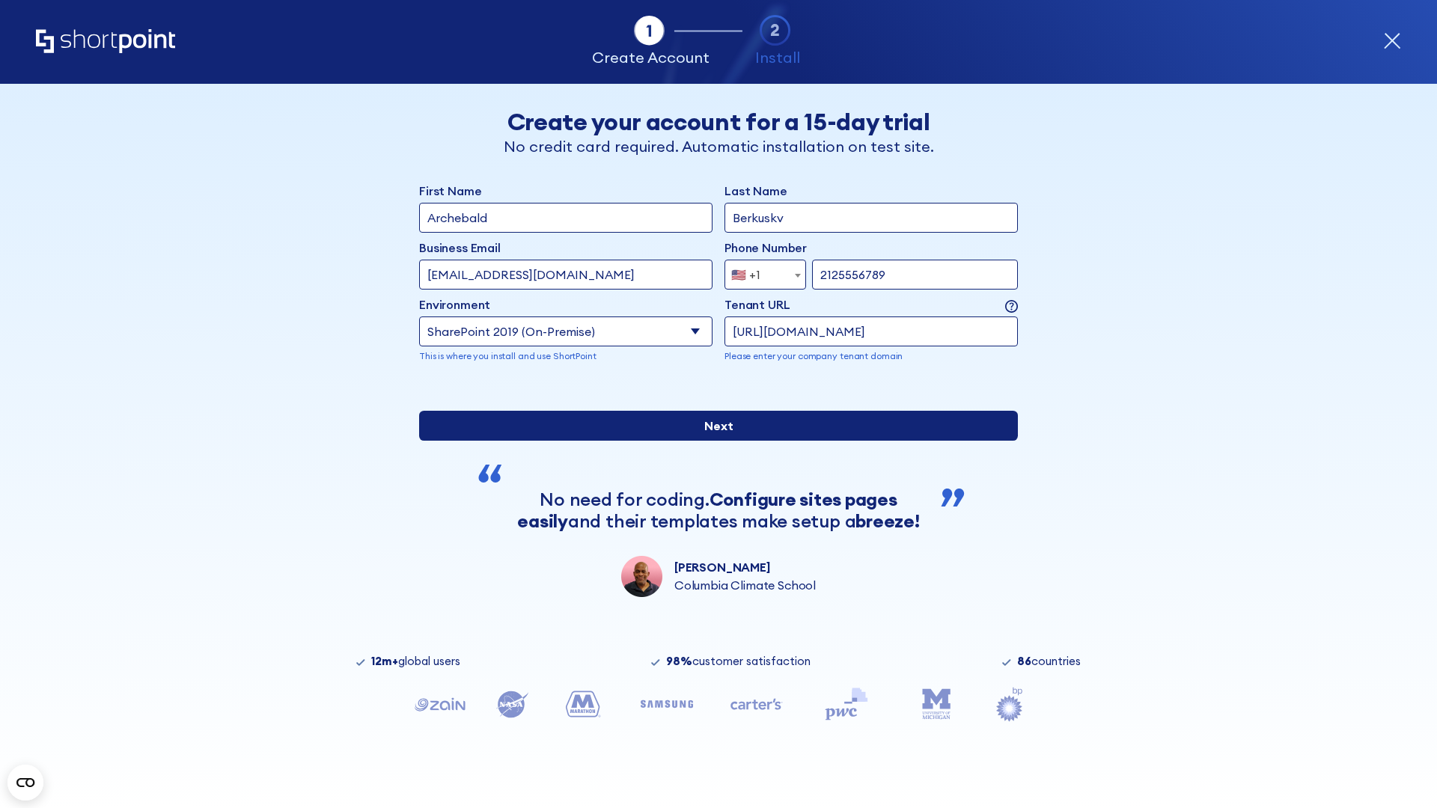
type input "https://yzrtre3nv.sharepoint.com"
click at [712, 441] on input "Next" at bounding box center [718, 426] width 599 height 30
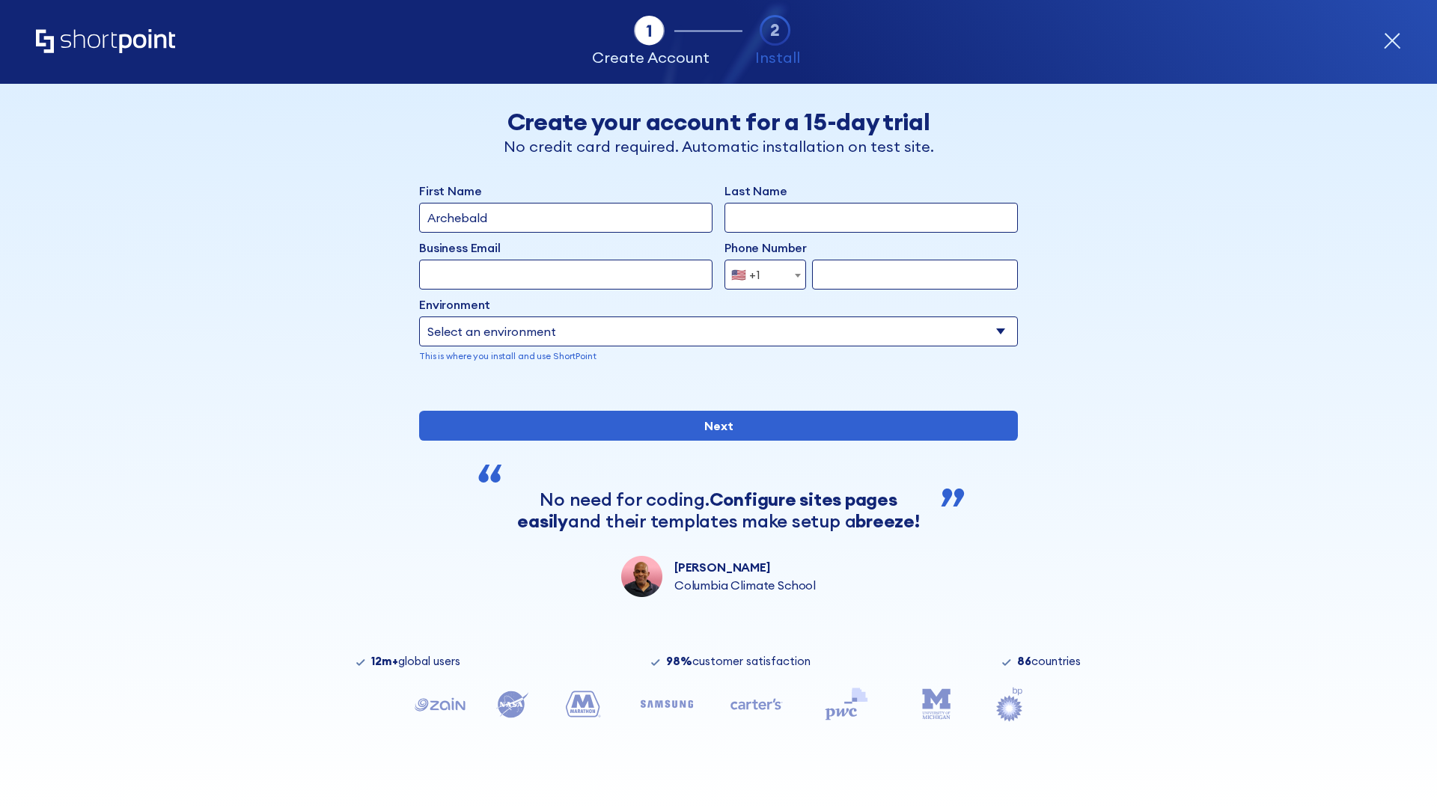
type input "Archebald"
type input "Berkuskv"
type input "[EMAIL_ADDRESS][DOMAIN_NAME]"
type input "2125556789"
select select "SharePoint 2019 (On-Premise)"
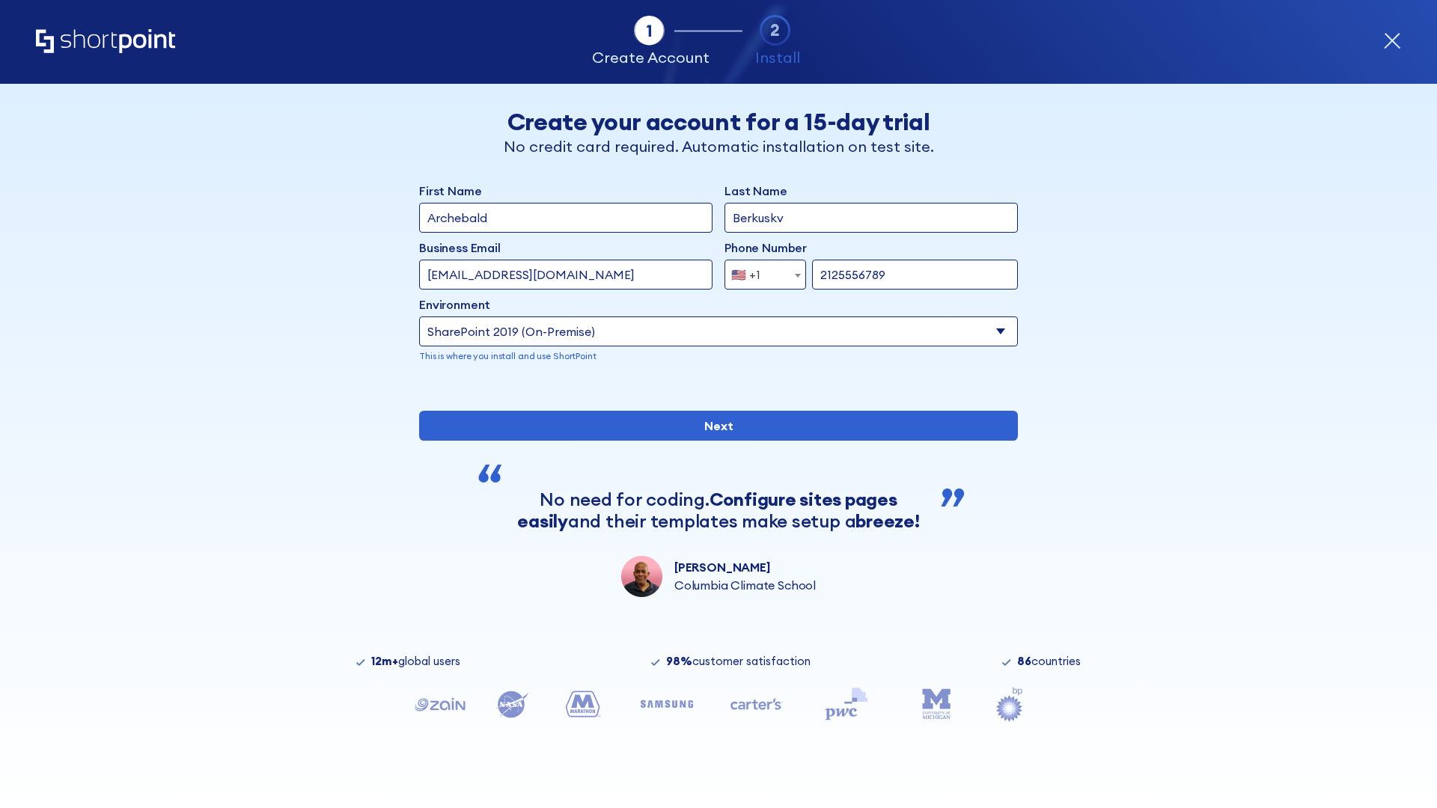
type input "2125556789"
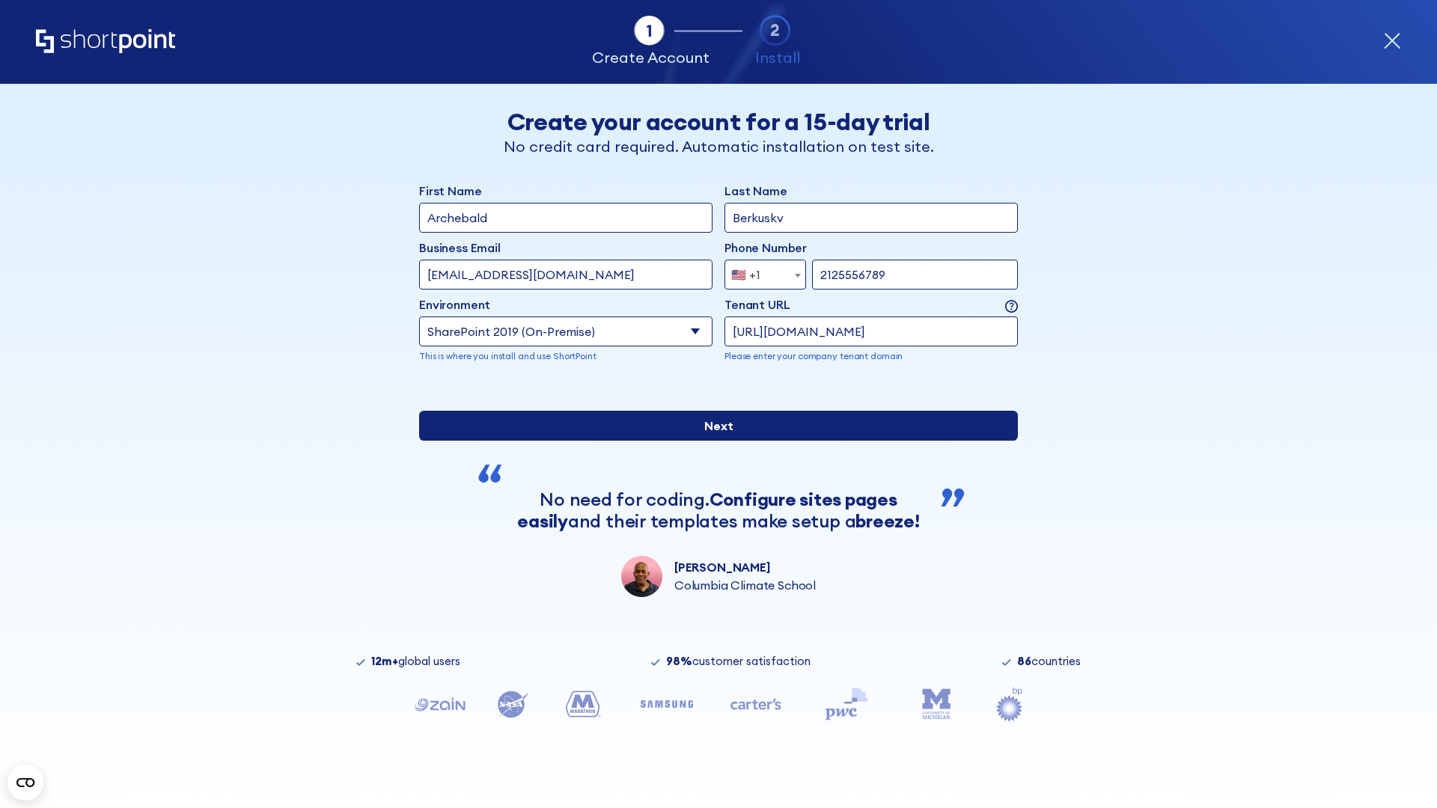
type input "https://project.sharepoint.cn"
click at [712, 441] on input "Next" at bounding box center [718, 426] width 599 height 30
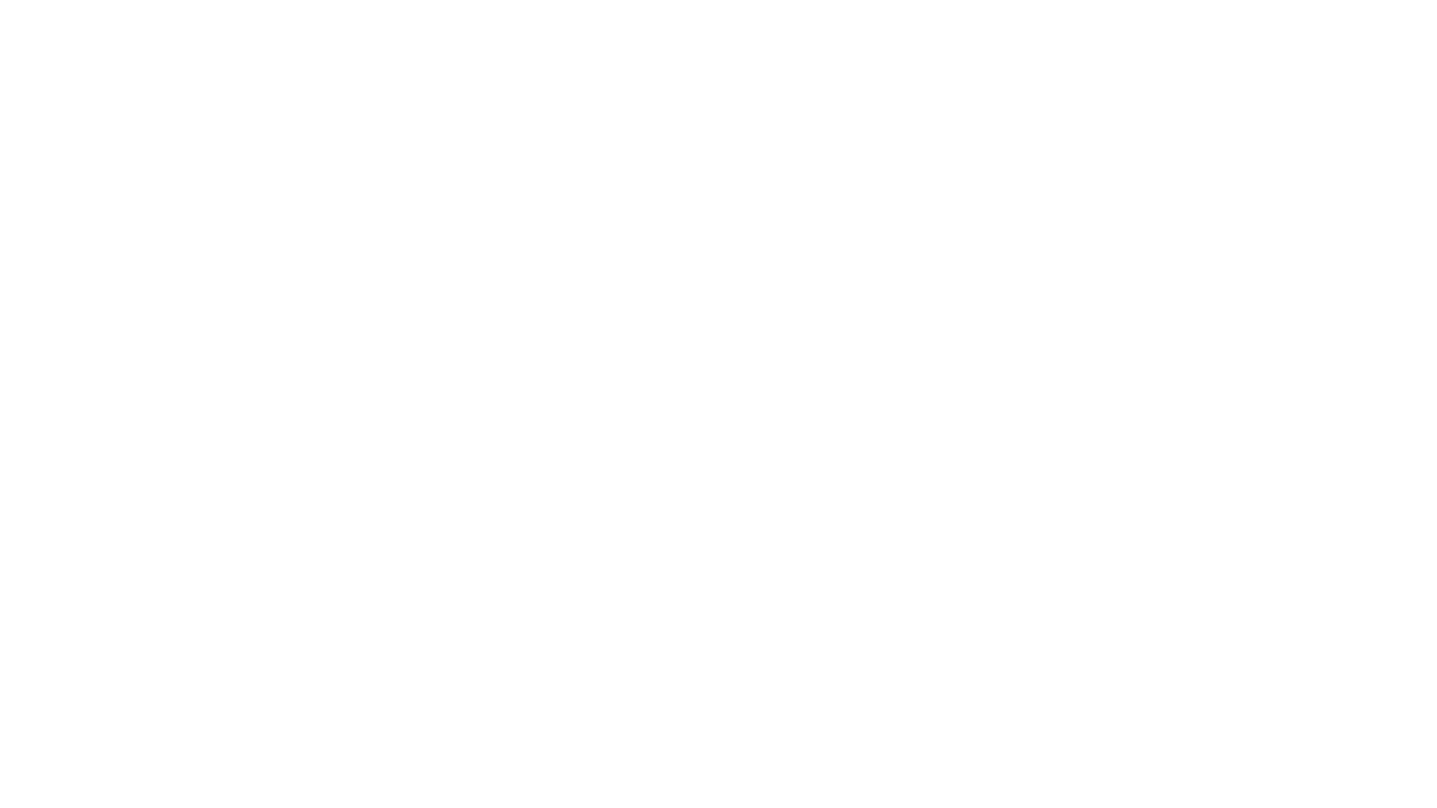
type input "Archebald"
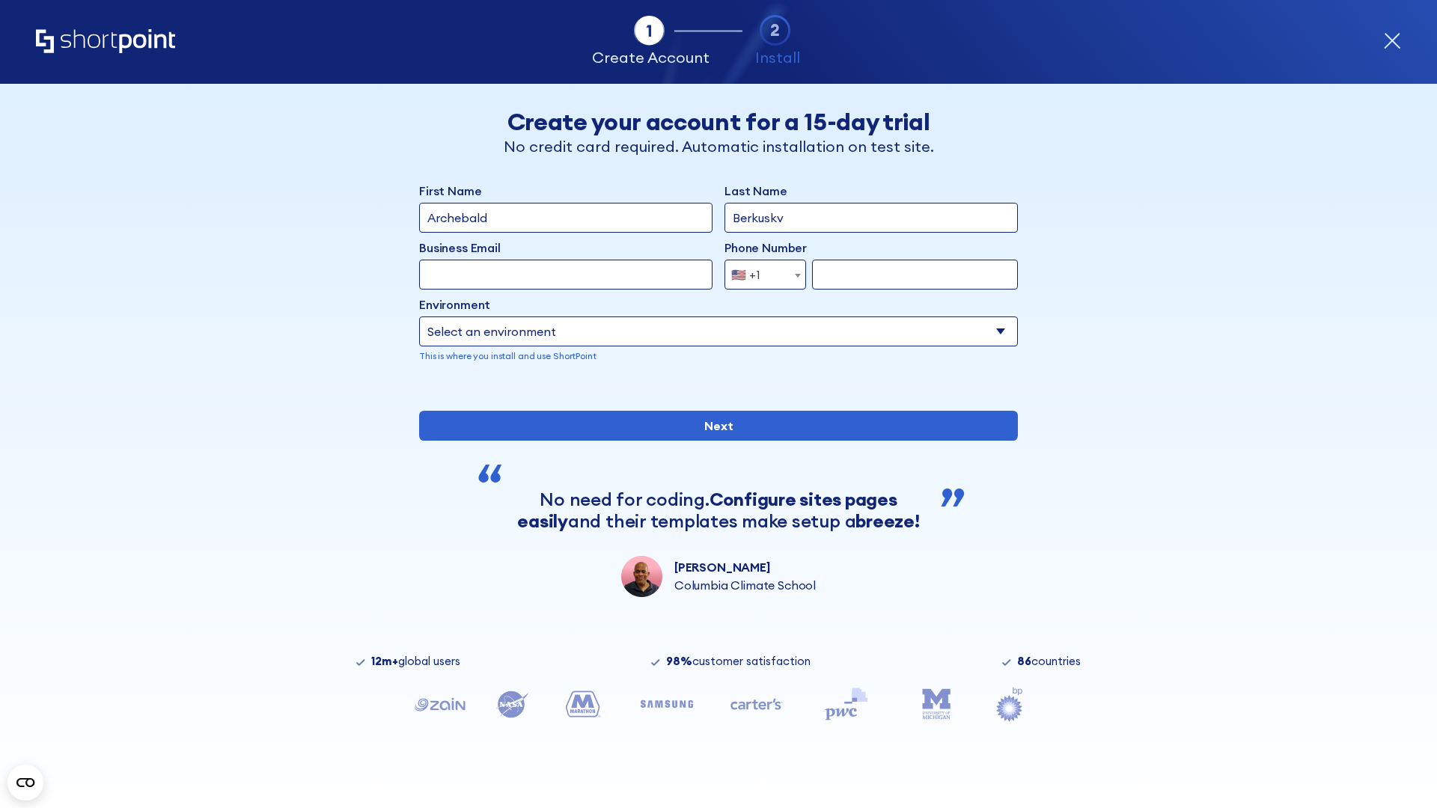
type input "Berkuskv"
type input "[EMAIL_ADDRESS][DOMAIN_NAME]"
type input "2125556789"
select select "SharePoint 2019 (On-Premise)"
type input "2125556789"
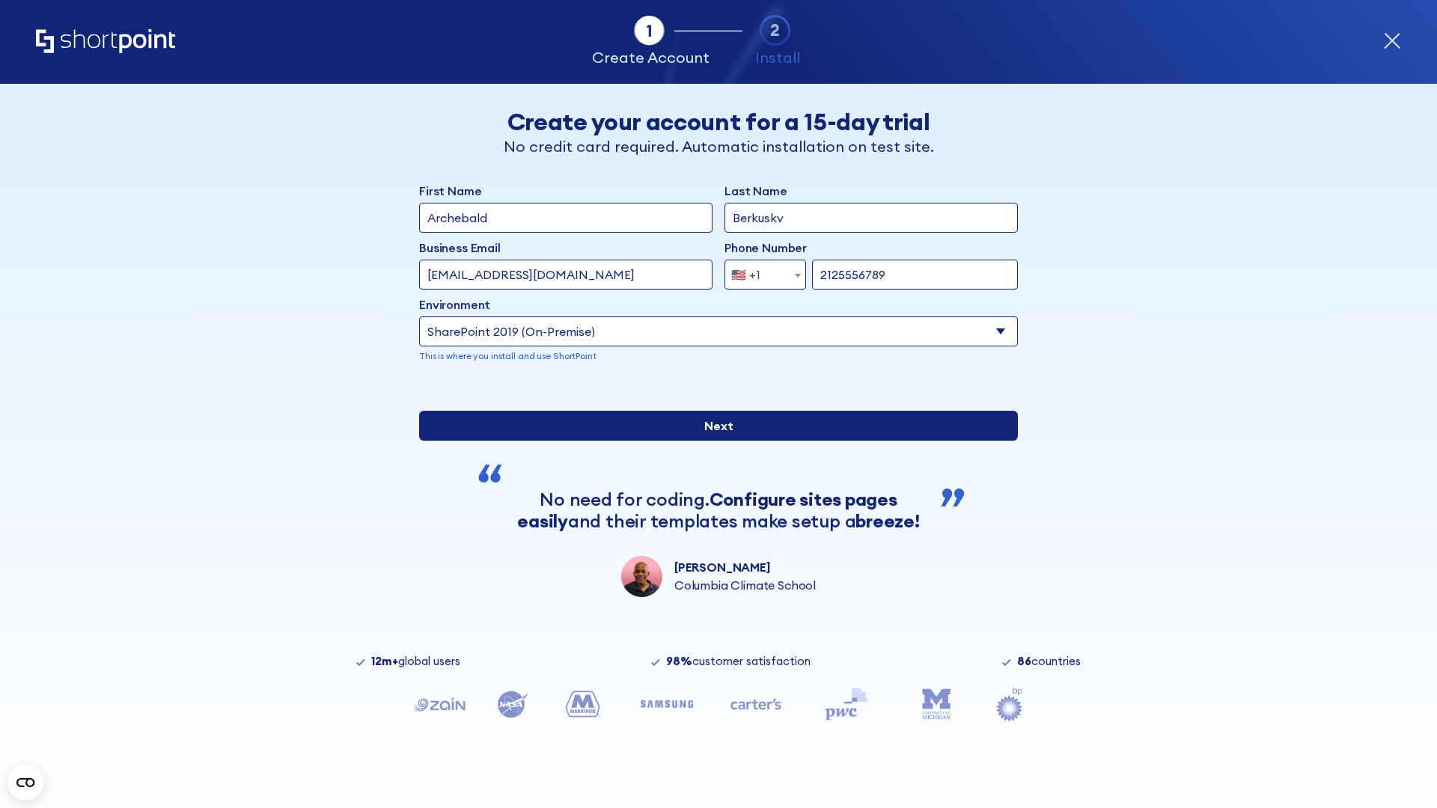
type input "[URL][DOMAIN_NAME]"
click at [712, 499] on div "First Name Archebald Last Name Berkuskv Business Email Invalid Email Address te…" at bounding box center [718, 389] width 599 height 415
click at [712, 441] on input "Next" at bounding box center [718, 426] width 599 height 30
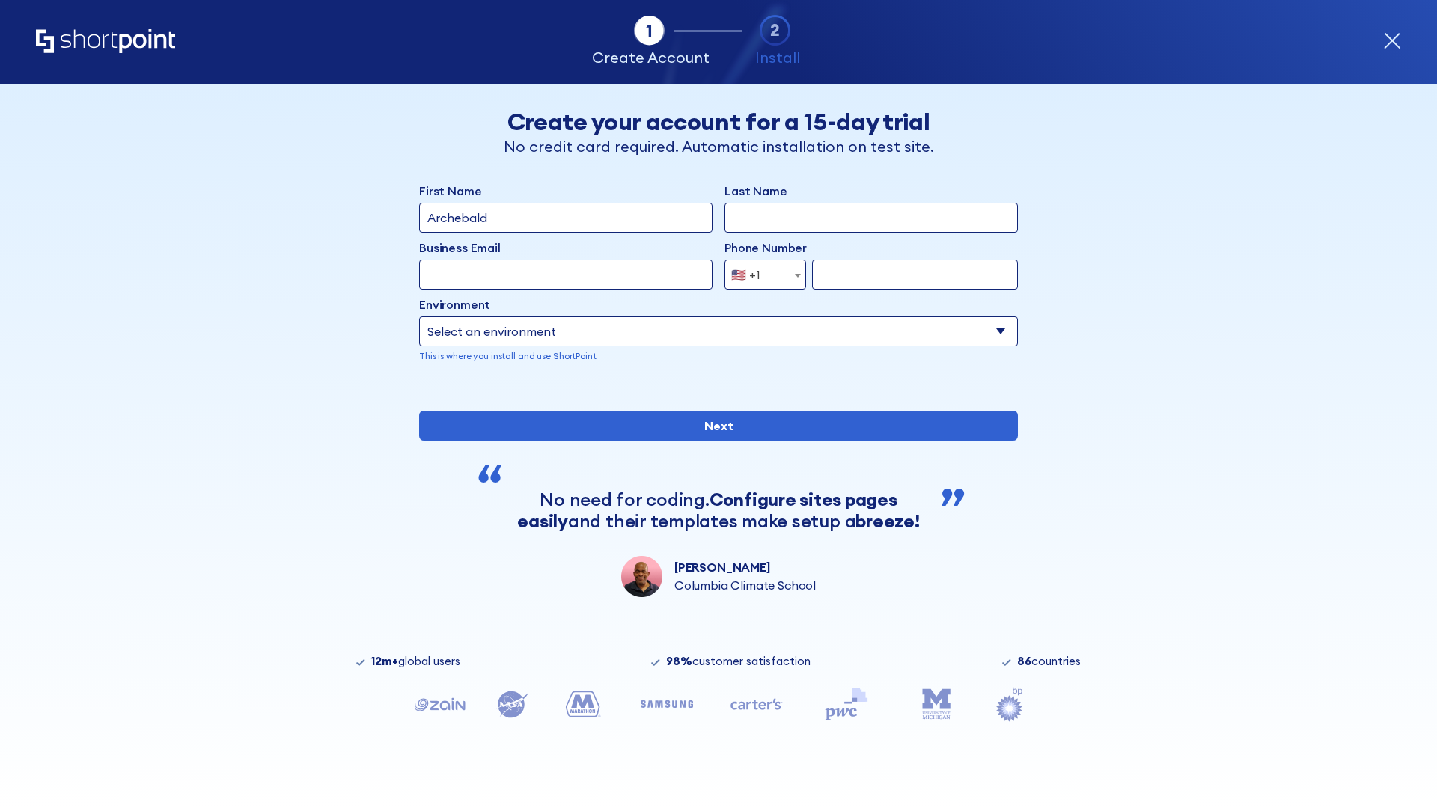
type input "Archebald"
type input "Berkuskv"
type input "[EMAIL_ADDRESS][DOMAIN_NAME]"
type input "2125556789"
select select "SharePoint 2019 (On-Premise)"
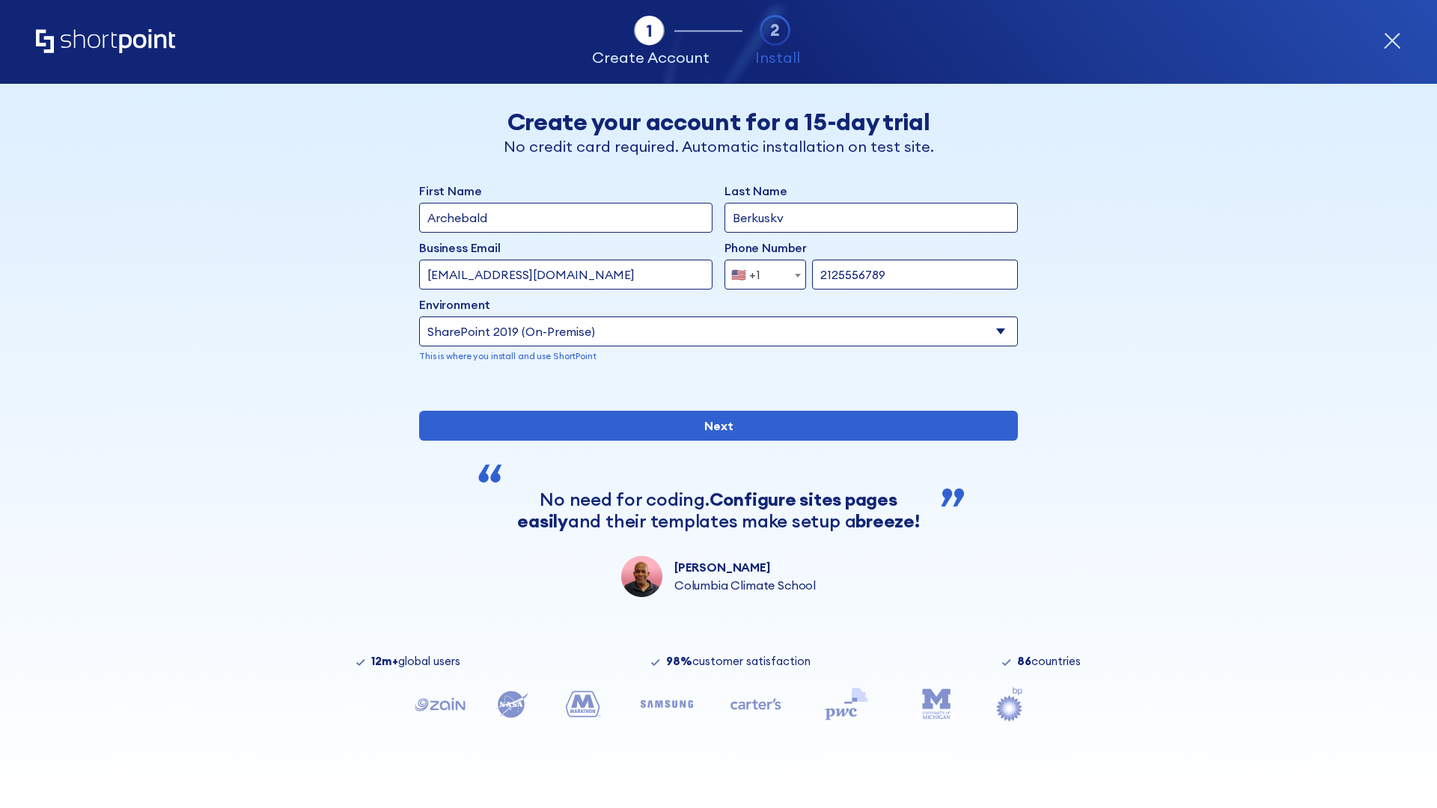
type input "2125556789"
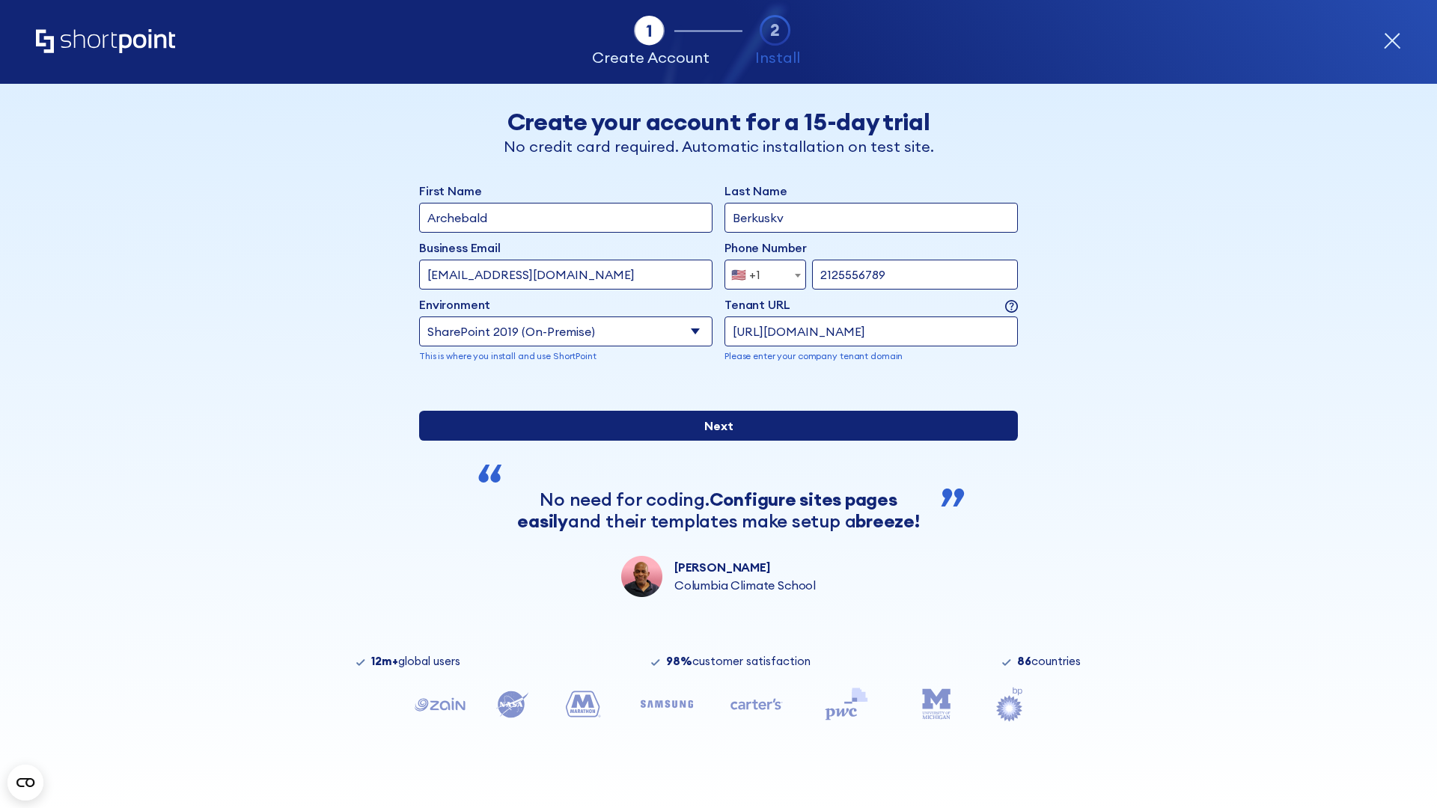
type input "[URL][DOMAIN_NAME]"
click at [712, 441] on input "Next" at bounding box center [718, 426] width 599 height 30
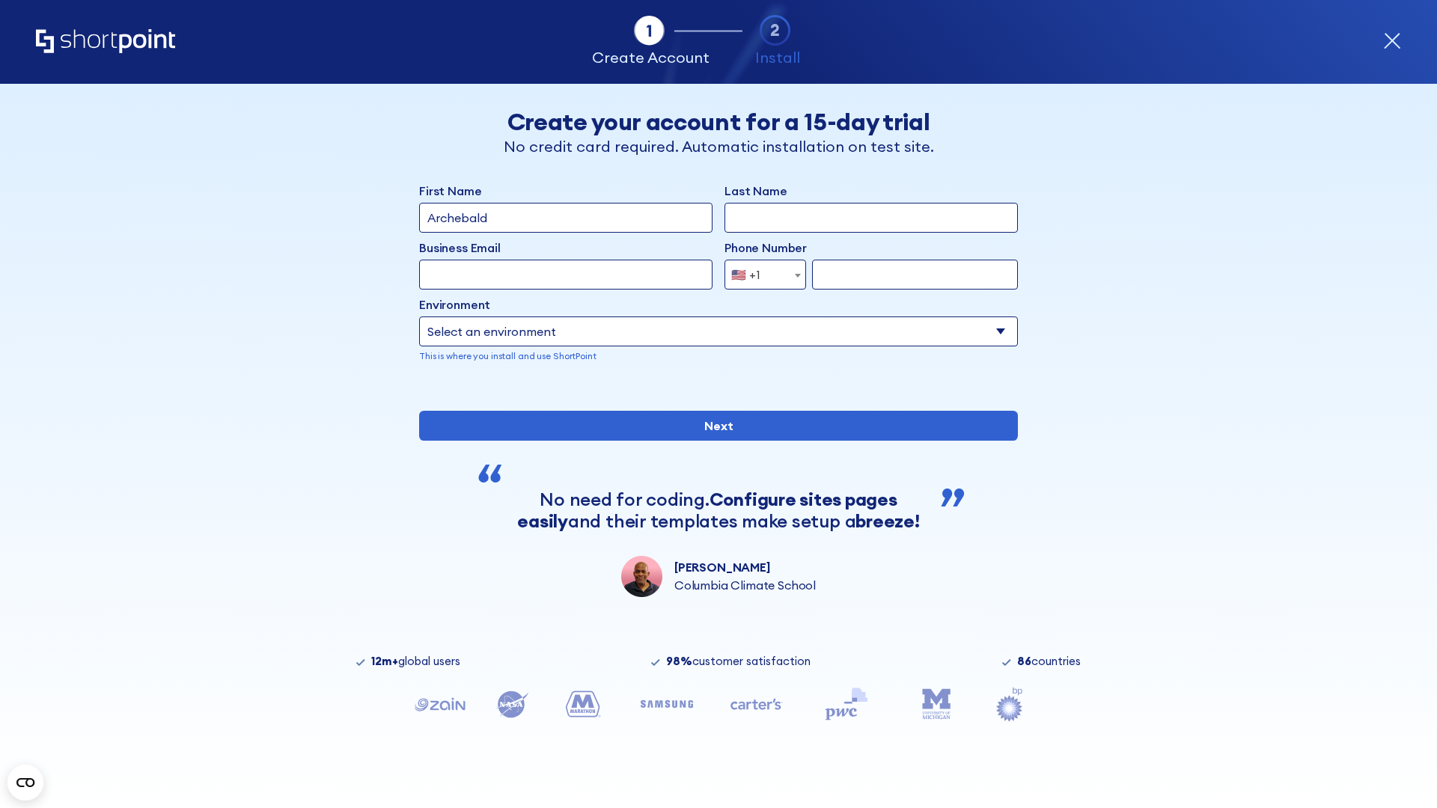
type input "Archebald"
type input "Berkuskv"
type input "[EMAIL_ADDRESS][DOMAIN_NAME]"
type input "2125556789"
select select "SharePoint 2019 (On-Premise)"
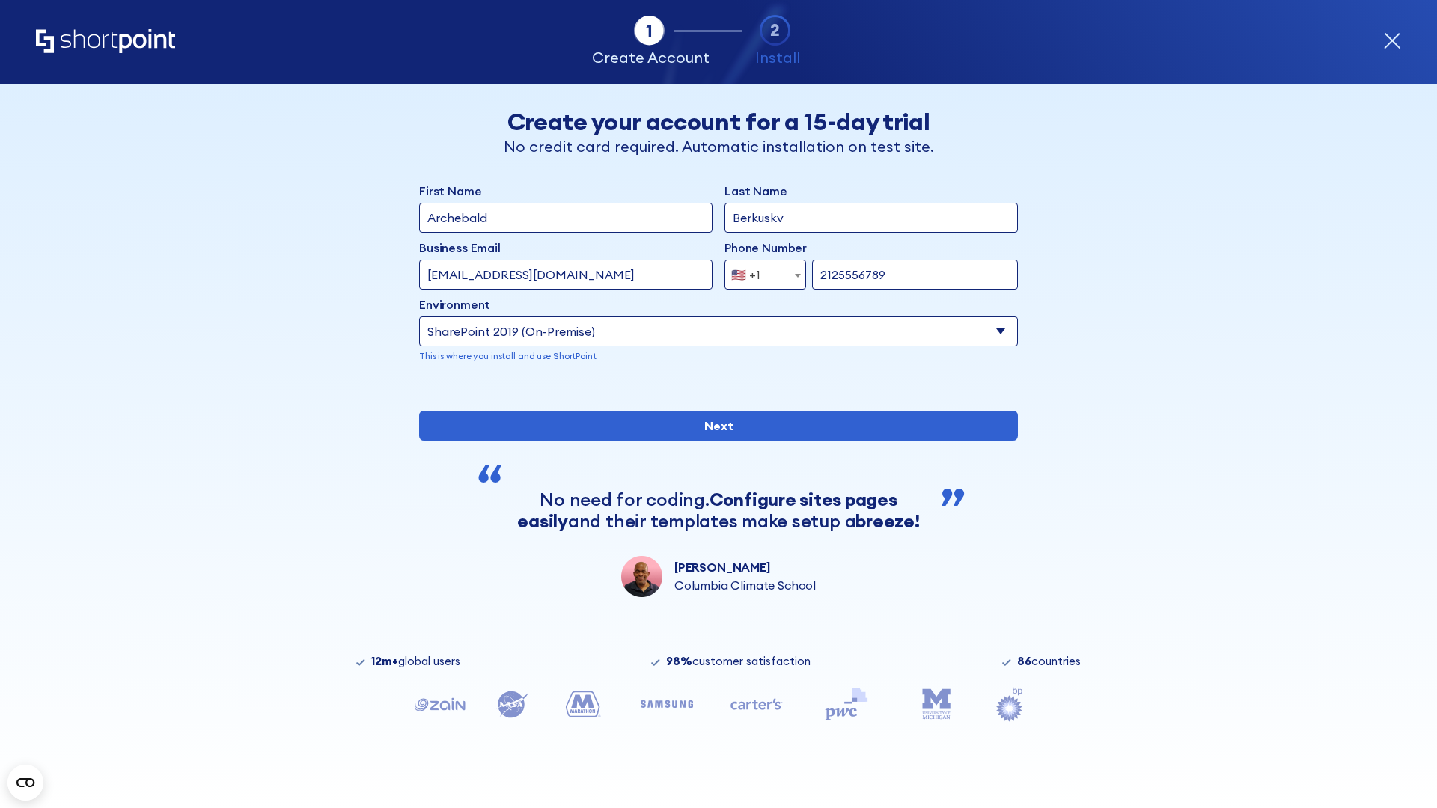
type input "2125556789"
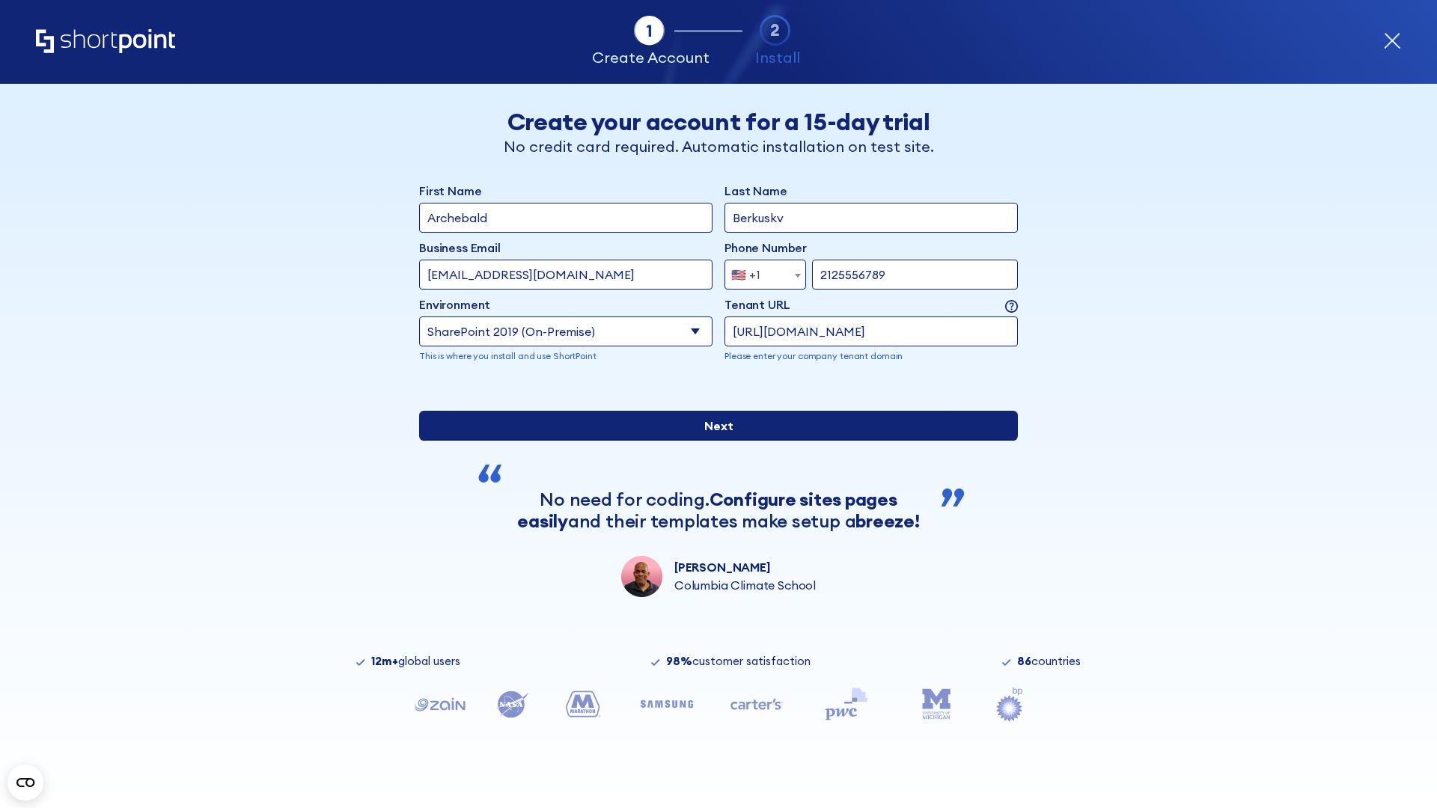
type input "https://alpha.sharepoint-mil.us"
click at [712, 441] on input "Next" at bounding box center [718, 426] width 599 height 30
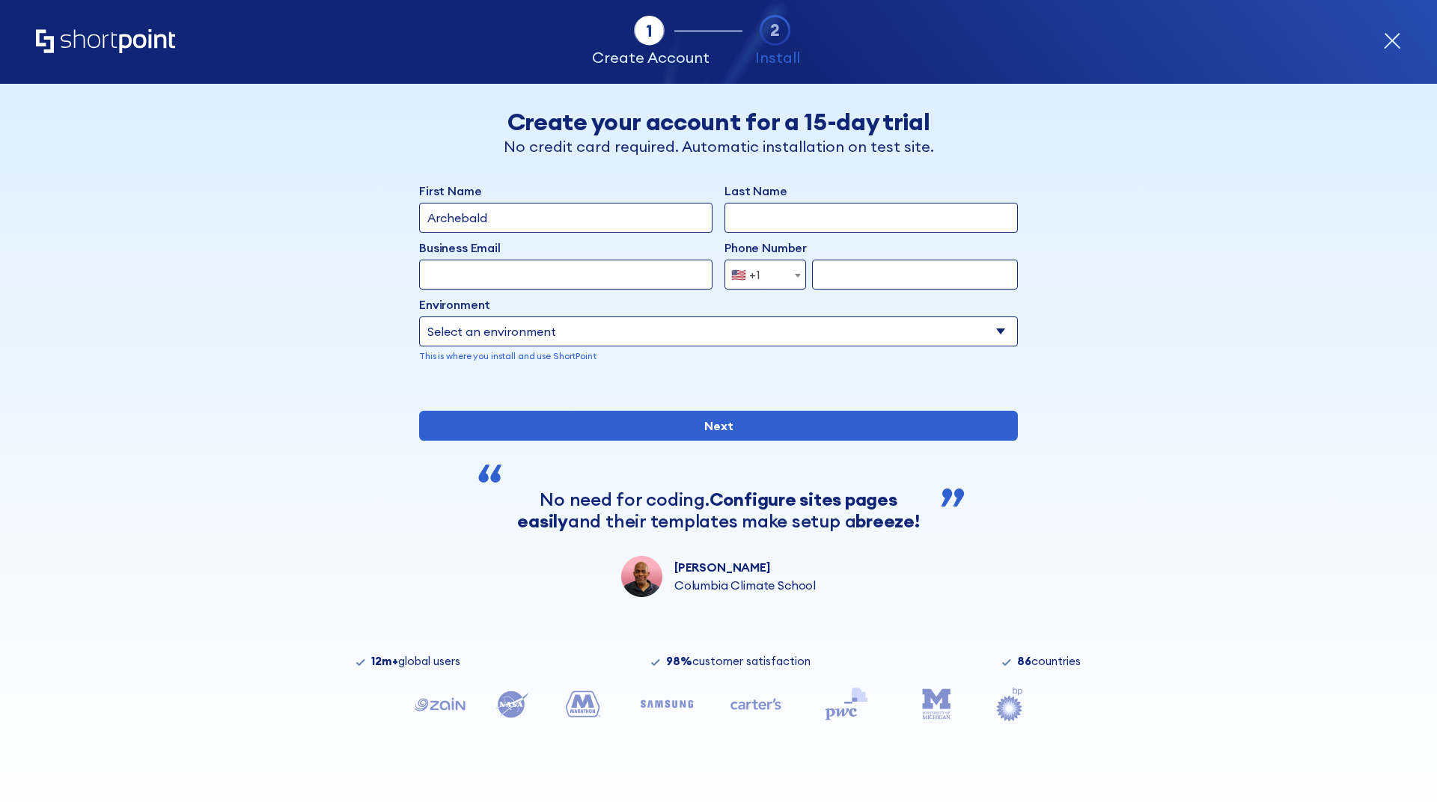
type input "Archebald"
type input "Berkuskv"
type input "[EMAIL_ADDRESS][DOMAIN_NAME]"
type input "2125556789"
select select "SharePoint 2019 (On-Premise)"
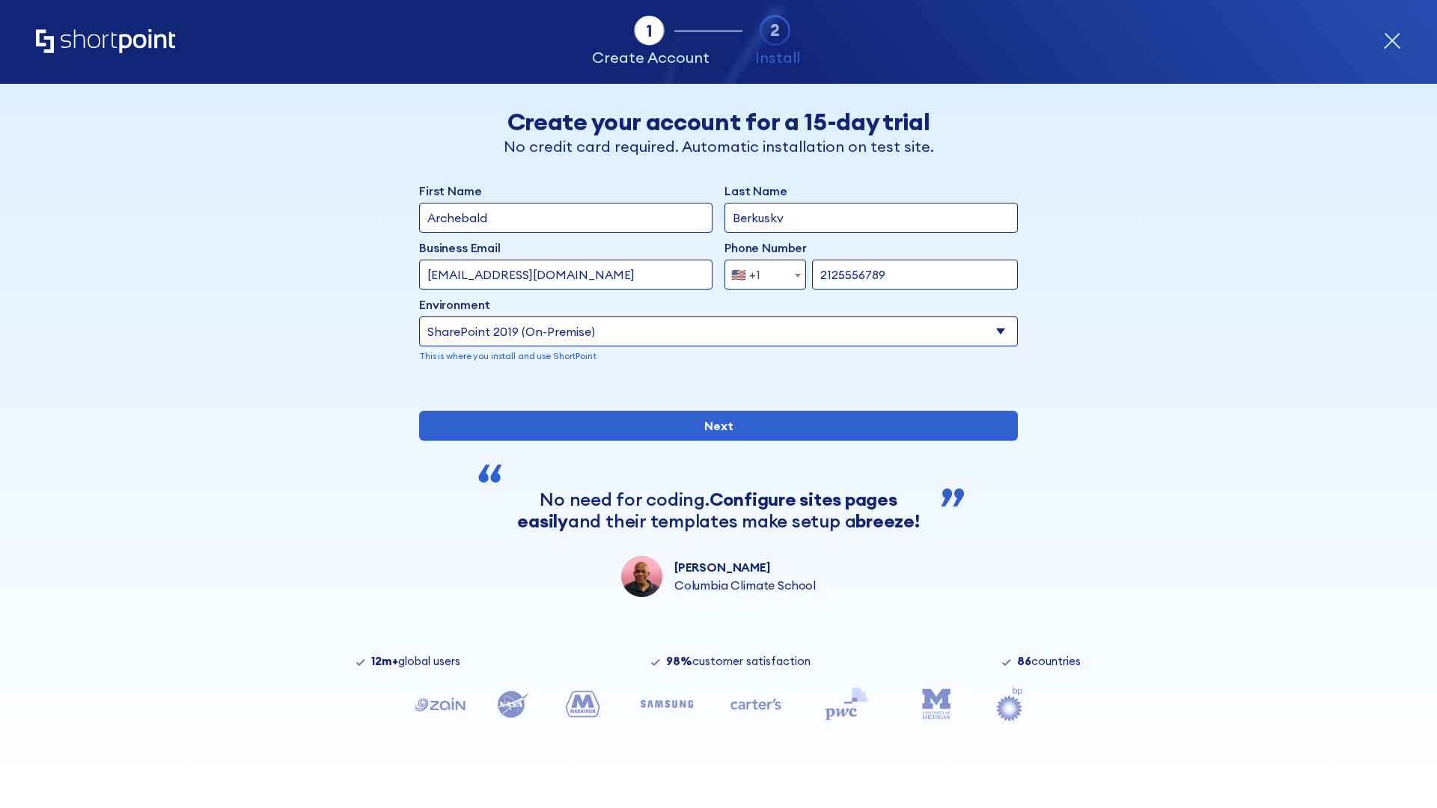
type input "2125556789"
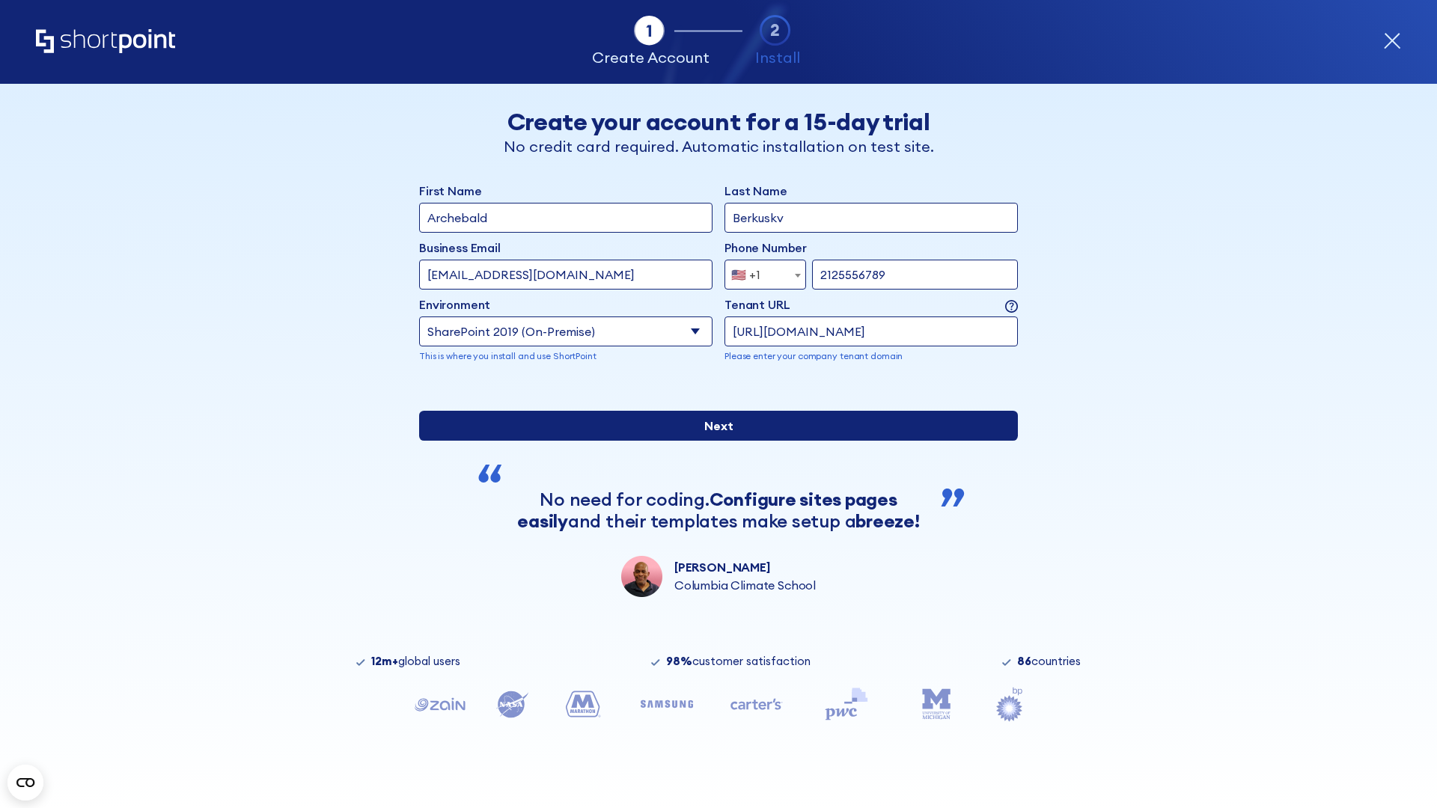
type input "https://team.dps.mil"
click at [712, 494] on div "First Name Archebald Last Name Berkuskv Business Email Invalid Email Address [E…" at bounding box center [718, 389] width 599 height 415
click at [712, 441] on input "Next" at bounding box center [718, 426] width 599 height 30
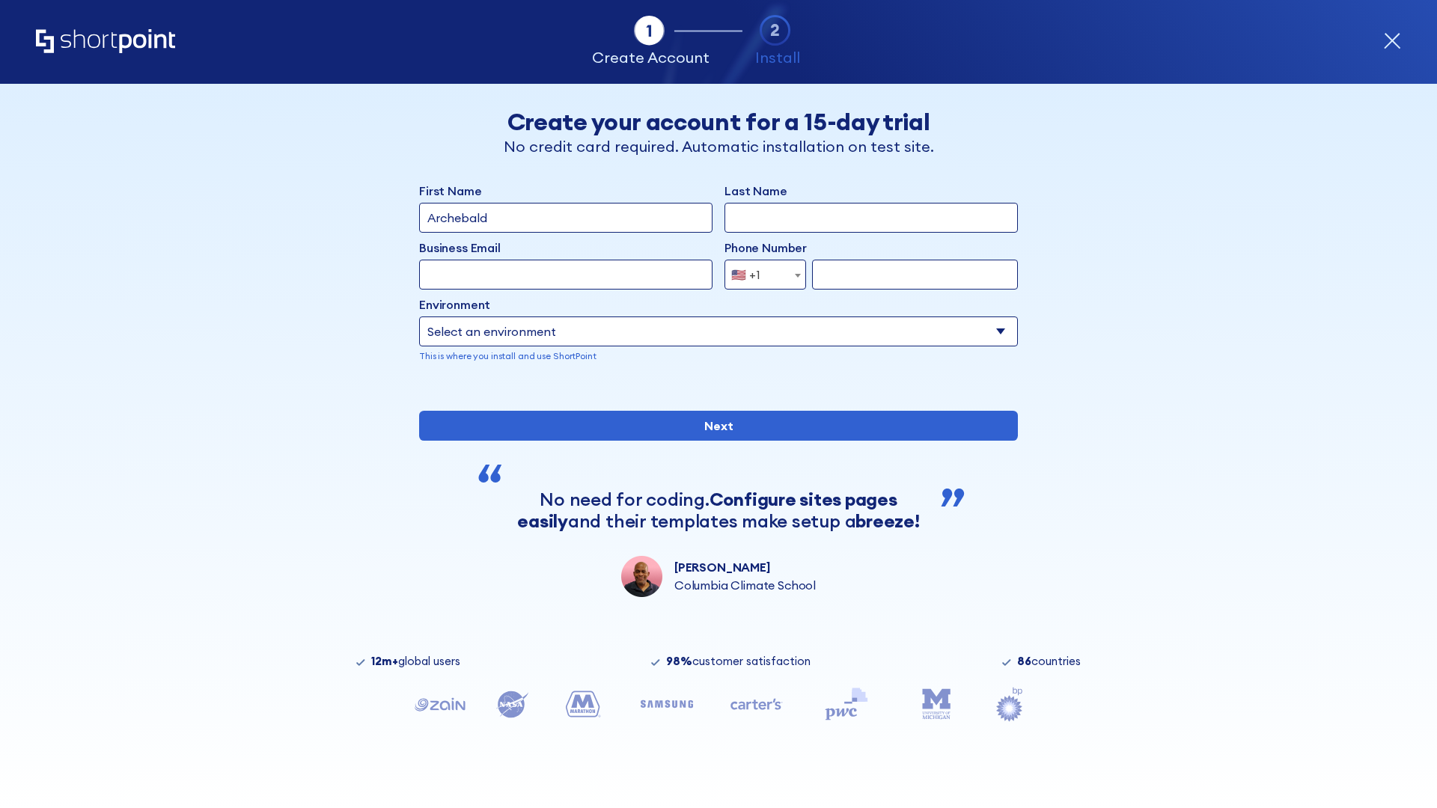
type input "Archebald"
type input "Berkuskv"
type input "[EMAIL_ADDRESS][DOMAIN_NAME]"
type input "2125556789"
select select "SharePoint 2016 (On-Premise)"
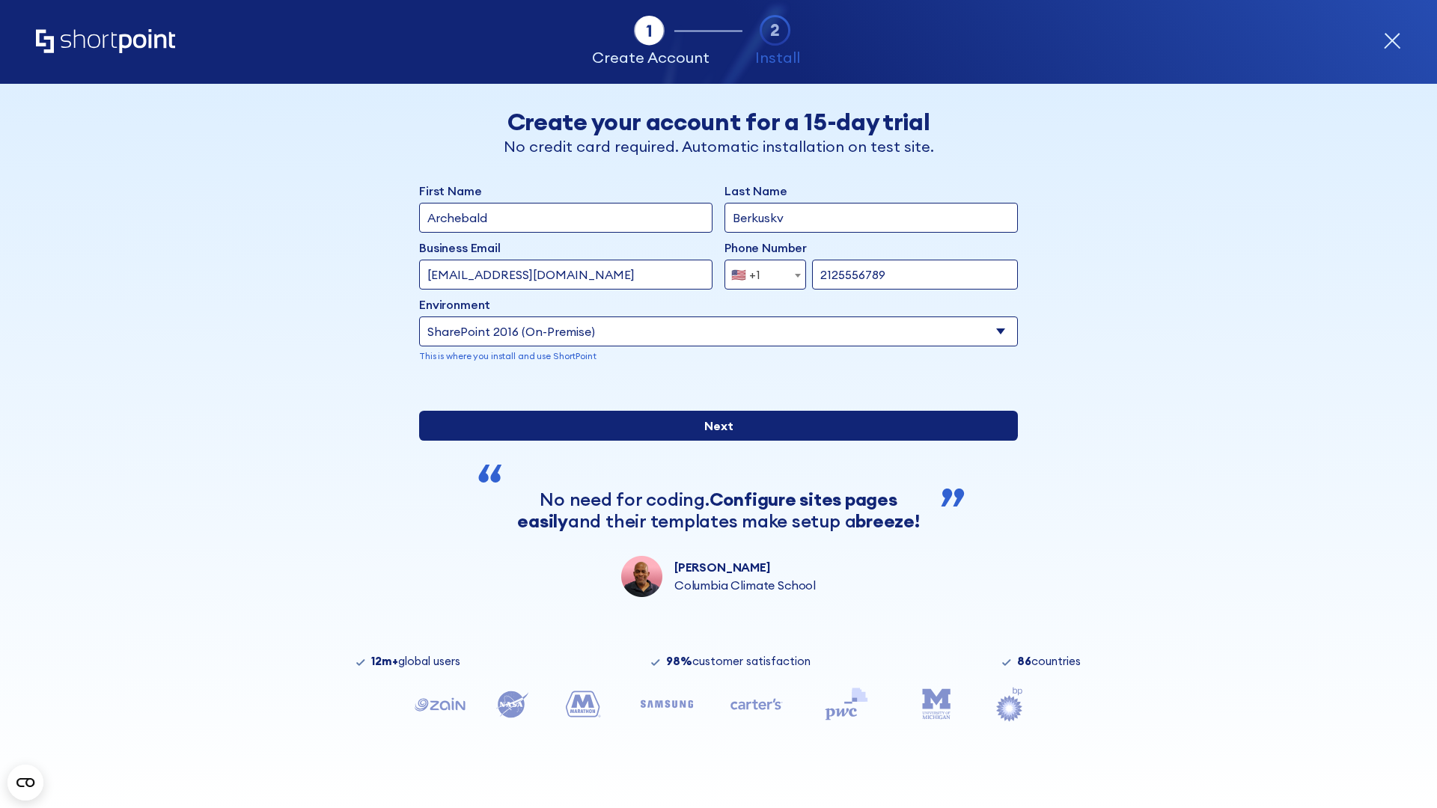
type input "2125556789"
click at [712, 501] on div "First Name Archebald Last Name Berkuskv Business Email Invalid Email Address te…" at bounding box center [718, 389] width 599 height 415
click at [712, 441] on input "Next" at bounding box center [718, 426] width 599 height 30
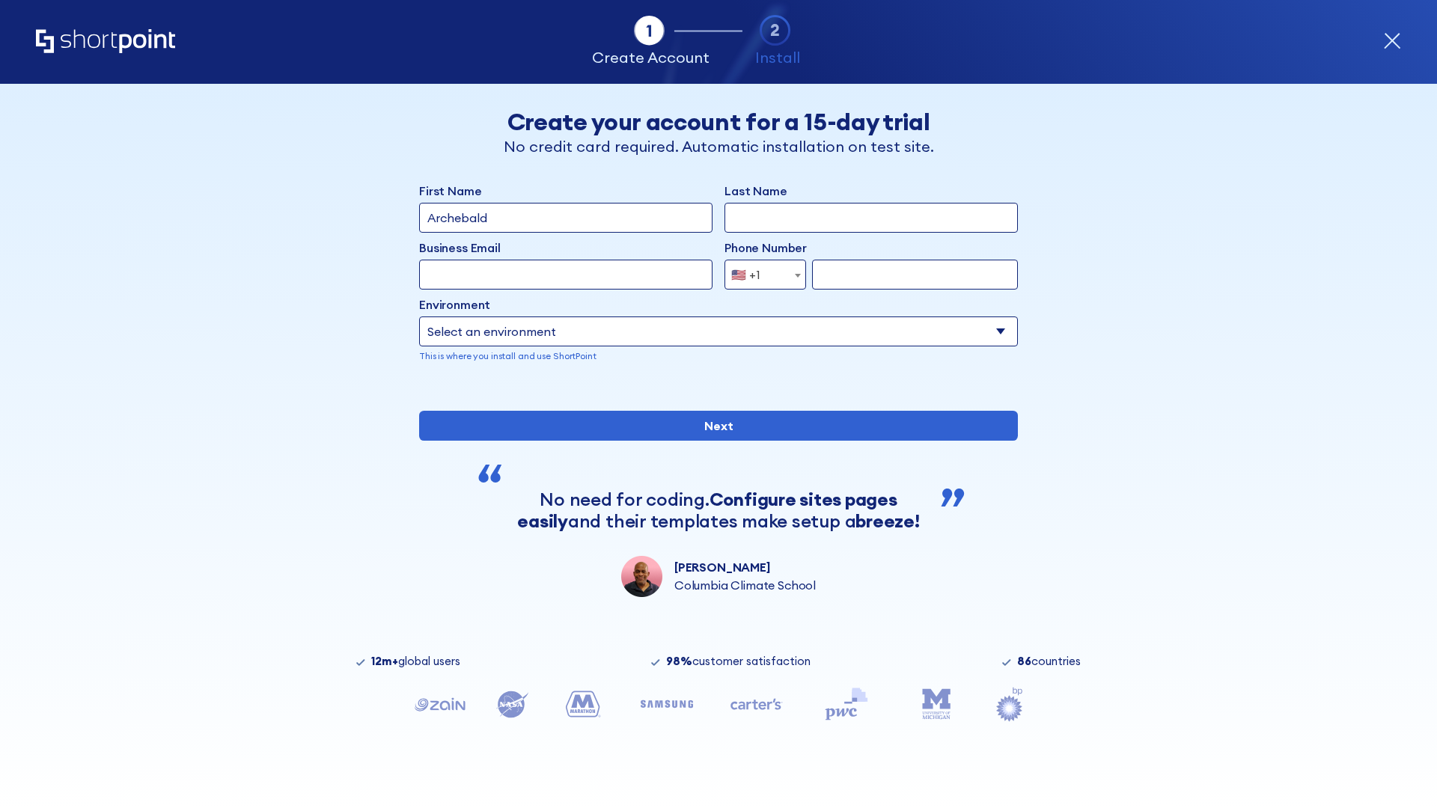
type input "Archebald"
type input "Berkuskv"
type input "[EMAIL_ADDRESS][DOMAIN_NAME]"
type input "2125556789"
select select "SharePoint 2013 (On-Premise)"
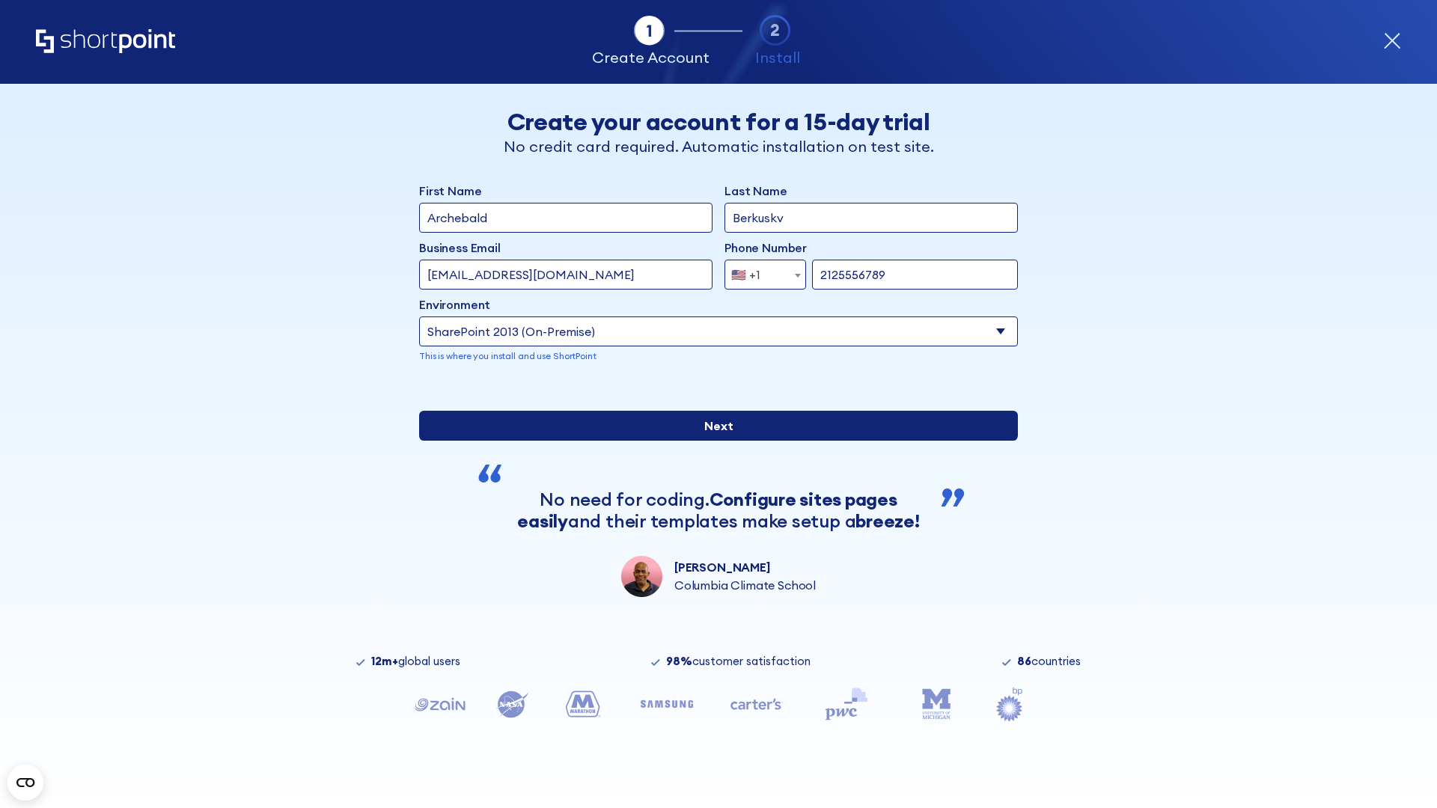
type input "2125556789"
click at [712, 441] on input "Next" at bounding box center [718, 426] width 599 height 30
